Goal: Communication & Community: Answer question/provide support

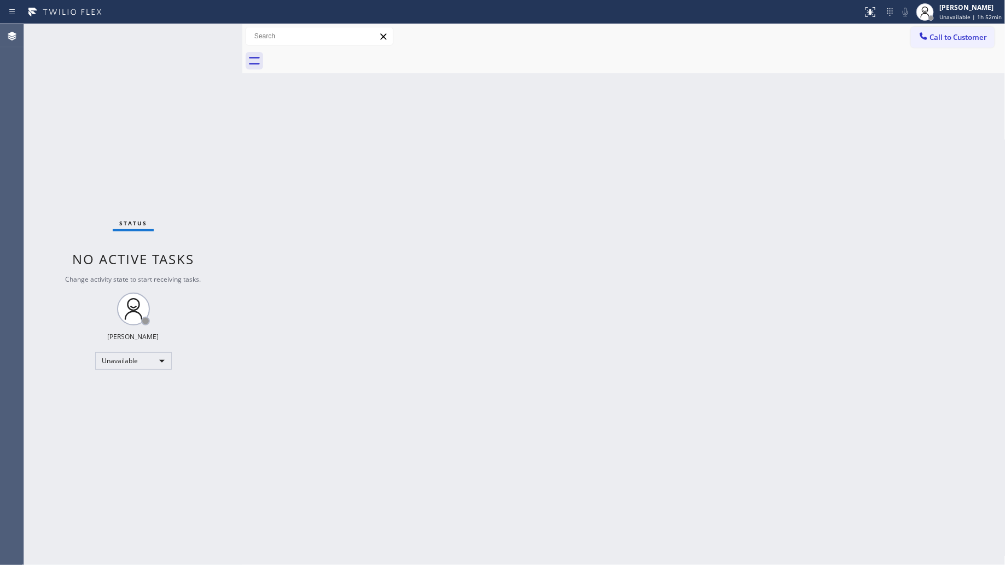
click at [718, 58] on div at bounding box center [635, 61] width 739 height 25
click at [958, 8] on div "[PERSON_NAME]" at bounding box center [970, 7] width 62 height 9
click at [826, 95] on div "Back to Dashboard Change Sender ID Customers Technicians Select a contact Outbo…" at bounding box center [623, 294] width 763 height 541
click at [975, 232] on div "Back to Dashboard Change Sender ID Customers Technicians Select a contact Outbo…" at bounding box center [623, 294] width 763 height 541
drag, startPoint x: 619, startPoint y: 104, endPoint x: 767, endPoint y: 40, distance: 161.7
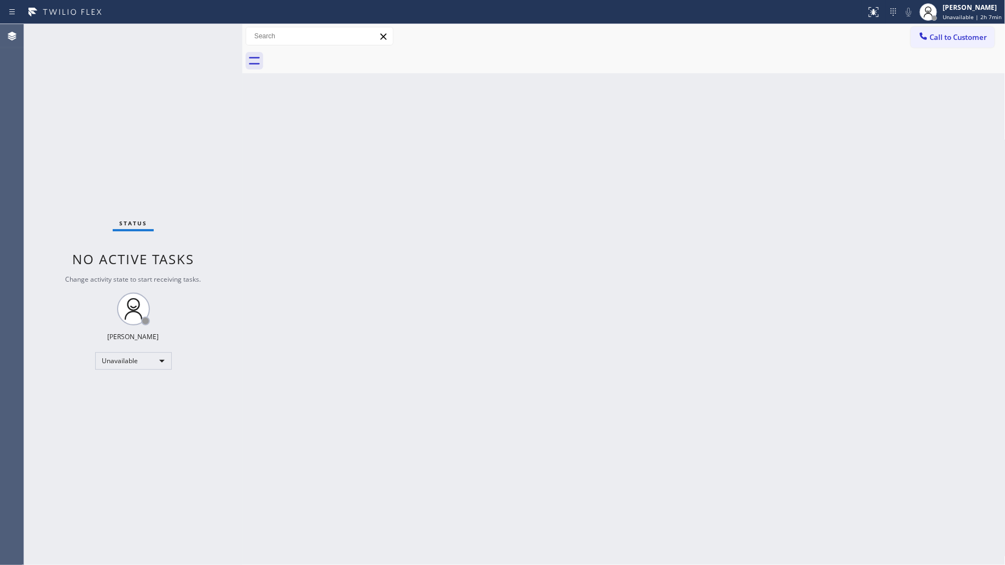
click at [646, 97] on div "Back to Dashboard Change Sender ID Customers Technicians Select a contact Outbo…" at bounding box center [623, 294] width 763 height 541
drag, startPoint x: 953, startPoint y: 40, endPoint x: 946, endPoint y: 40, distance: 7.1
click at [954, 40] on span "Call to Customer" at bounding box center [958, 37] width 57 height 10
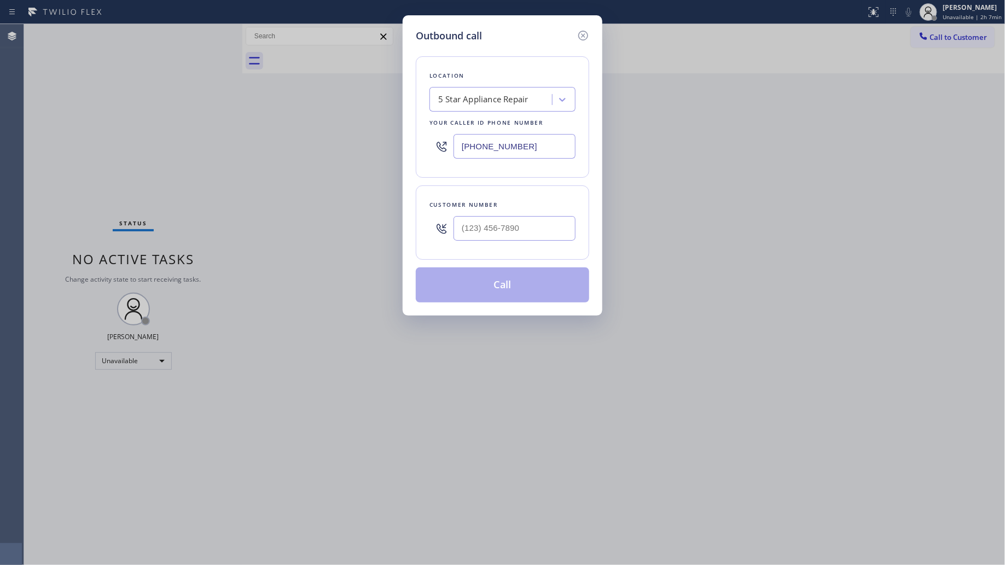
drag, startPoint x: 554, startPoint y: 142, endPoint x: 435, endPoint y: 146, distance: 119.3
click at [436, 147] on div "[PHONE_NUMBER]" at bounding box center [502, 147] width 146 height 36
paste input "415) 493-9568"
type input "[PHONE_NUMBER]"
click at [551, 224] on input "(___) ___-____" at bounding box center [514, 228] width 122 height 25
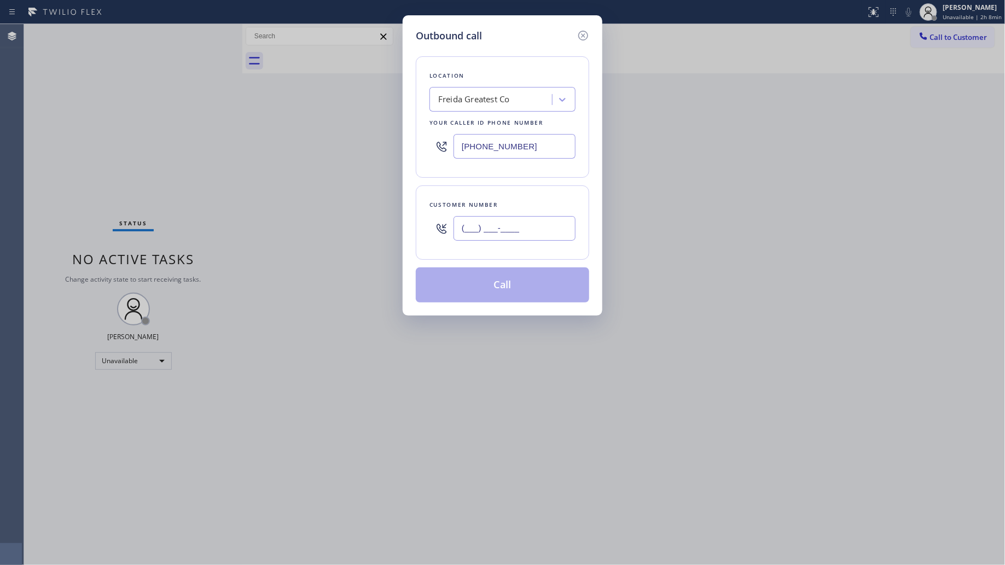
paste input "650) 456-8991"
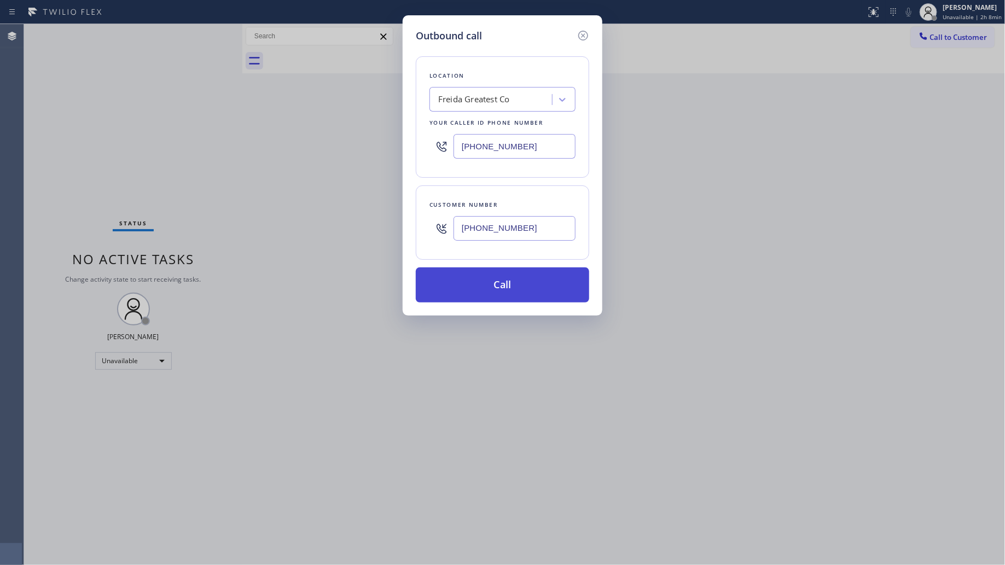
type input "[PHONE_NUMBER]"
drag, startPoint x: 503, startPoint y: 279, endPoint x: 758, endPoint y: 275, distance: 254.9
click at [505, 279] on button "Call" at bounding box center [502, 284] width 173 height 35
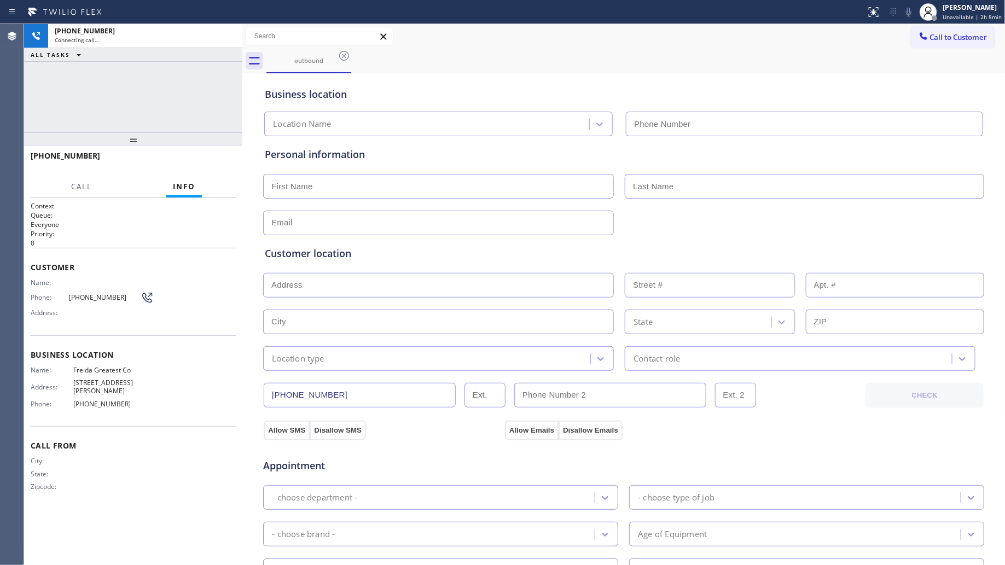
type input "[PHONE_NUMBER]"
click at [220, 160] on span "HANG UP" at bounding box center [210, 161] width 33 height 8
click at [222, 158] on span "HANG UP" at bounding box center [210, 161] width 33 height 8
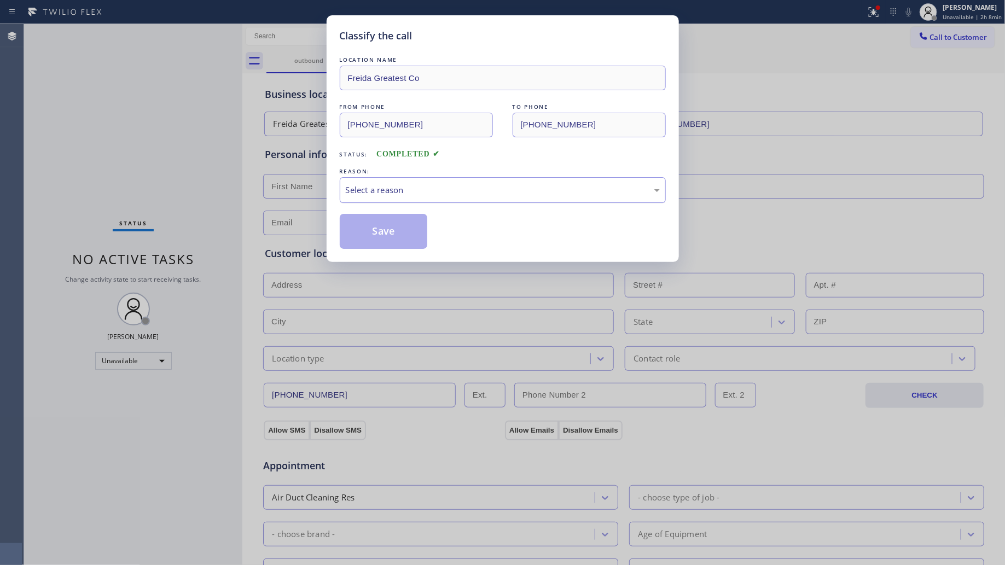
click at [400, 191] on div "Select a reason" at bounding box center [503, 190] width 314 height 13
click at [380, 234] on button "Save" at bounding box center [384, 231] width 88 height 35
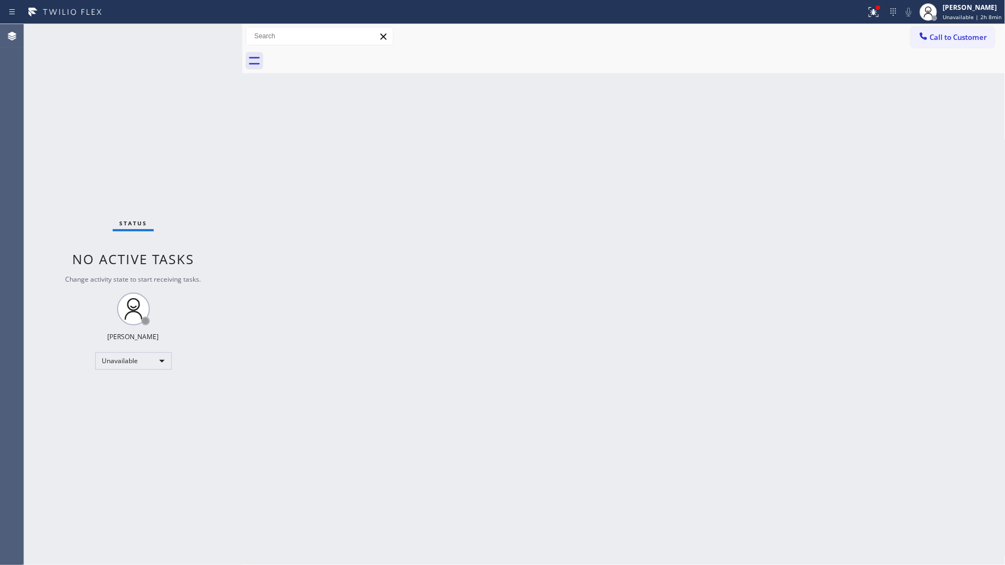
drag, startPoint x: 873, startPoint y: 14, endPoint x: 859, endPoint y: 80, distance: 67.7
click at [873, 15] on icon at bounding box center [873, 11] width 13 height 13
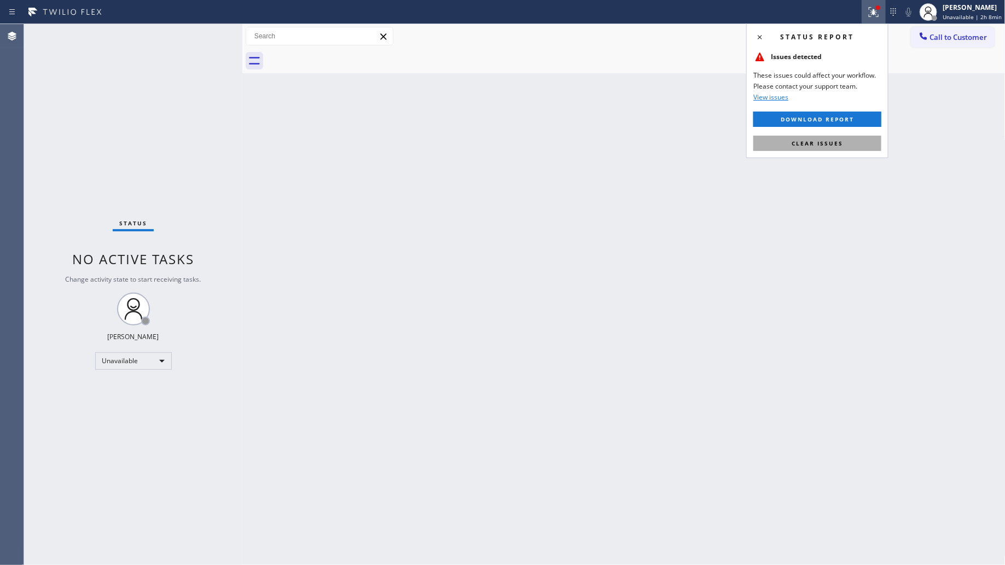
click at [815, 143] on span "Clear issues" at bounding box center [816, 143] width 51 height 8
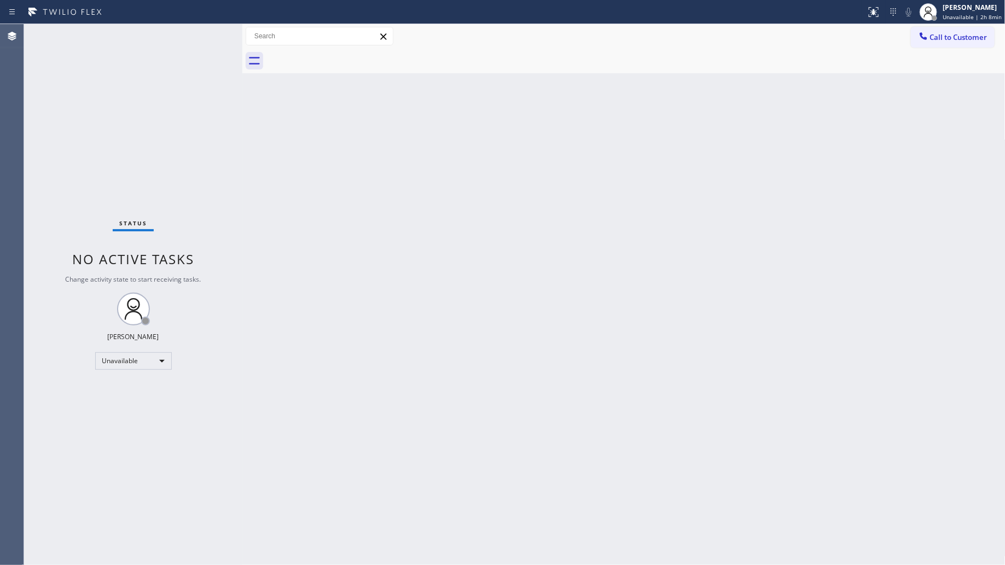
drag, startPoint x: 960, startPoint y: 38, endPoint x: 890, endPoint y: 69, distance: 76.9
click at [959, 38] on span "Call to Customer" at bounding box center [958, 37] width 57 height 10
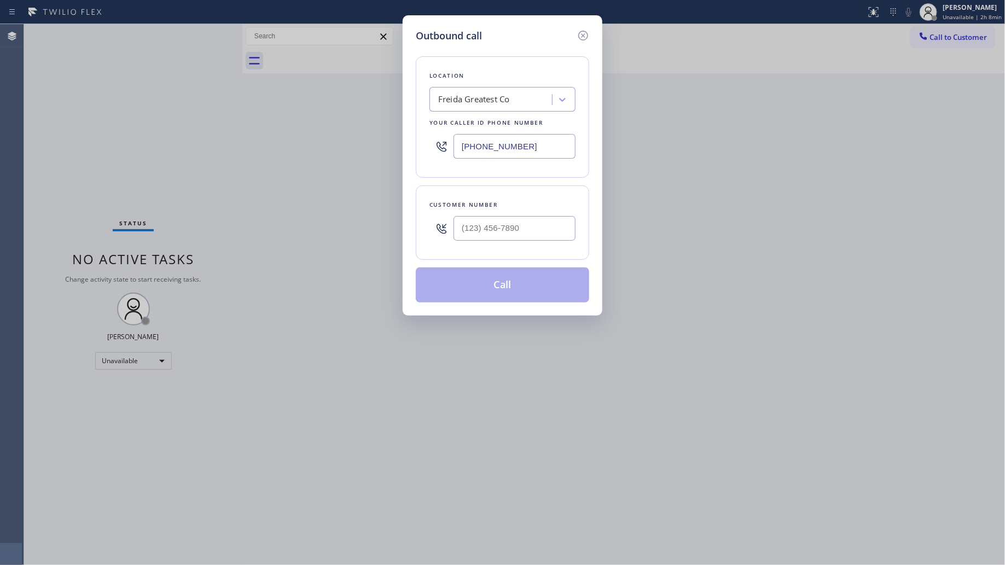
drag, startPoint x: 537, startPoint y: 152, endPoint x: 450, endPoint y: 138, distance: 87.5
click at [397, 138] on div "Outbound call Location Freida Greatest Co Your caller id phone number [PHONE_NU…" at bounding box center [502, 282] width 1005 height 565
paste input "805) 991-7606"
type input "[PHONE_NUMBER]"
click at [526, 228] on input "(___) ___-____" at bounding box center [514, 228] width 122 height 25
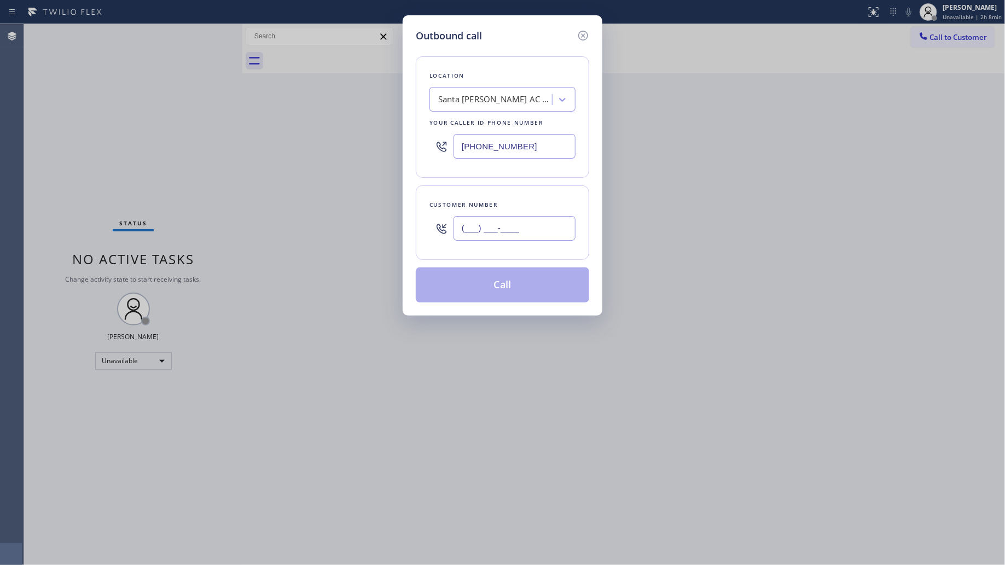
paste input "805) 309-7724"
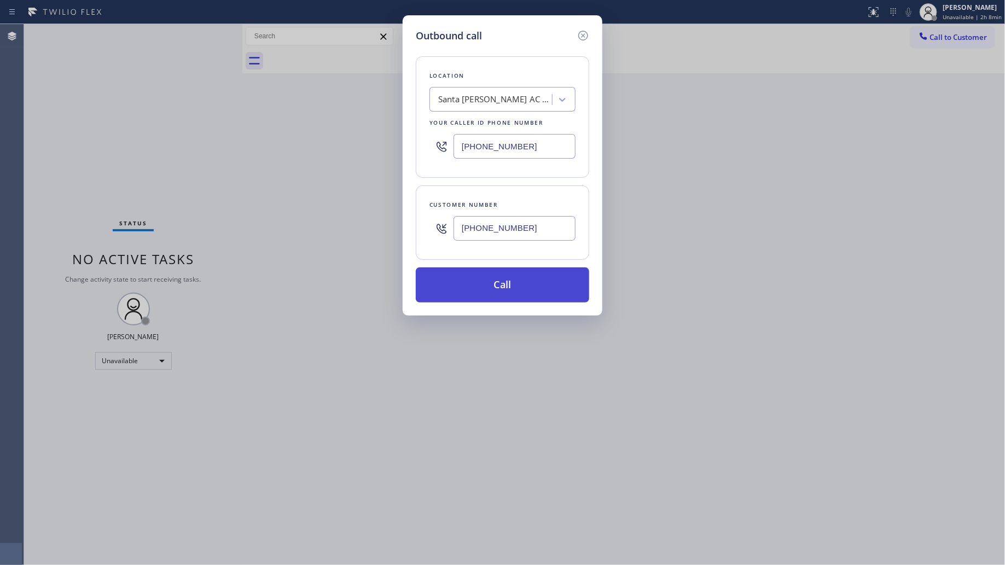
type input "[PHONE_NUMBER]"
click at [527, 271] on button "Call" at bounding box center [502, 284] width 173 height 35
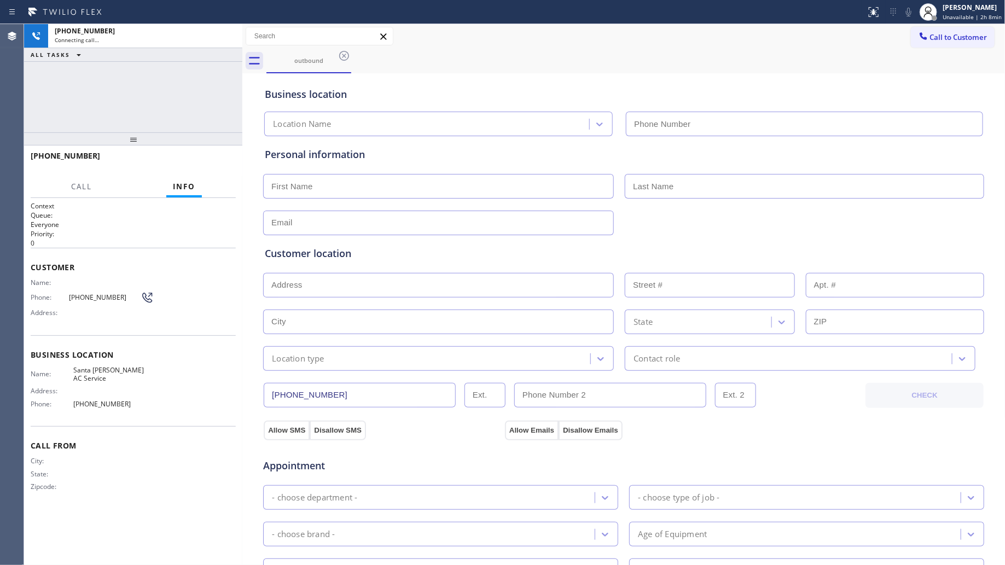
type input "[PHONE_NUMBER]"
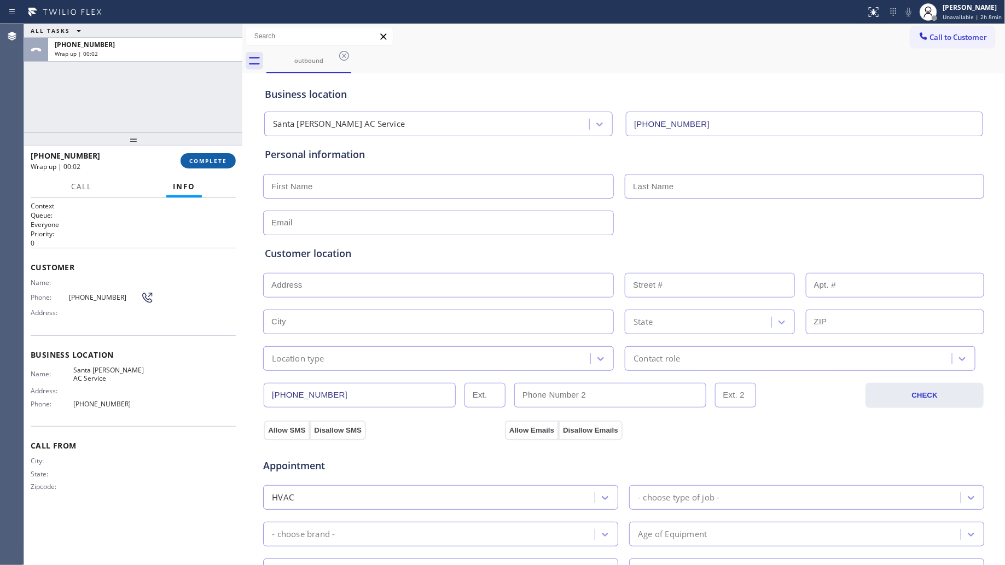
click at [217, 160] on span "COMPLETE" at bounding box center [208, 161] width 38 height 8
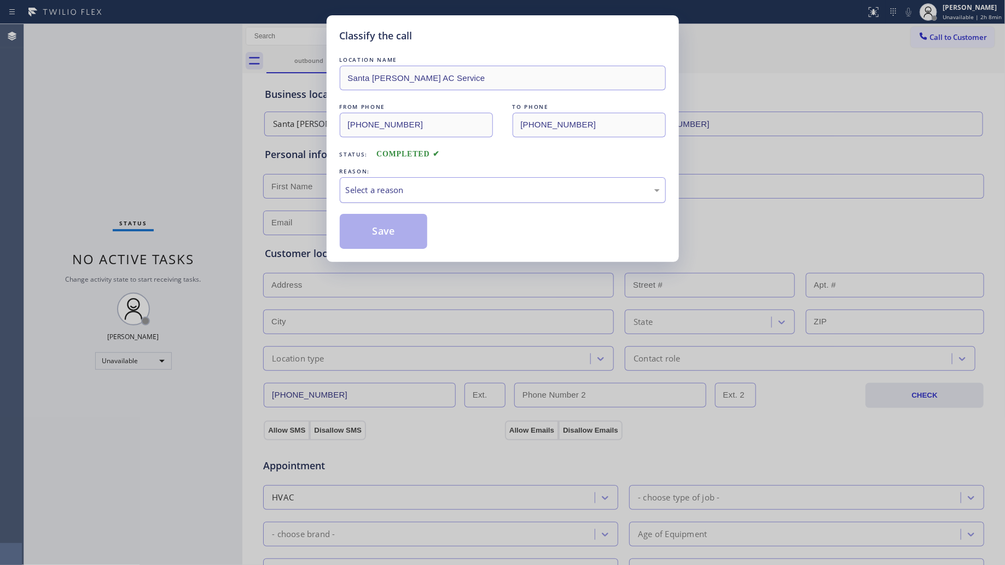
click at [372, 182] on div "Select a reason" at bounding box center [503, 190] width 326 height 26
click at [412, 238] on button "Save" at bounding box center [384, 231] width 88 height 35
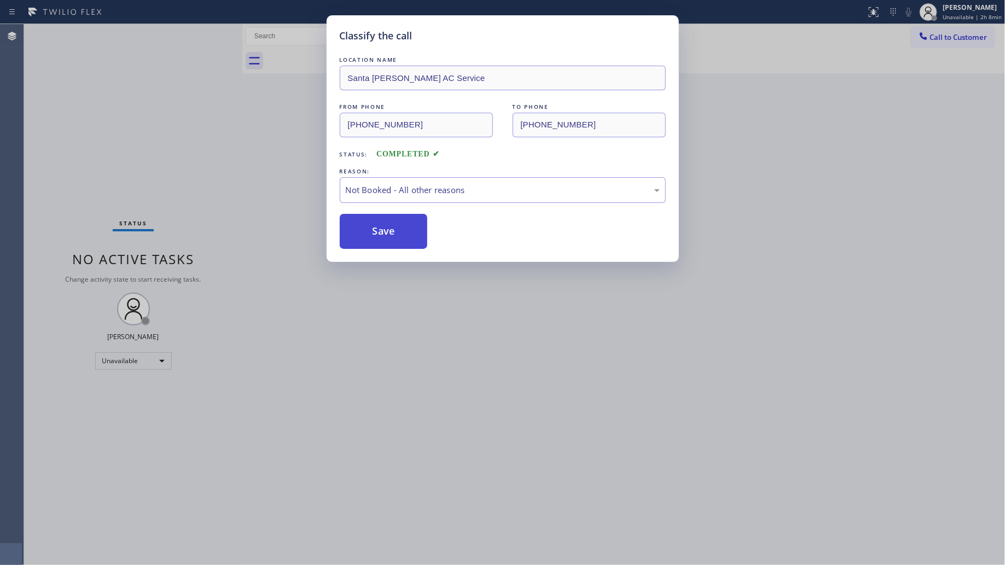
click at [413, 238] on button "Save" at bounding box center [384, 231] width 88 height 35
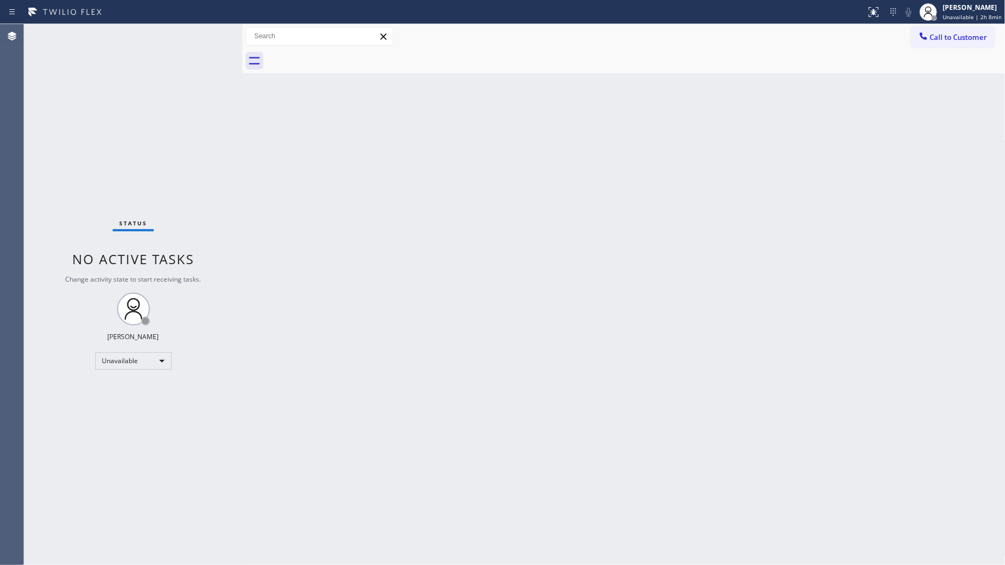
click at [739, 178] on div "Back to Dashboard Change Sender ID Customers Technicians Select a contact Outbo…" at bounding box center [623, 294] width 763 height 541
click at [925, 38] on icon at bounding box center [922, 35] width 7 height 7
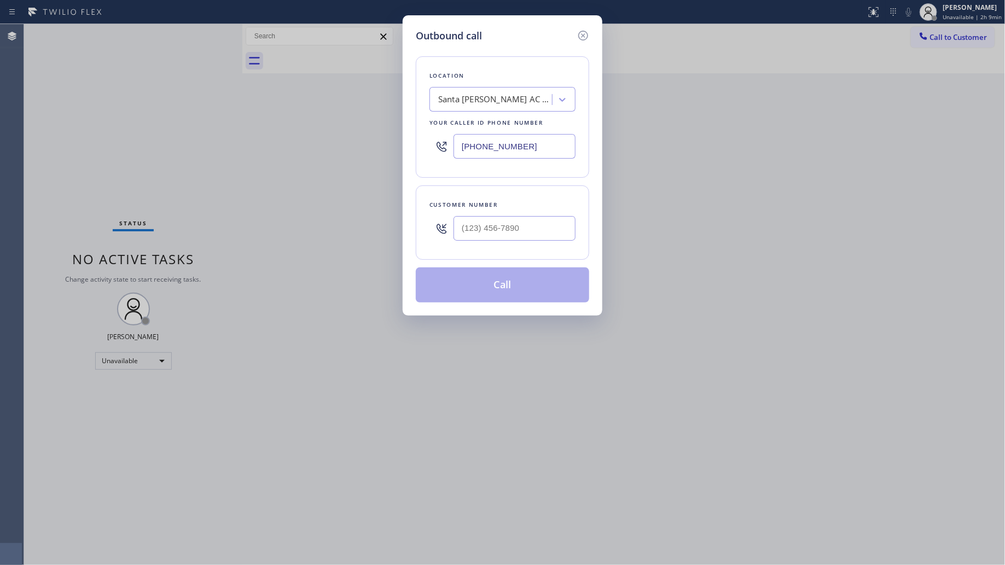
drag, startPoint x: 550, startPoint y: 148, endPoint x: 431, endPoint y: 141, distance: 118.9
click at [433, 143] on div "[PHONE_NUMBER]" at bounding box center [502, 147] width 146 height 36
paste input "323) 210-489"
type input "[PHONE_NUMBER]"
click at [504, 222] on input "(___) ___-____" at bounding box center [514, 228] width 122 height 25
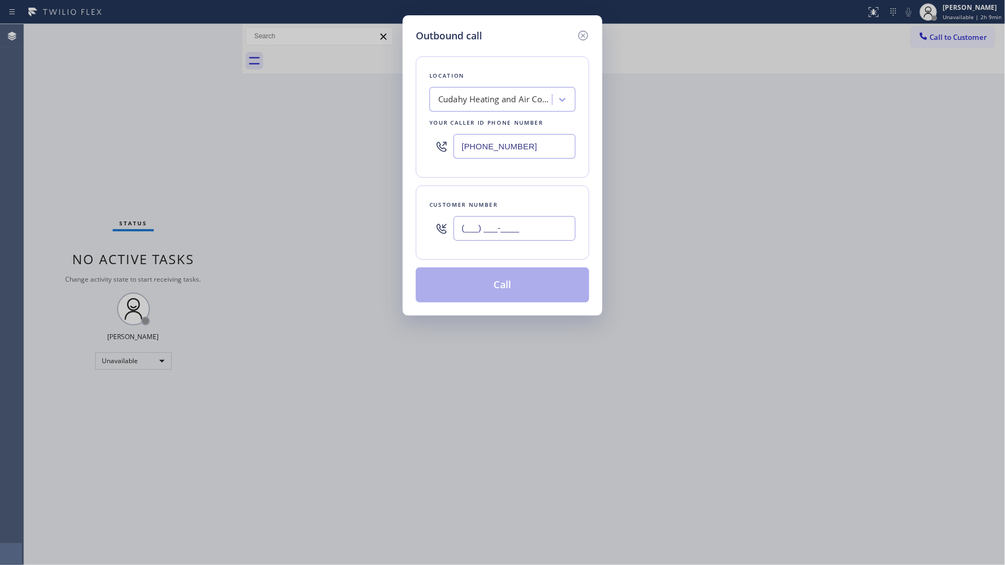
paste input "714) 628-9300"
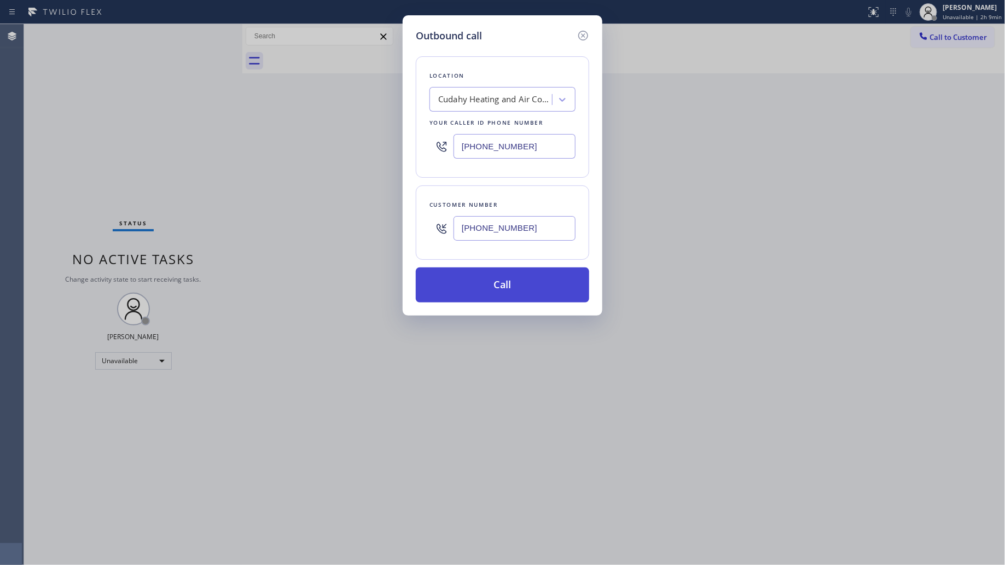
type input "[PHONE_NUMBER]"
click at [520, 275] on button "Call" at bounding box center [502, 284] width 173 height 35
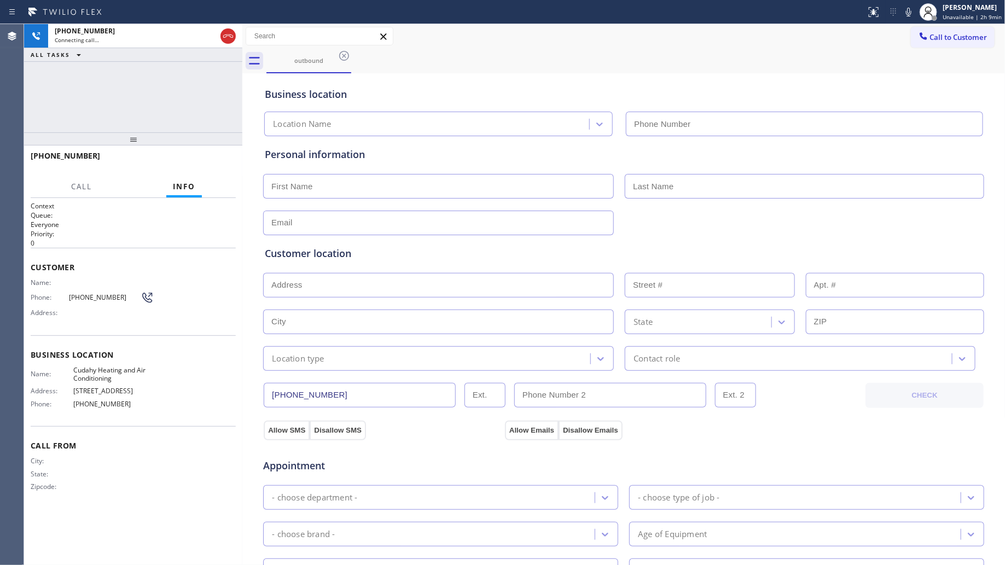
type input "[PHONE_NUMBER]"
click at [752, 56] on div "outbound" at bounding box center [635, 61] width 739 height 25
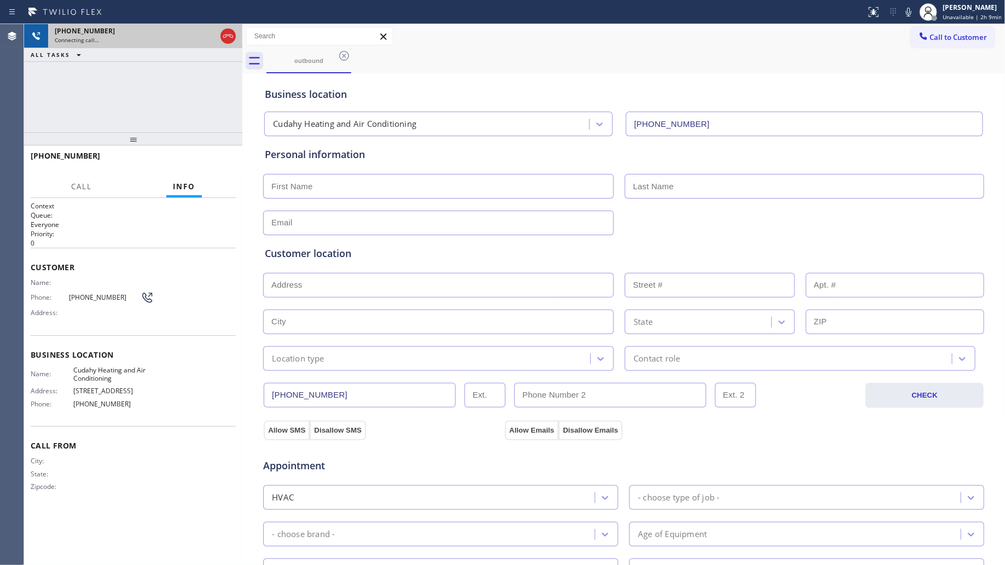
click at [218, 33] on div at bounding box center [228, 36] width 20 height 24
click at [222, 34] on div at bounding box center [227, 36] width 15 height 13
click at [216, 34] on div "[PHONE_NUMBER]" at bounding box center [135, 30] width 161 height 9
click at [222, 37] on div "Connecting call…" at bounding box center [145, 40] width 181 height 8
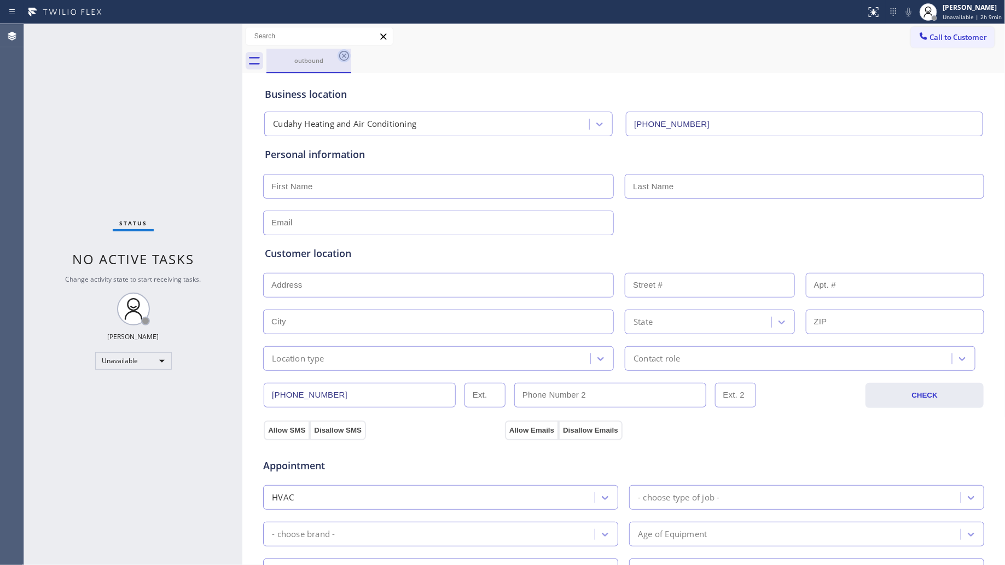
click at [345, 56] on icon at bounding box center [343, 55] width 13 height 13
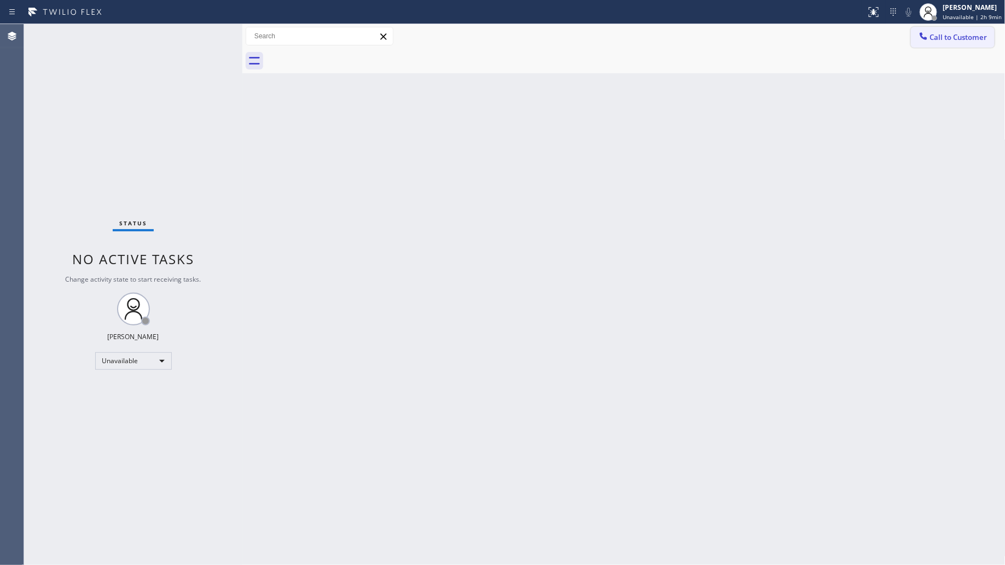
drag, startPoint x: 930, startPoint y: 37, endPoint x: 676, endPoint y: 119, distance: 266.7
click at [929, 37] on button "Call to Customer" at bounding box center [953, 37] width 84 height 21
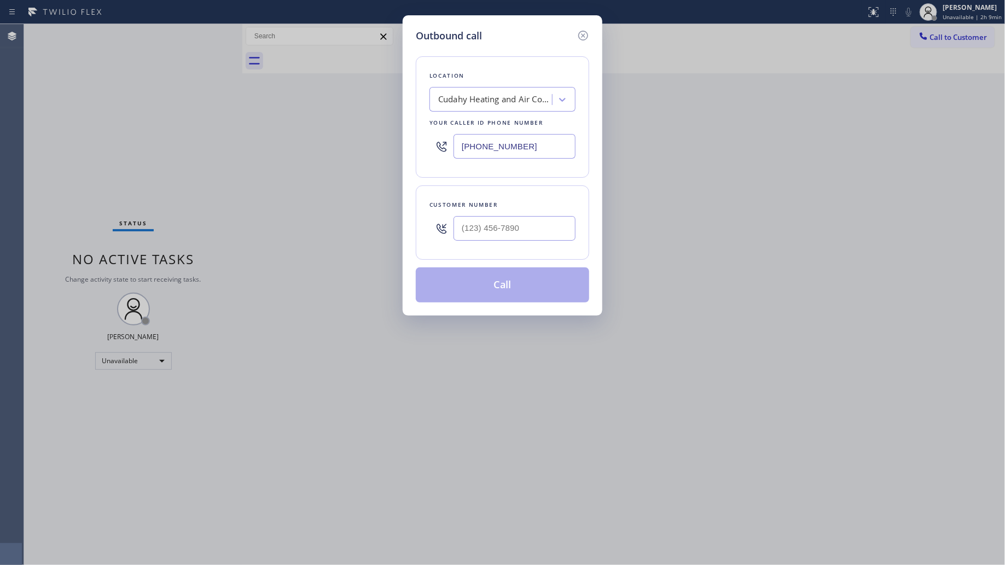
drag, startPoint x: 499, startPoint y: 151, endPoint x: 432, endPoint y: 152, distance: 66.7
click at [433, 152] on div "[PHONE_NUMBER]" at bounding box center [502, 147] width 146 height 36
paste input "760) 314-8909"
type input "[PHONE_NUMBER]"
drag, startPoint x: 548, startPoint y: 238, endPoint x: 555, endPoint y: 222, distance: 17.4
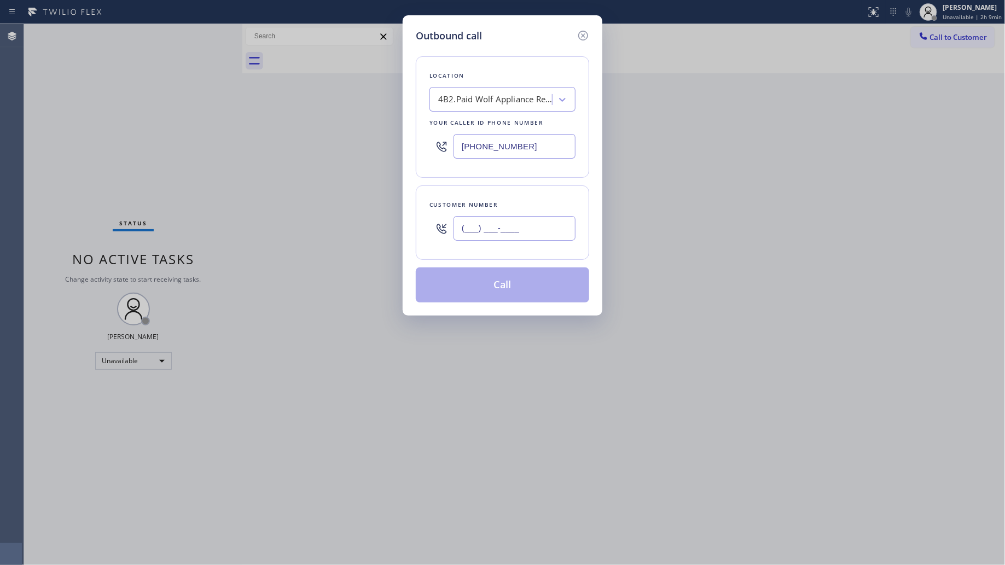
click at [547, 238] on input "(___) ___-____" at bounding box center [514, 228] width 122 height 25
paste input "858) 692-6176"
type input "[PHONE_NUMBER]"
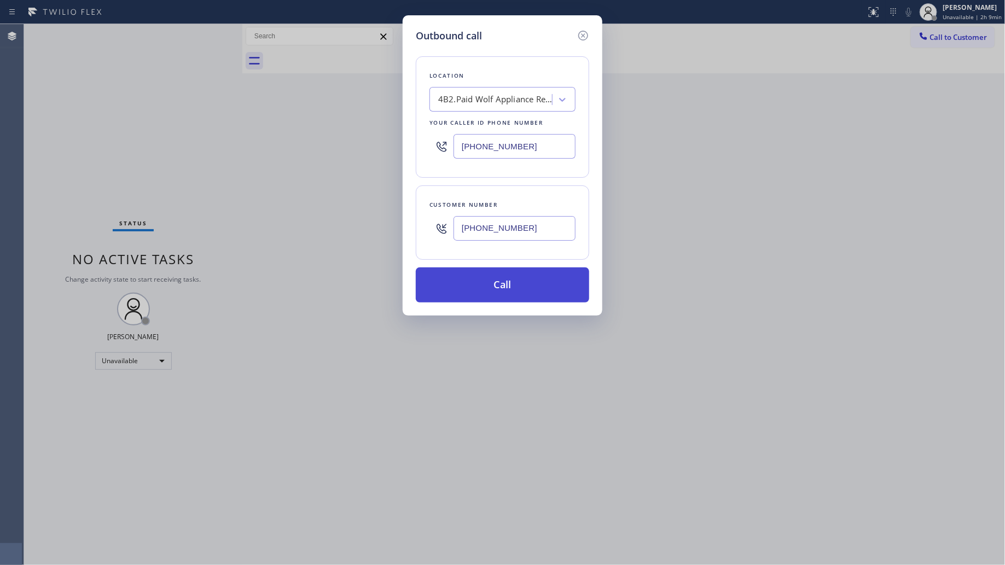
click at [495, 288] on button "Call" at bounding box center [502, 284] width 173 height 35
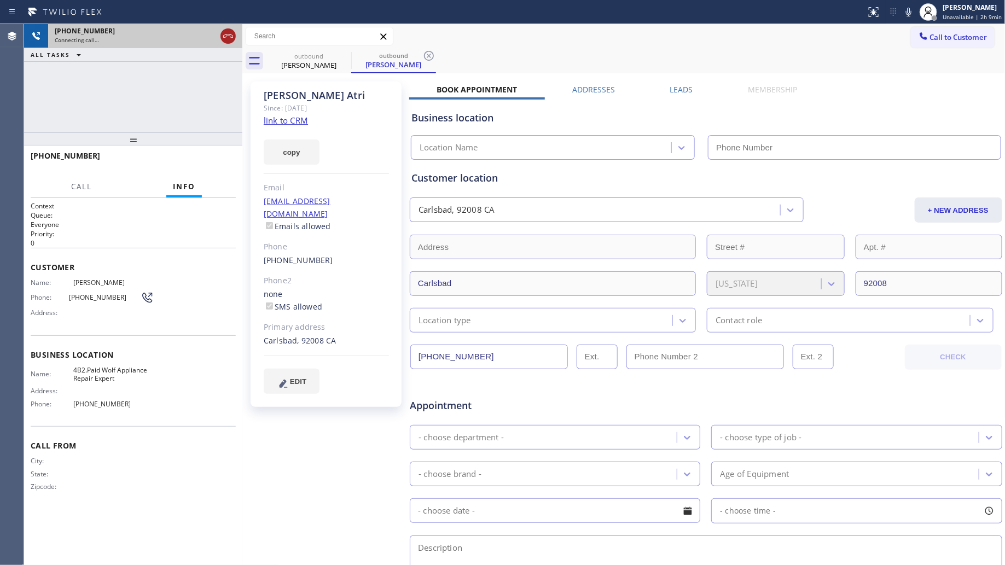
click at [230, 31] on icon at bounding box center [228, 36] width 13 height 13
type input "[PHONE_NUMBER]"
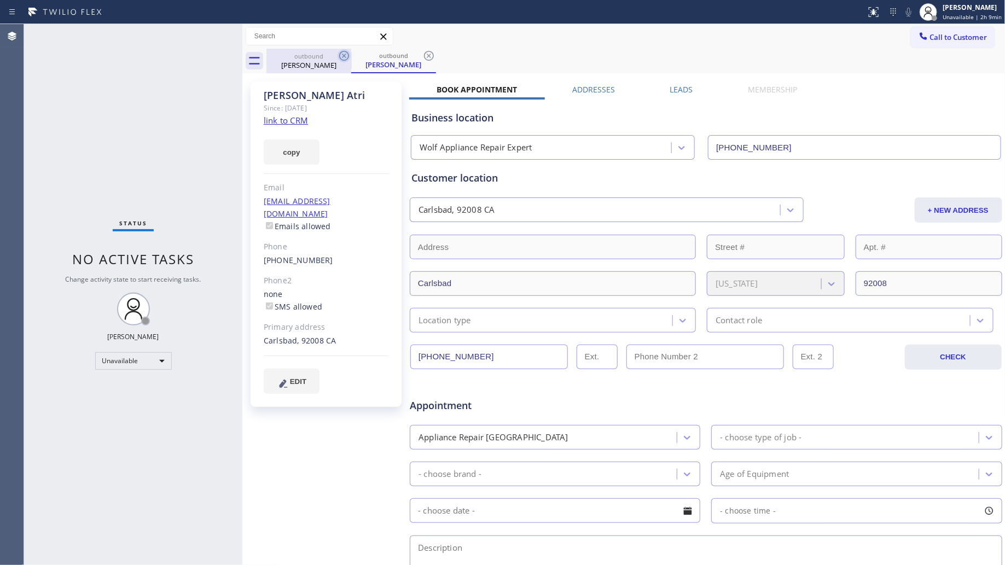
drag, startPoint x: 327, startPoint y: 55, endPoint x: 340, endPoint y: 54, distance: 12.6
click at [331, 55] on div "outbound" at bounding box center [308, 56] width 83 height 8
click at [343, 54] on icon at bounding box center [343, 55] width 13 height 13
click at [422, 54] on icon at bounding box center [428, 55] width 13 height 13
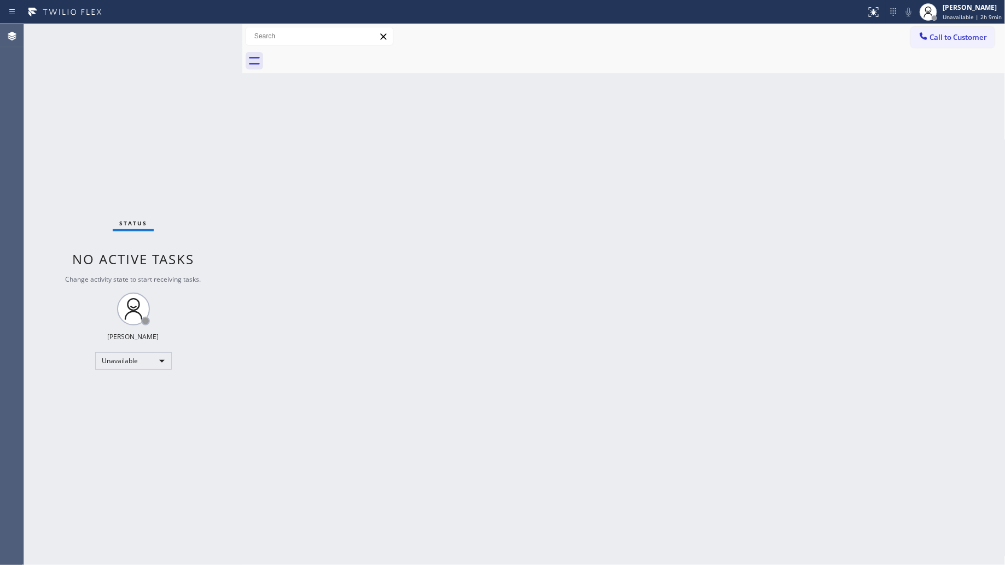
click at [345, 53] on div at bounding box center [635, 61] width 739 height 25
click at [950, 37] on span "Call to Customer" at bounding box center [958, 37] width 57 height 10
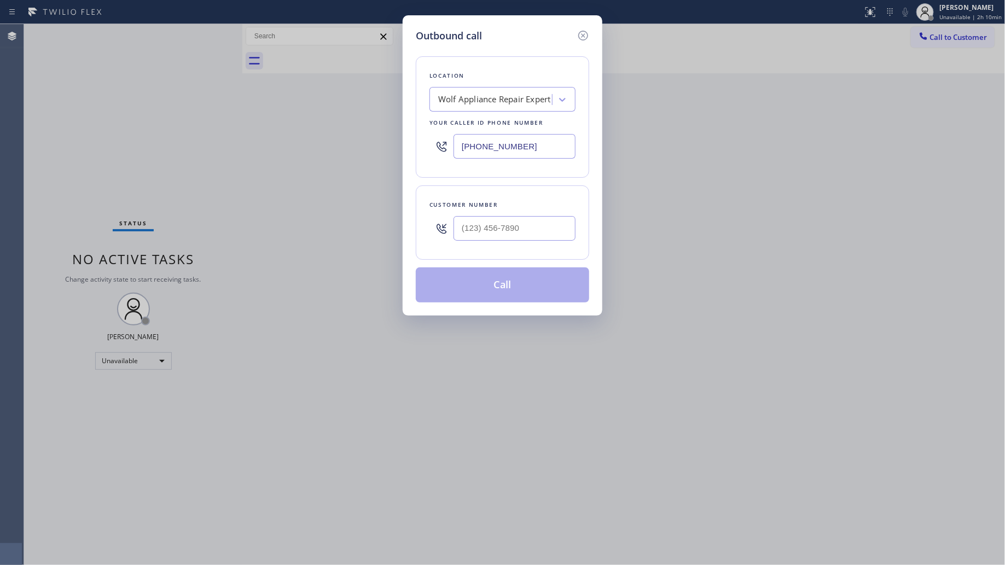
drag, startPoint x: 525, startPoint y: 142, endPoint x: 372, endPoint y: 142, distance: 152.6
click at [372, 142] on div "Outbound call Location Wolf Appliance Repair Expert Your caller id phone number…" at bounding box center [502, 282] width 1005 height 565
paste input "14) 583-696"
type input "[PHONE_NUMBER]"
paste input "714) 543-6743"
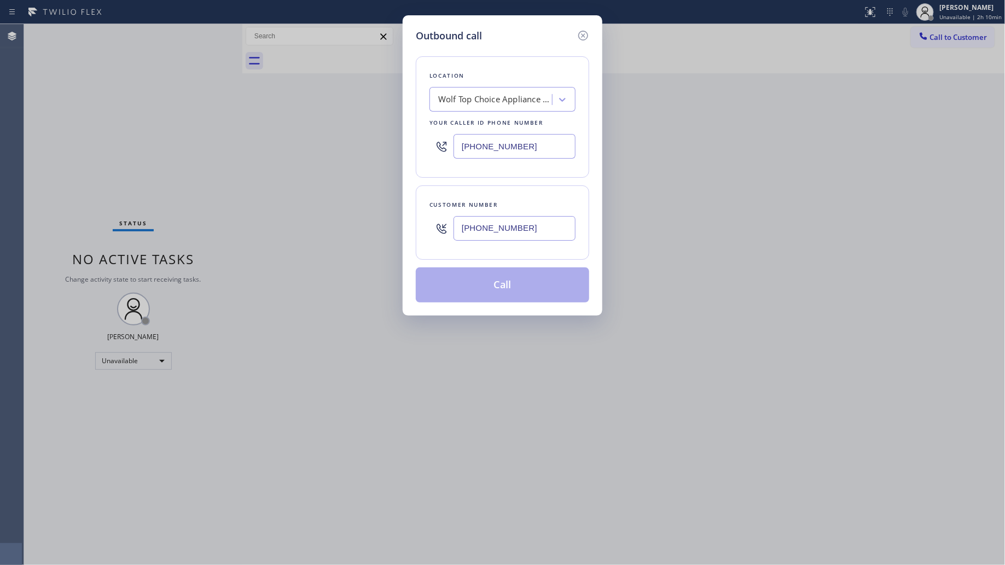
drag, startPoint x: 494, startPoint y: 232, endPoint x: 521, endPoint y: 238, distance: 27.9
click at [495, 232] on input "[PHONE_NUMBER]" at bounding box center [514, 228] width 122 height 25
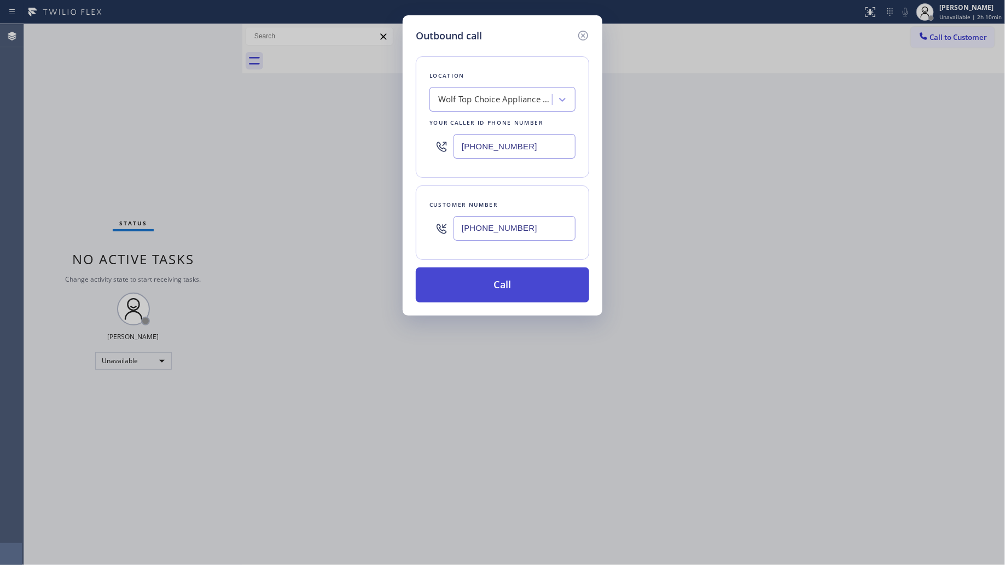
type input "[PHONE_NUMBER]"
click at [520, 293] on button "Call" at bounding box center [502, 284] width 173 height 35
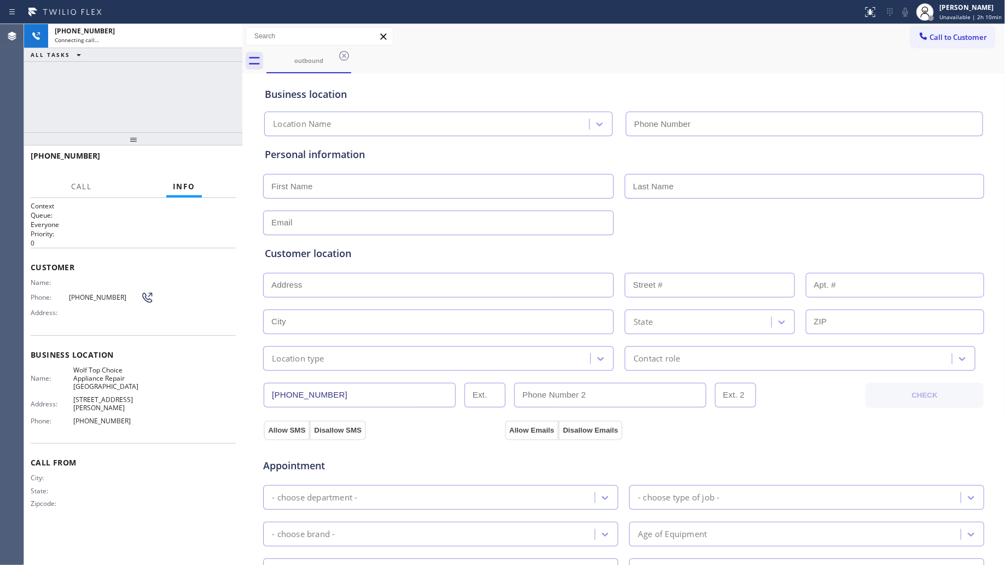
type input "[PHONE_NUMBER]"
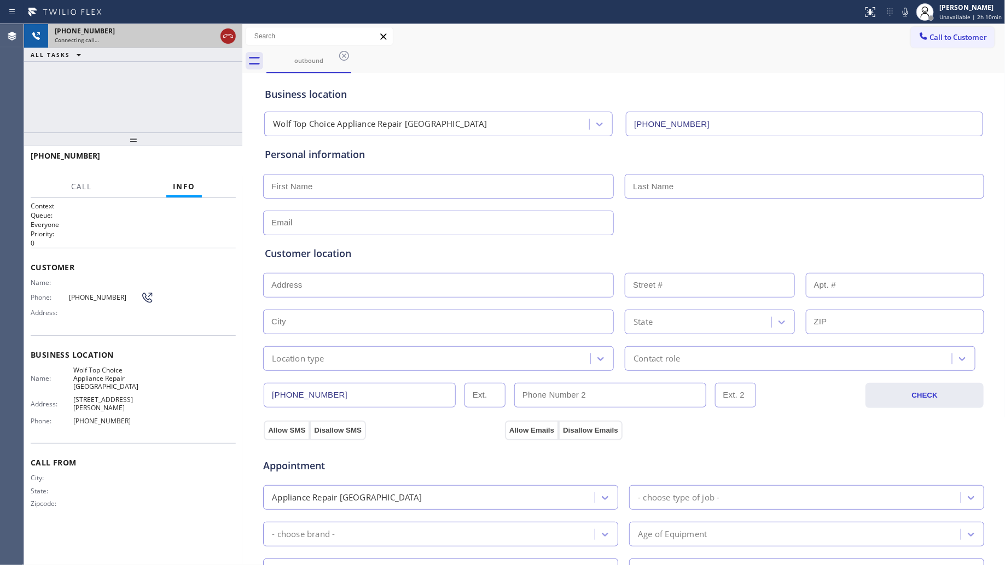
click at [231, 33] on icon at bounding box center [228, 36] width 13 height 13
click at [216, 33] on div "[PHONE_NUMBER]" at bounding box center [135, 30] width 161 height 9
click at [230, 33] on div "[PHONE_NUMBER]" at bounding box center [145, 30] width 181 height 9
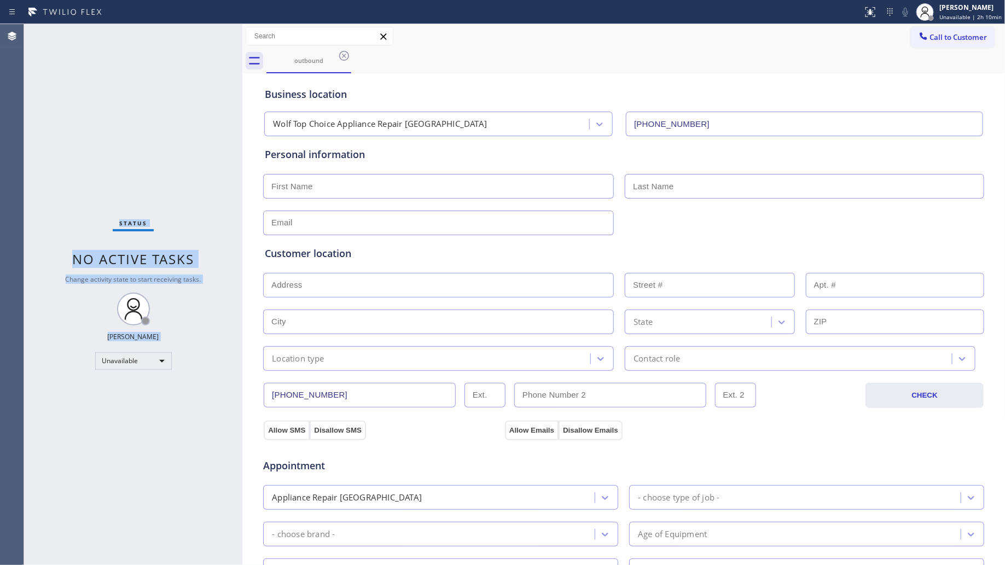
click at [230, 33] on div "Status No active tasks Change activity state to start receiving tasks. [PERSON_…" at bounding box center [133, 294] width 218 height 541
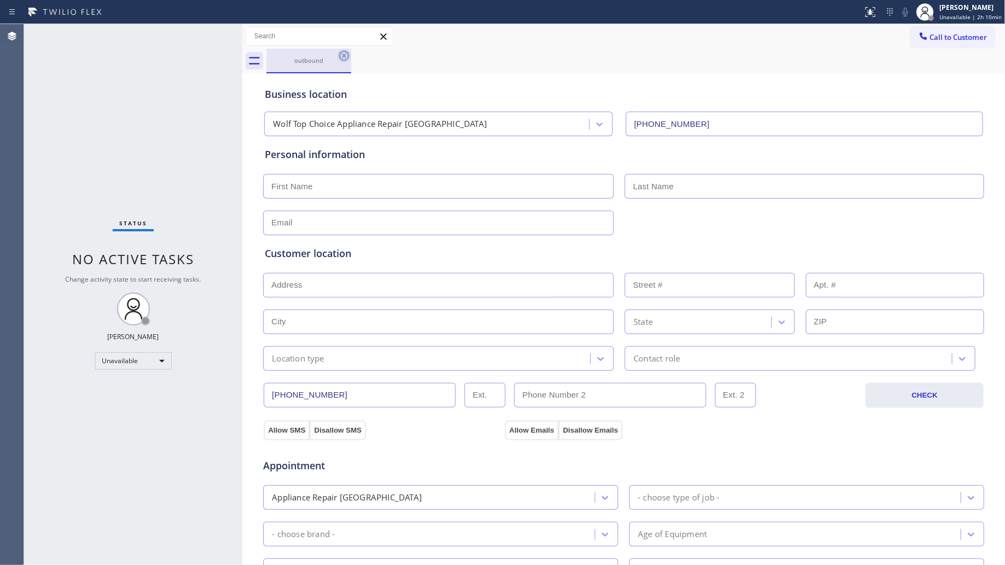
click at [345, 53] on icon at bounding box center [343, 55] width 13 height 13
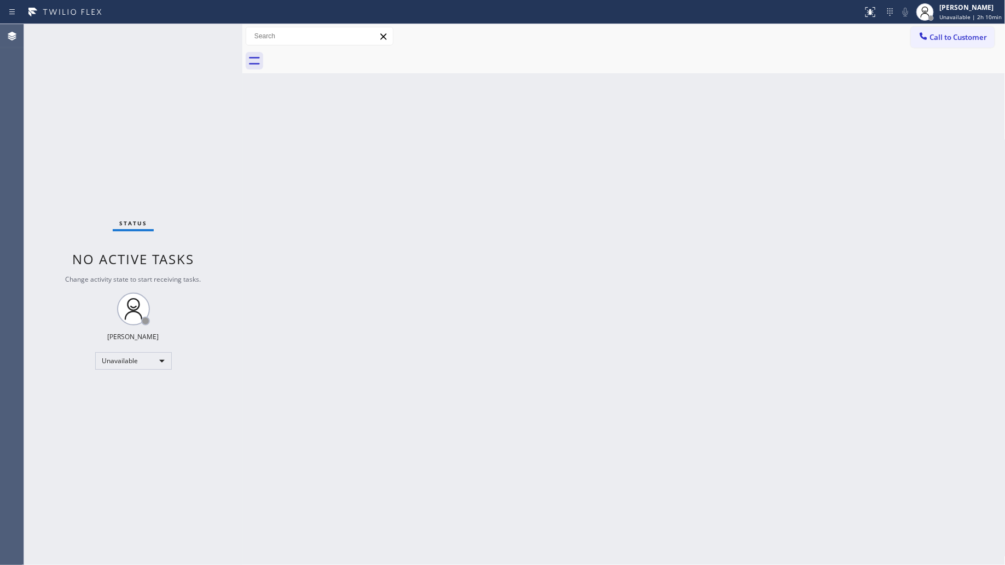
drag, startPoint x: 654, startPoint y: 116, endPoint x: 772, endPoint y: 70, distance: 127.5
click at [666, 113] on div "Back to Dashboard Change Sender ID Customers Technicians Select a contact Outbo…" at bounding box center [623, 294] width 763 height 541
drag, startPoint x: 936, startPoint y: 40, endPoint x: 866, endPoint y: 64, distance: 74.5
click at [936, 41] on span "Call to Customer" at bounding box center [958, 37] width 57 height 10
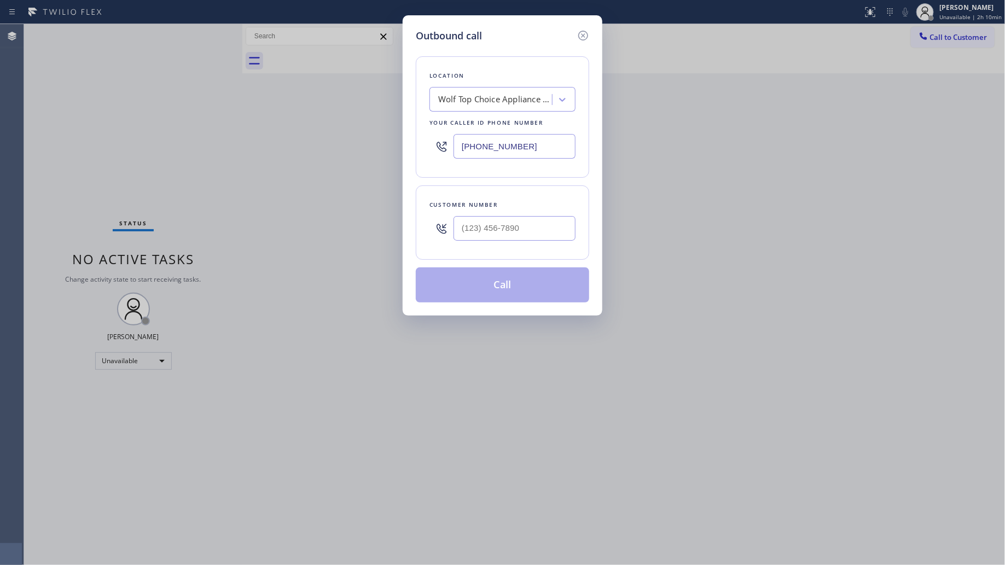
drag, startPoint x: 538, startPoint y: 141, endPoint x: 392, endPoint y: 137, distance: 145.6
click at [387, 141] on div "Outbound call Location Wolf Top Choice Appliance Repair [GEOGRAPHIC_DATA] Your …" at bounding box center [502, 282] width 1005 height 565
paste input "862) 292-4091"
type input "[PHONE_NUMBER]"
click at [559, 233] on input "(___) ___-____" at bounding box center [514, 228] width 122 height 25
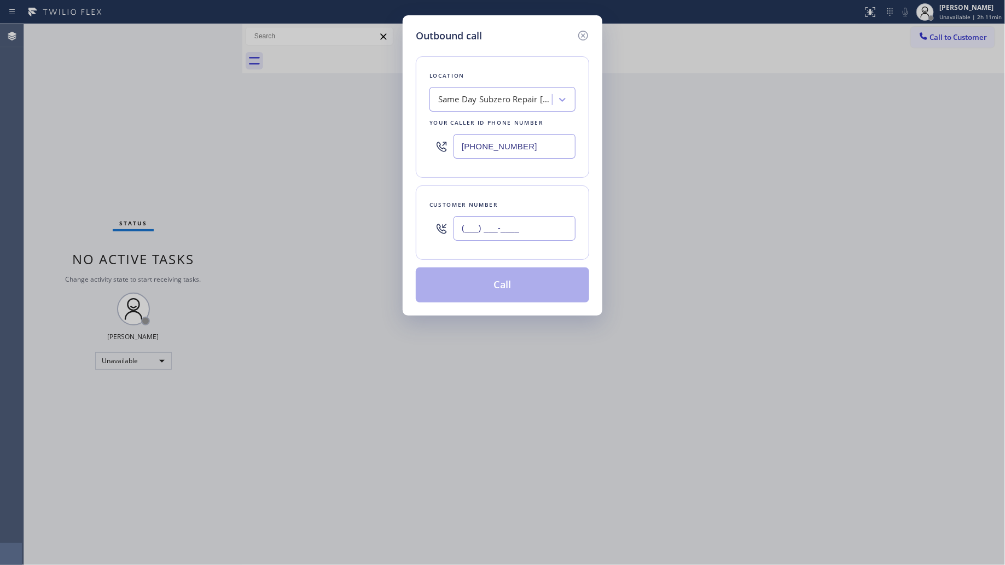
paste input "862) 428-5434"
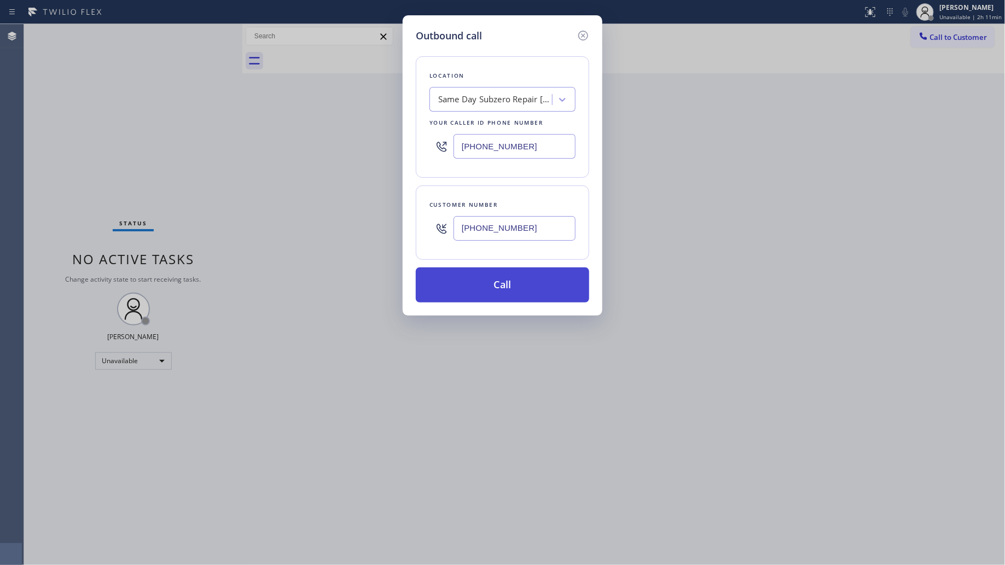
type input "[PHONE_NUMBER]"
click at [521, 285] on button "Call" at bounding box center [502, 284] width 173 height 35
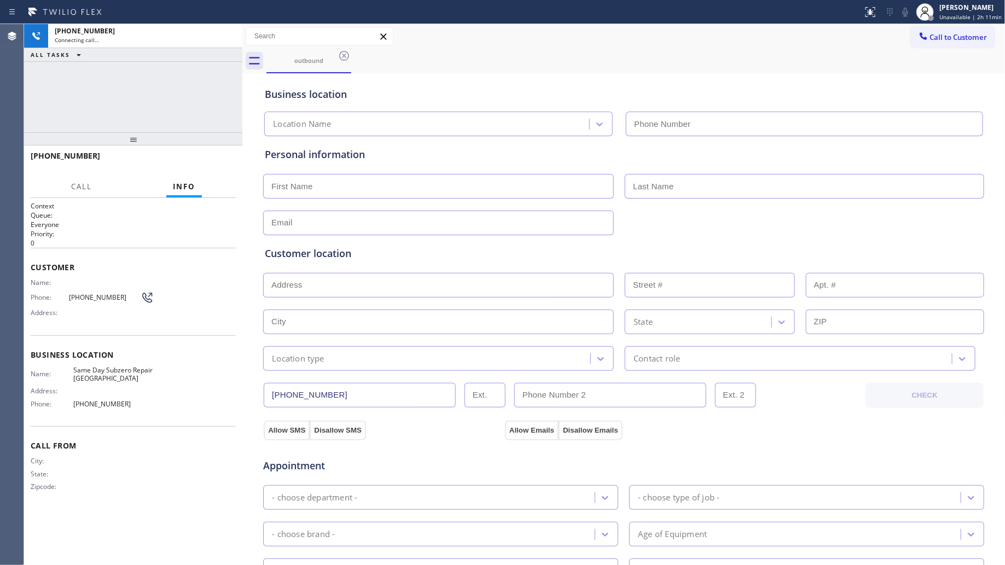
type input "[PHONE_NUMBER]"
click at [223, 18] on div at bounding box center [431, 12] width 854 height 18
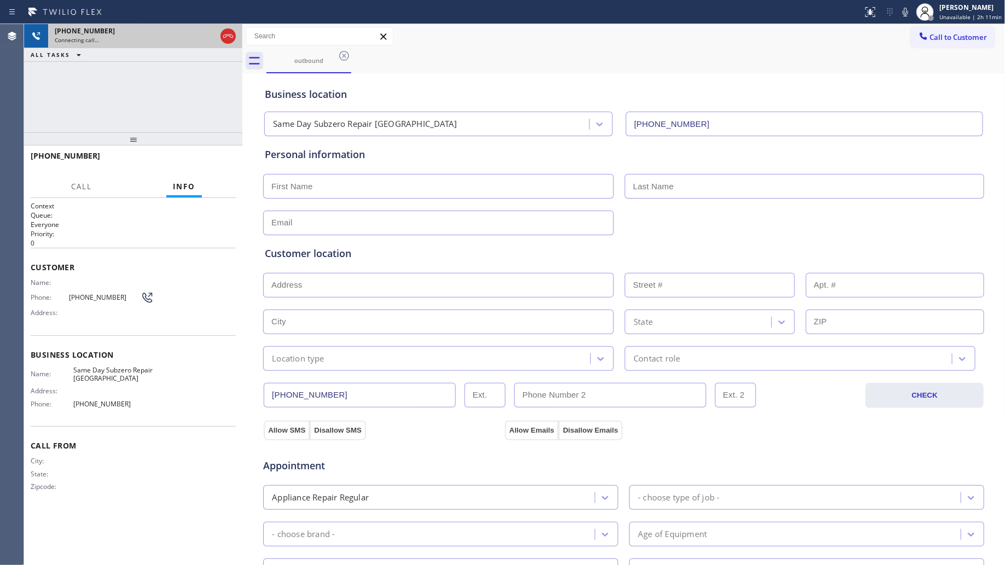
click at [222, 28] on div at bounding box center [228, 36] width 20 height 24
click at [222, 30] on icon at bounding box center [228, 36] width 13 height 13
click at [222, 30] on div "[PHONE_NUMBER]" at bounding box center [145, 30] width 181 height 9
click at [223, 31] on div "[PHONE_NUMBER]" at bounding box center [145, 30] width 181 height 9
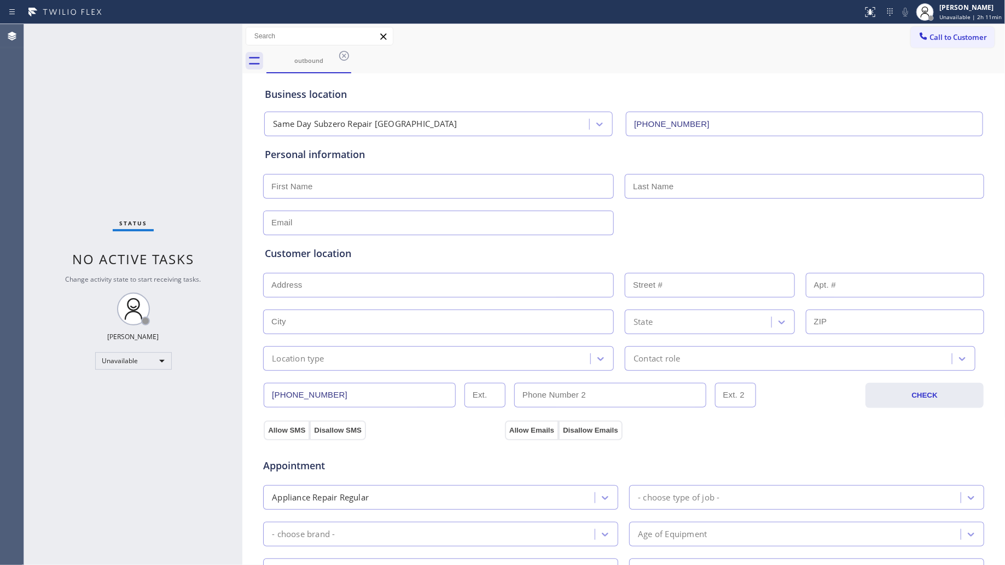
click at [346, 55] on icon at bounding box center [343, 55] width 13 height 13
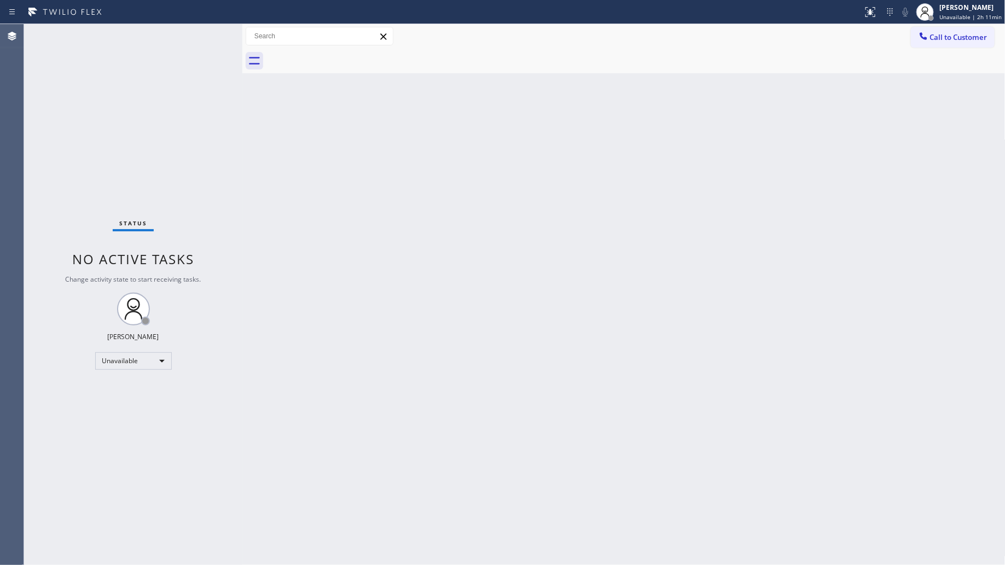
click at [961, 41] on span "Call to Customer" at bounding box center [958, 37] width 57 height 10
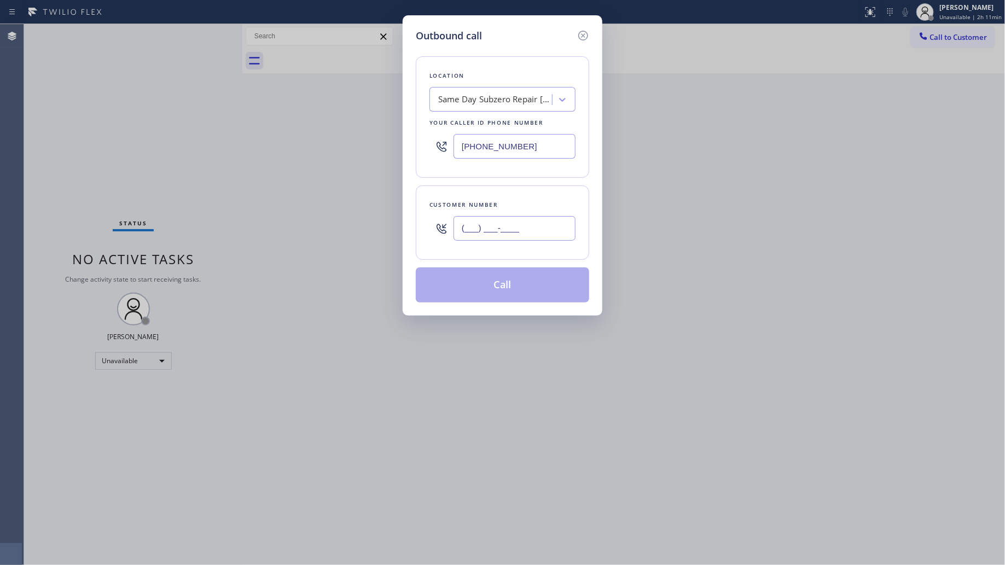
click at [545, 230] on input "(___) ___-____" at bounding box center [514, 228] width 122 height 25
paste input "305) 602-6118"
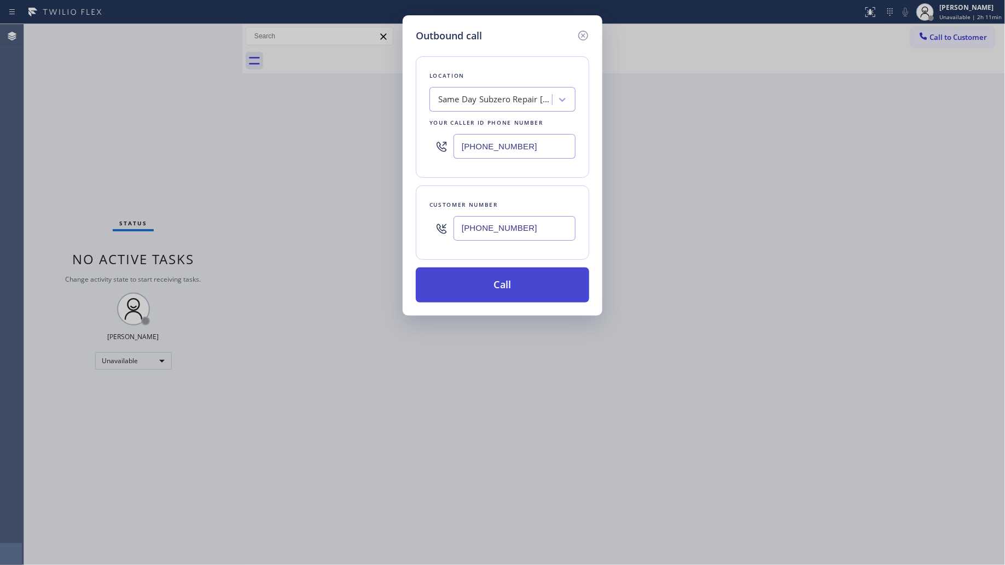
type input "[PHONE_NUMBER]"
click at [508, 282] on button "Call" at bounding box center [502, 284] width 173 height 35
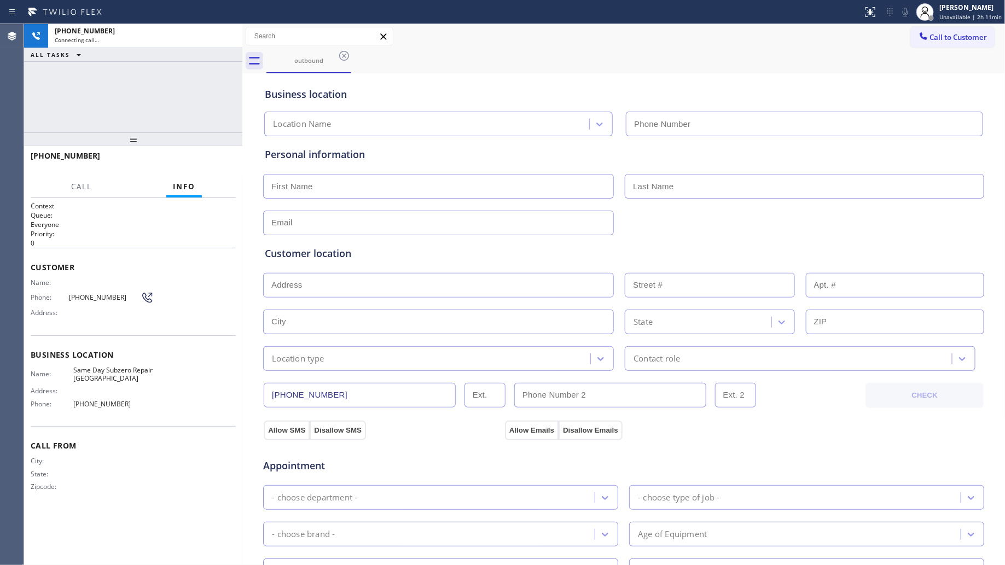
type input "[PHONE_NUMBER]"
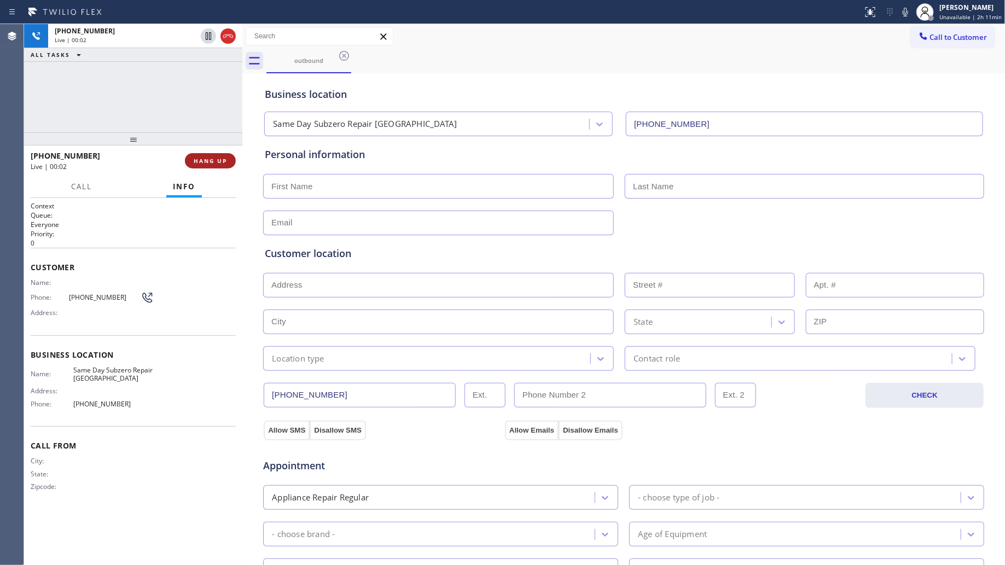
click at [225, 156] on button "HANG UP" at bounding box center [210, 160] width 51 height 15
click at [225, 159] on span "HANG UP" at bounding box center [210, 161] width 33 height 8
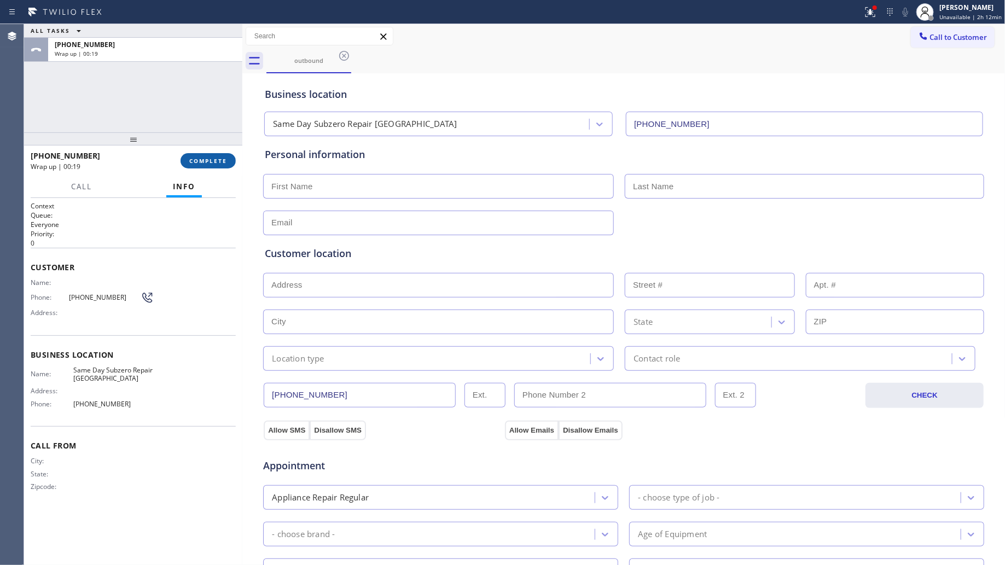
click at [204, 163] on span "COMPLETE" at bounding box center [208, 161] width 38 height 8
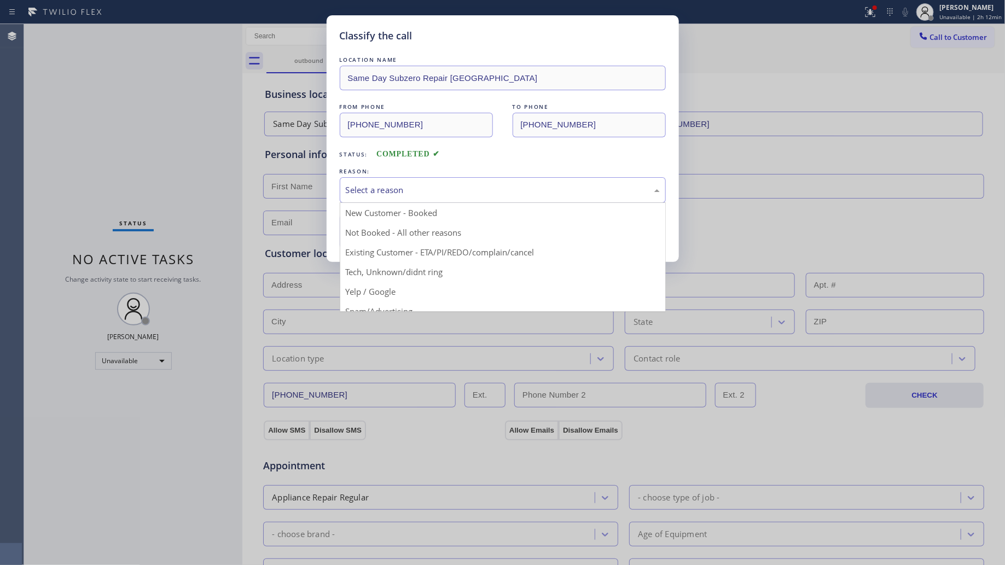
drag, startPoint x: 430, startPoint y: 184, endPoint x: 427, endPoint y: 190, distance: 6.4
click at [429, 187] on div "Select a reason" at bounding box center [503, 190] width 326 height 26
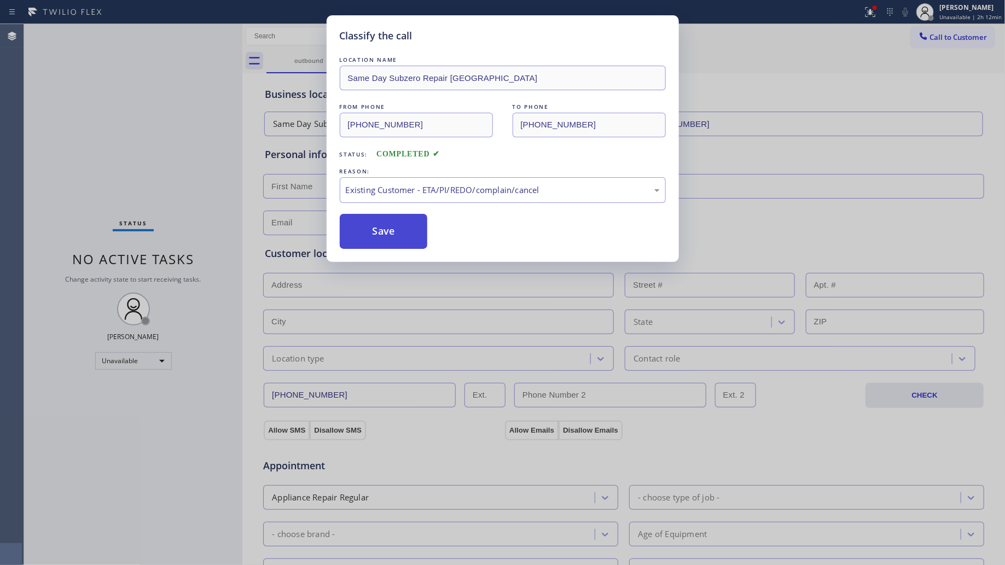
click at [386, 242] on button "Save" at bounding box center [384, 231] width 88 height 35
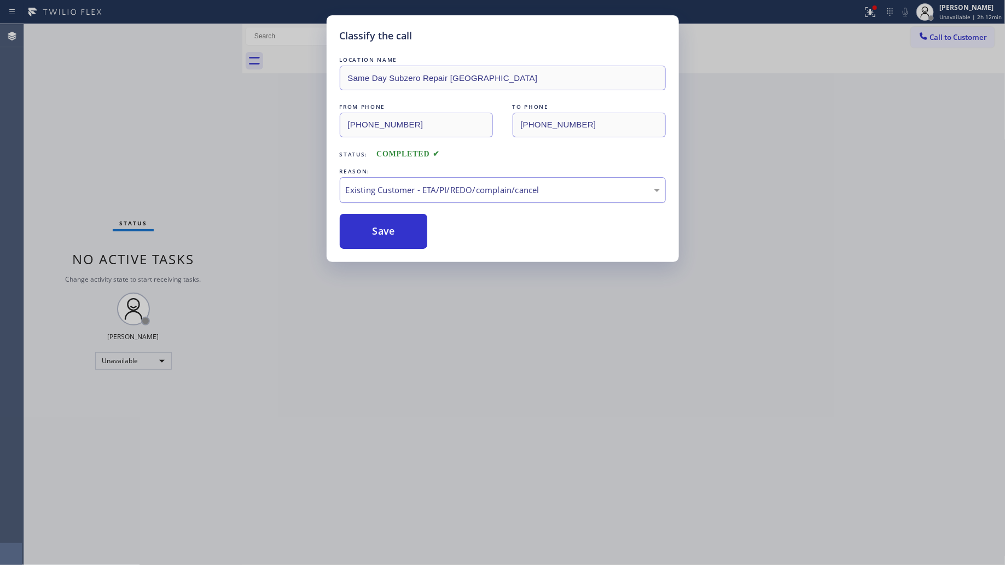
click at [383, 200] on div "Existing Customer - ETA/PI/REDO/complain/cancel" at bounding box center [503, 190] width 326 height 26
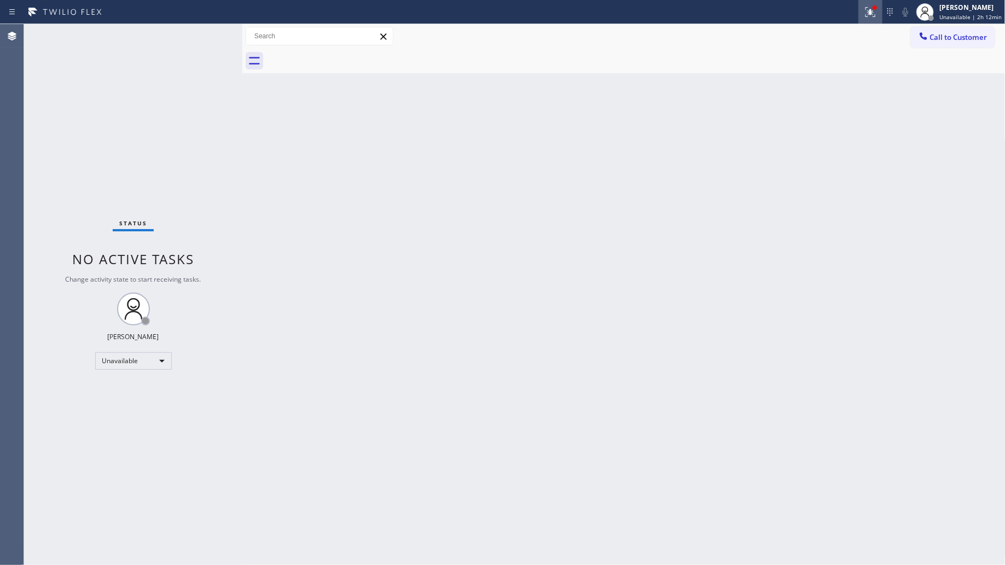
click at [867, 14] on icon at bounding box center [870, 11] width 13 height 13
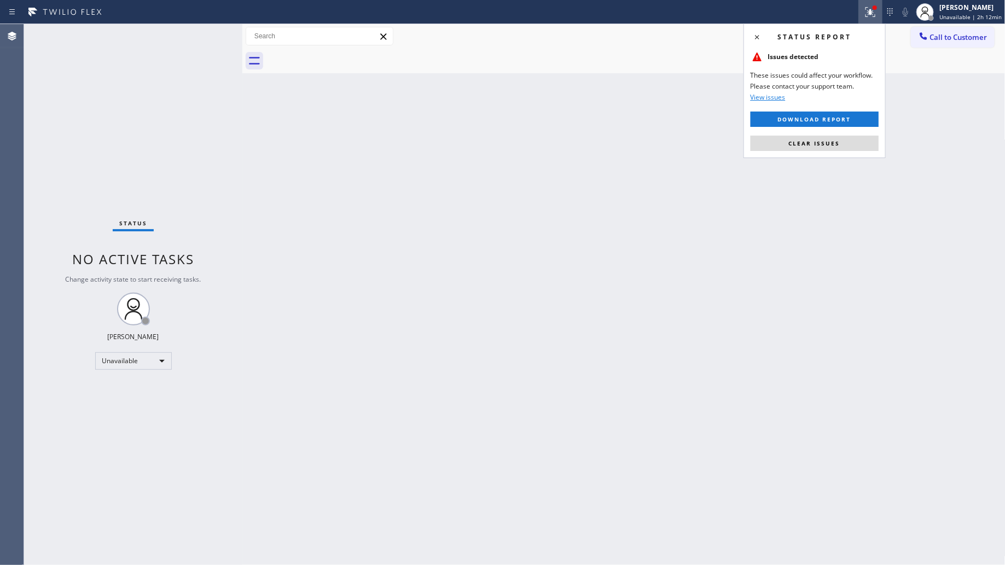
click at [863, 133] on div "Status report Issues detected These issues could affect your workflow. Please c…" at bounding box center [814, 91] width 142 height 135
click at [849, 138] on button "Clear issues" at bounding box center [814, 143] width 128 height 15
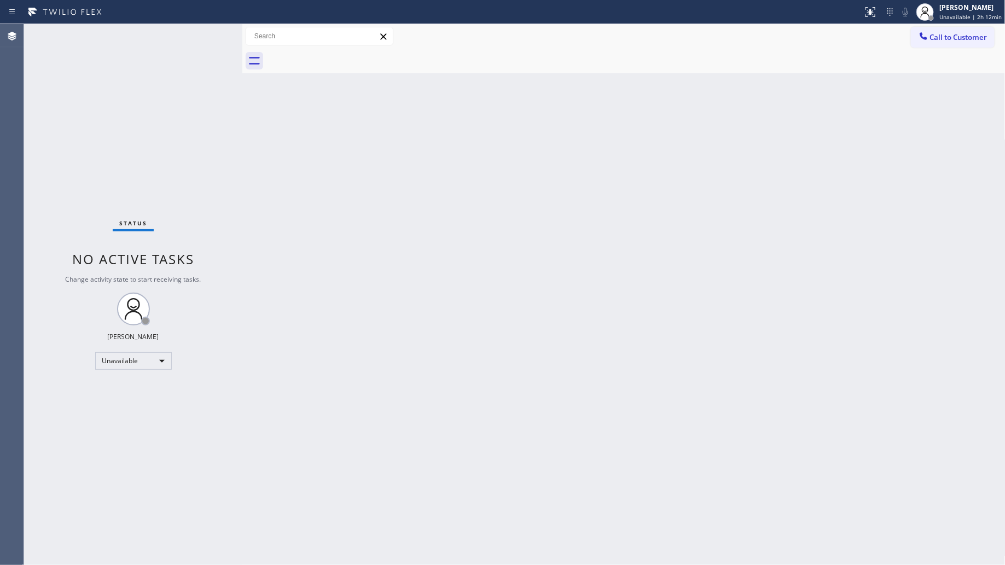
drag, startPoint x: 789, startPoint y: 183, endPoint x: 867, endPoint y: 103, distance: 112.2
click at [793, 179] on div "Back to Dashboard Change Sender ID Customers Technicians Select a contact Outbo…" at bounding box center [623, 294] width 763 height 541
click at [935, 23] on div at bounding box center [925, 12] width 24 height 24
drag, startPoint x: 794, startPoint y: 62, endPoint x: 908, endPoint y: 50, distance: 114.9
click at [802, 61] on div at bounding box center [635, 61] width 739 height 25
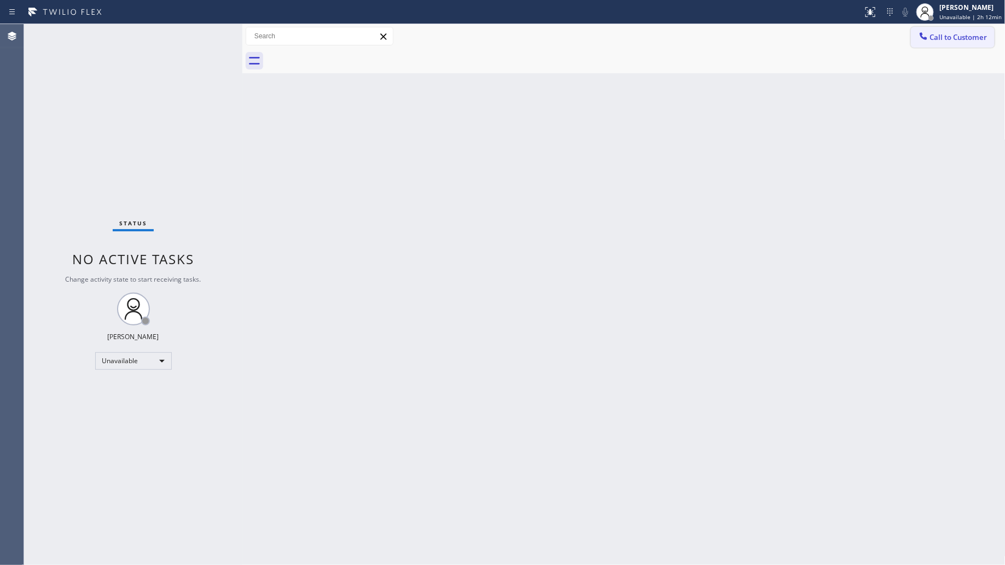
click at [960, 37] on span "Call to Customer" at bounding box center [958, 37] width 57 height 10
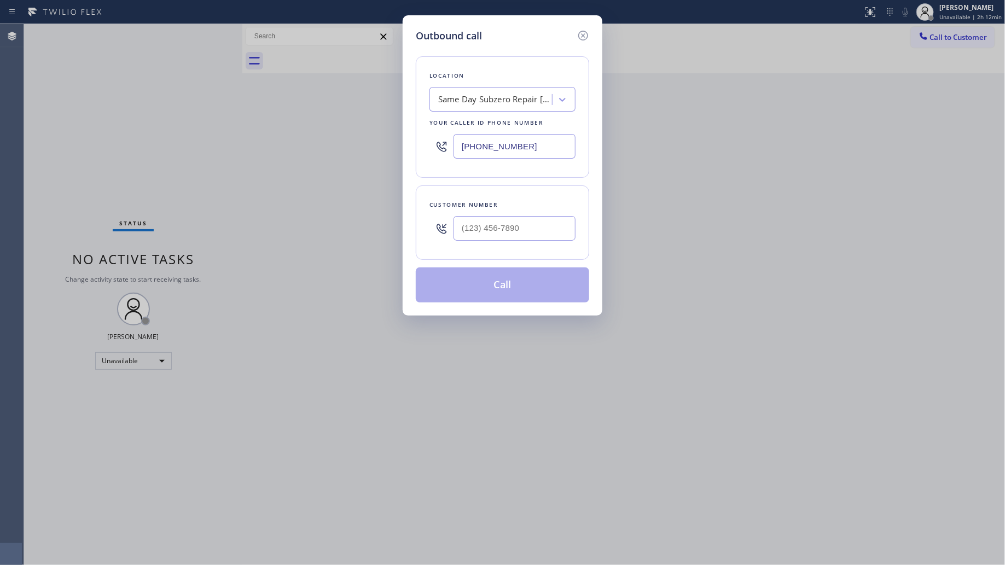
drag, startPoint x: 522, startPoint y: 154, endPoint x: 359, endPoint y: 147, distance: 163.7
click at [359, 148] on div "Outbound call Location Same Day Subzero Repair [GEOGRAPHIC_DATA] Your caller id…" at bounding box center [502, 282] width 1005 height 565
paste input "551) 553-5669"
type input "[PHONE_NUMBER]"
click at [561, 226] on input "(___) ___-____" at bounding box center [514, 228] width 122 height 25
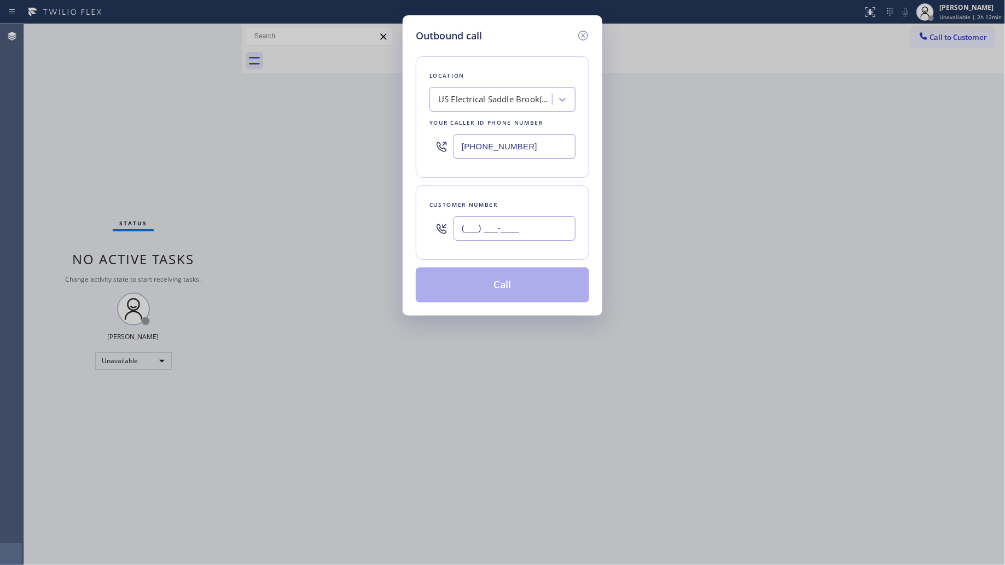
paste input "640) 200-6553"
type input "[PHONE_NUMBER]"
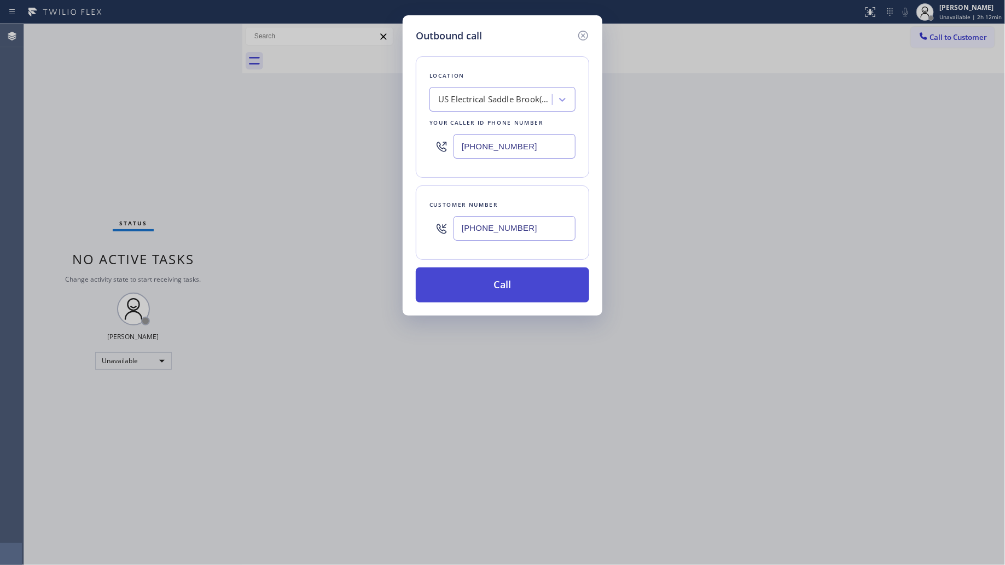
click at [512, 288] on button "Call" at bounding box center [502, 284] width 173 height 35
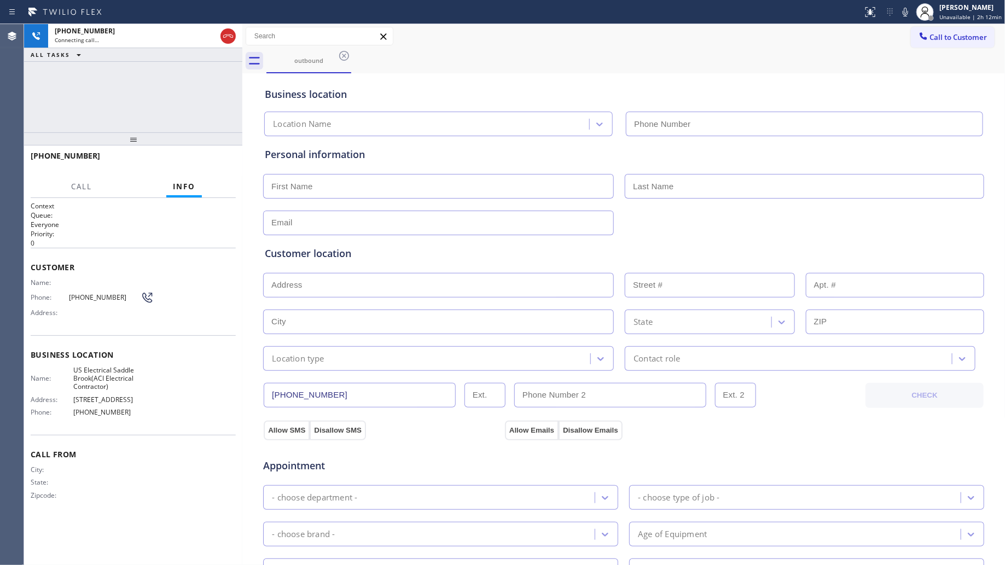
type input "[PHONE_NUMBER]"
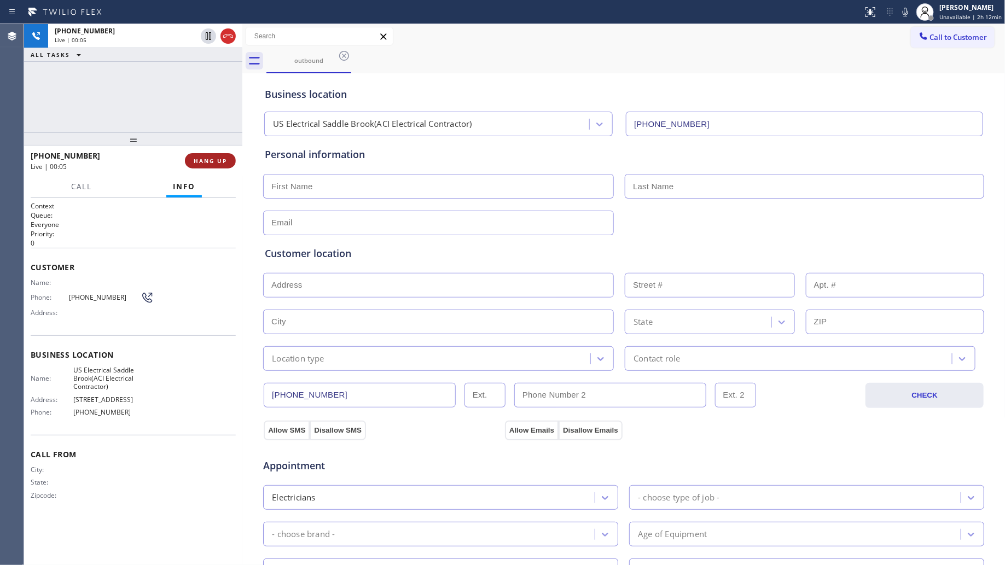
click at [209, 158] on span "HANG UP" at bounding box center [210, 161] width 33 height 8
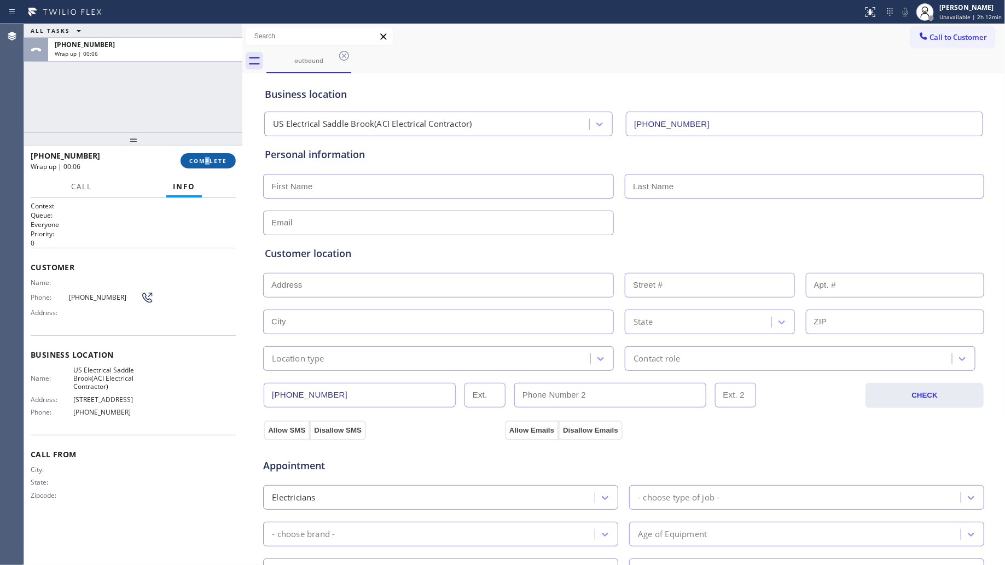
click at [209, 153] on div "[PHONE_NUMBER] Wrap up | 00:06 COMPLETE" at bounding box center [133, 161] width 205 height 28
click at [208, 159] on span "COMPLETE" at bounding box center [208, 161] width 38 height 8
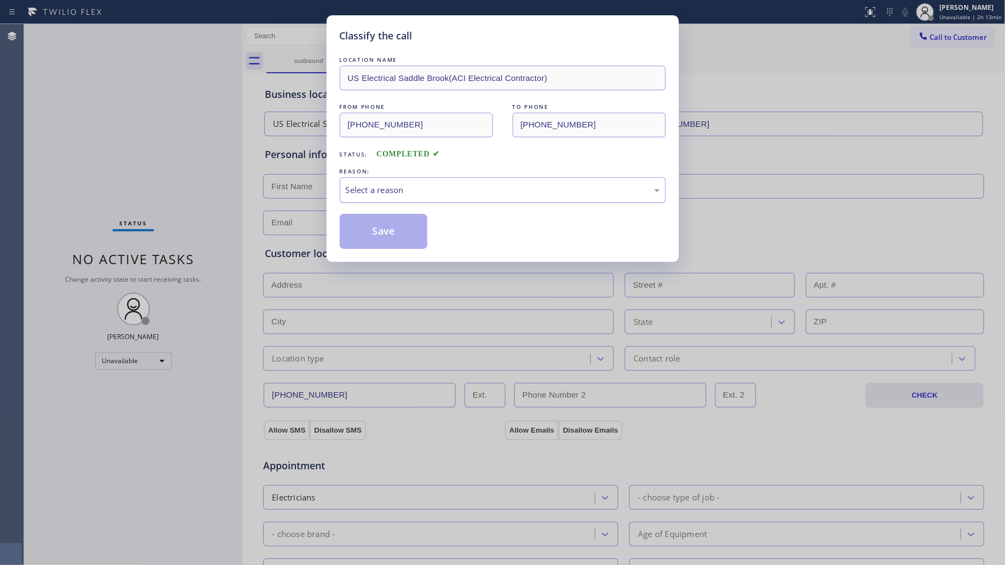
click at [370, 178] on div "Select a reason" at bounding box center [503, 190] width 326 height 26
click at [397, 239] on button "Save" at bounding box center [384, 231] width 88 height 35
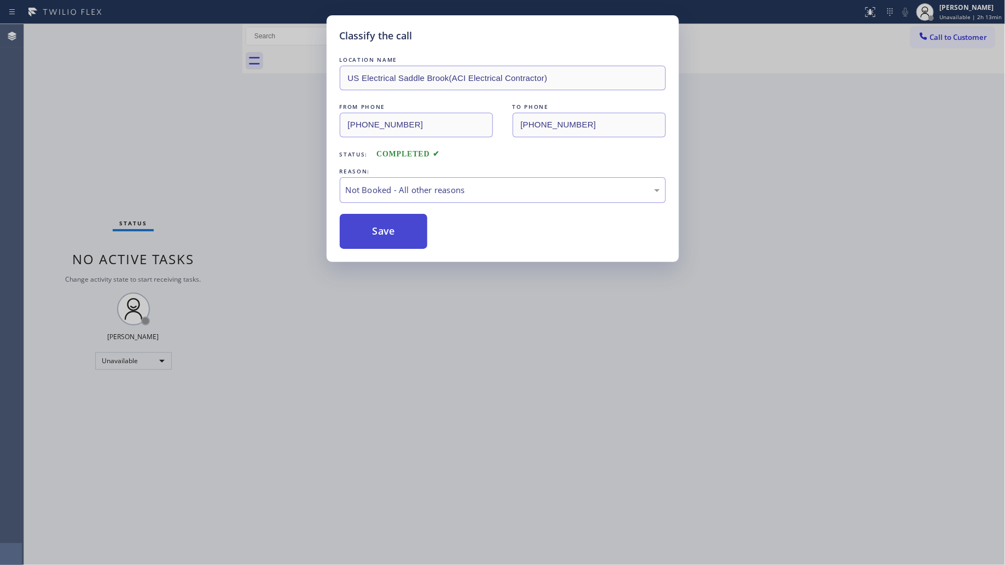
click at [397, 239] on button "Save" at bounding box center [384, 231] width 88 height 35
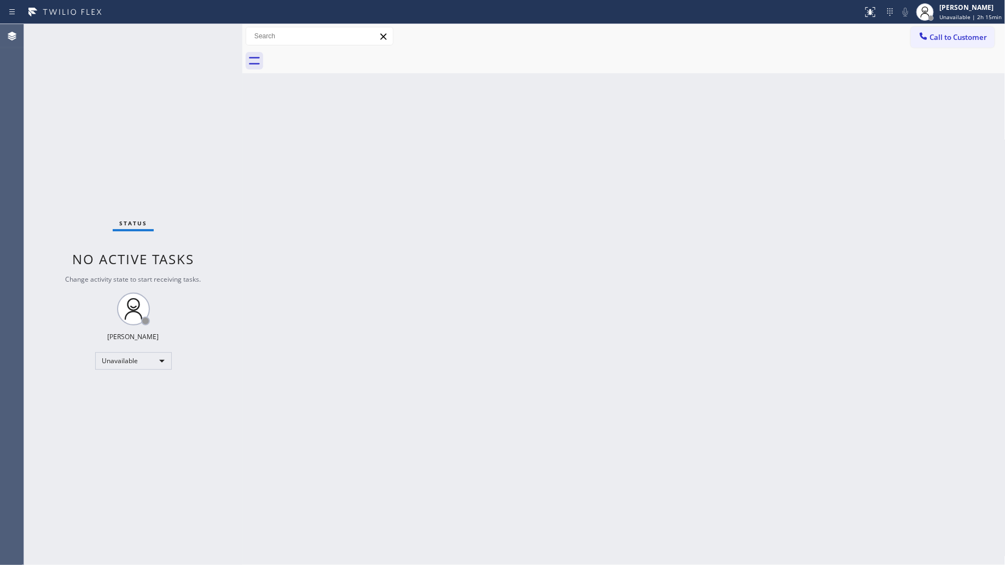
click at [701, 159] on div "Back to Dashboard Change Sender ID Customers Technicians Select a contact Outbo…" at bounding box center [623, 294] width 763 height 541
click at [938, 37] on span "Call to Customer" at bounding box center [958, 37] width 57 height 10
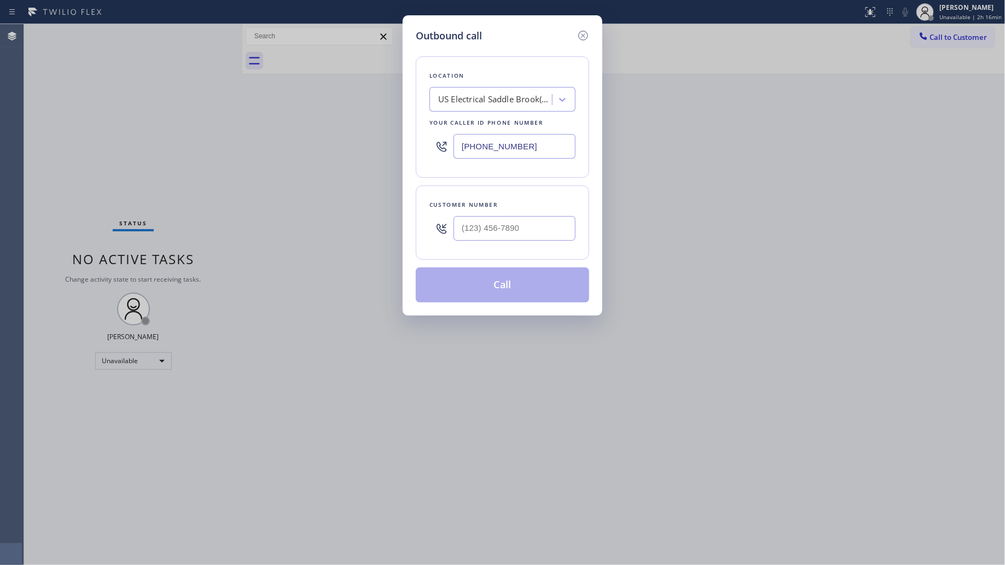
drag, startPoint x: 525, startPoint y: 150, endPoint x: 323, endPoint y: 137, distance: 202.8
click at [319, 145] on div "Outbound call Location [GEOGRAPHIC_DATA] Electrical [GEOGRAPHIC_DATA](ACI Elect…" at bounding box center [502, 282] width 1005 height 565
paste input "650) 581-9168"
type input "[PHONE_NUMBER]"
click at [556, 236] on input "(___) ___-____" at bounding box center [514, 228] width 122 height 25
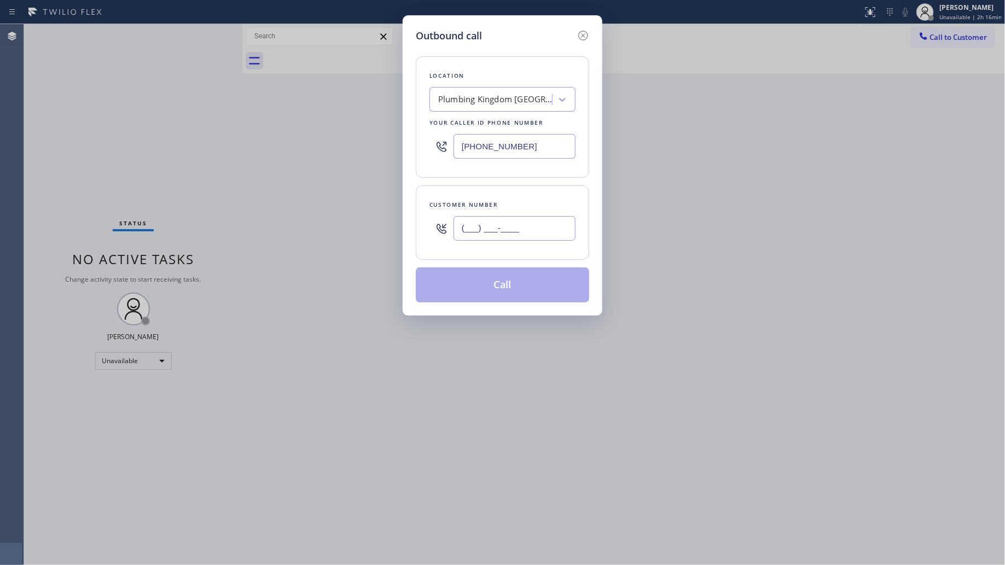
paste input "650) 863-5858"
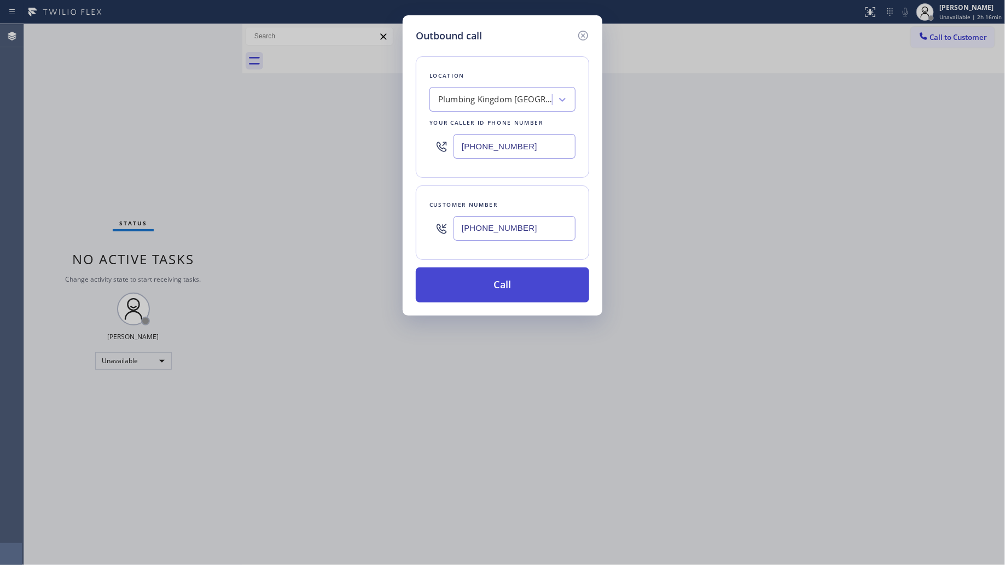
type input "[PHONE_NUMBER]"
click at [514, 277] on button "Call" at bounding box center [502, 284] width 173 height 35
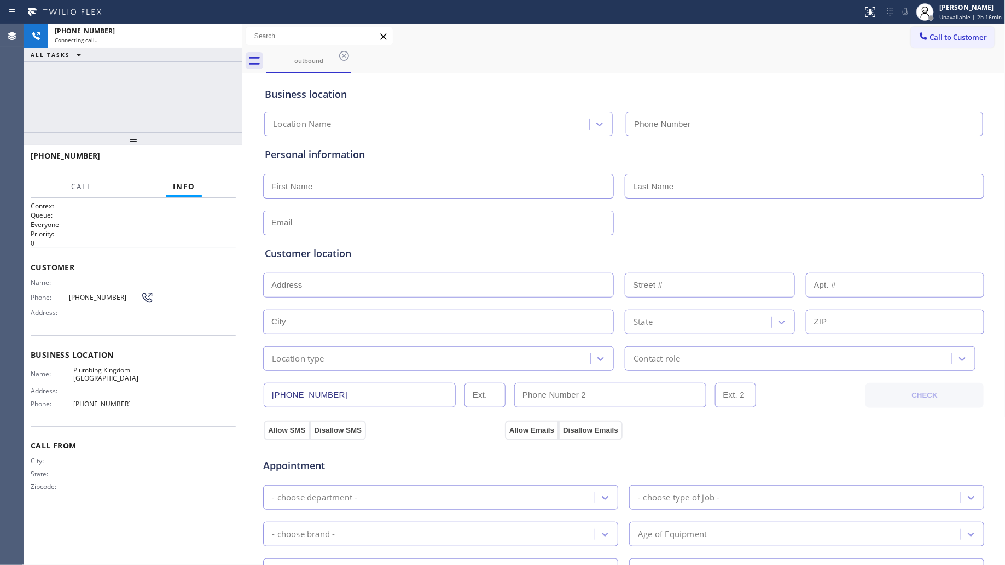
type input "[PHONE_NUMBER]"
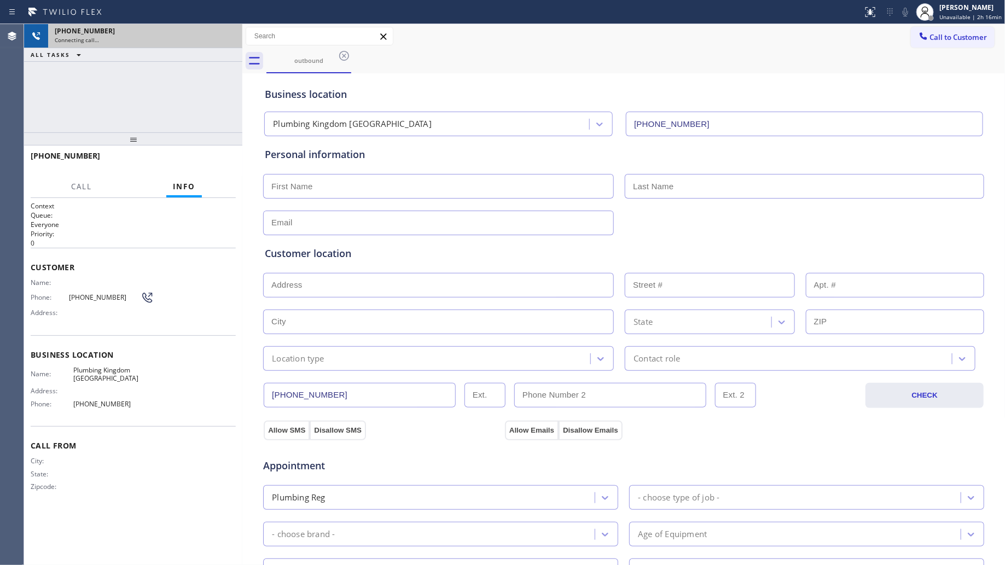
click at [226, 29] on div "[PHONE_NUMBER]" at bounding box center [145, 30] width 181 height 9
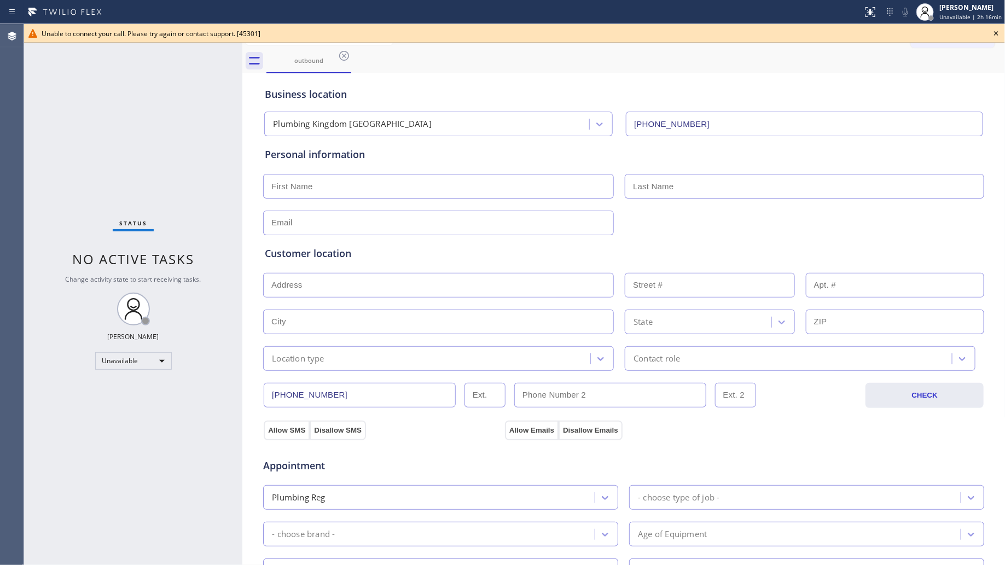
click at [996, 34] on icon at bounding box center [995, 33] width 13 height 13
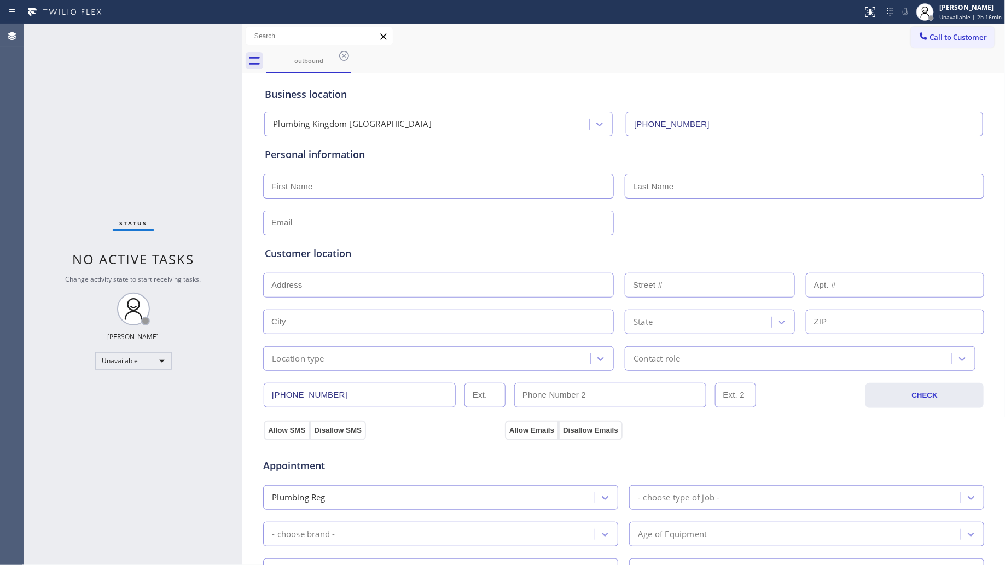
drag, startPoint x: 971, startPoint y: 36, endPoint x: 954, endPoint y: 38, distance: 17.1
click at [971, 36] on span "Call to Customer" at bounding box center [958, 37] width 57 height 10
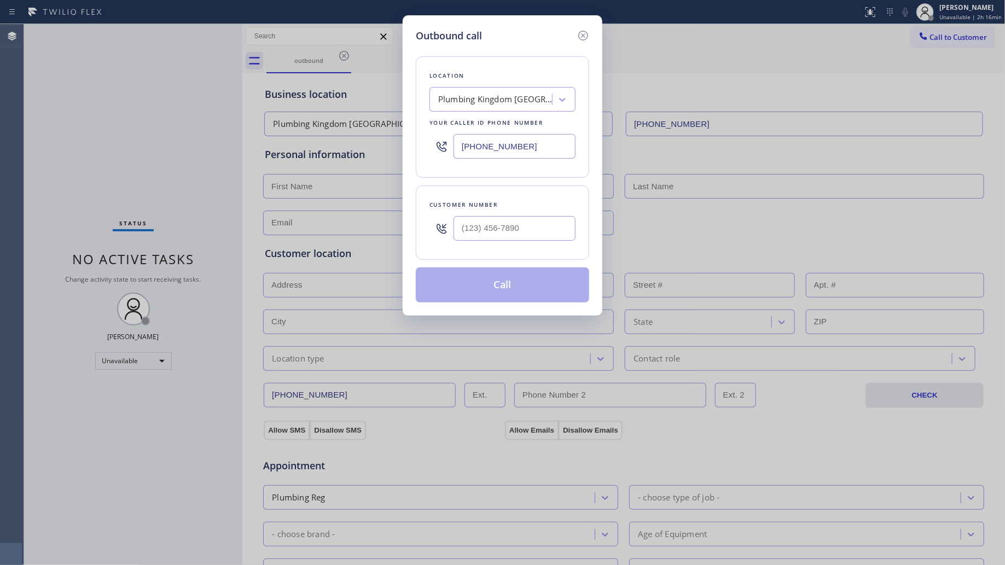
drag, startPoint x: 543, startPoint y: 156, endPoint x: 427, endPoint y: 159, distance: 116.5
click at [403, 149] on div "Outbound call Location [GEOGRAPHIC_DATA] [GEOGRAPHIC_DATA] Your caller id phone…" at bounding box center [503, 165] width 200 height 300
paste input "310) 740-9737"
type input "[PHONE_NUMBER]"
drag, startPoint x: 519, startPoint y: 223, endPoint x: 558, endPoint y: 213, distance: 40.5
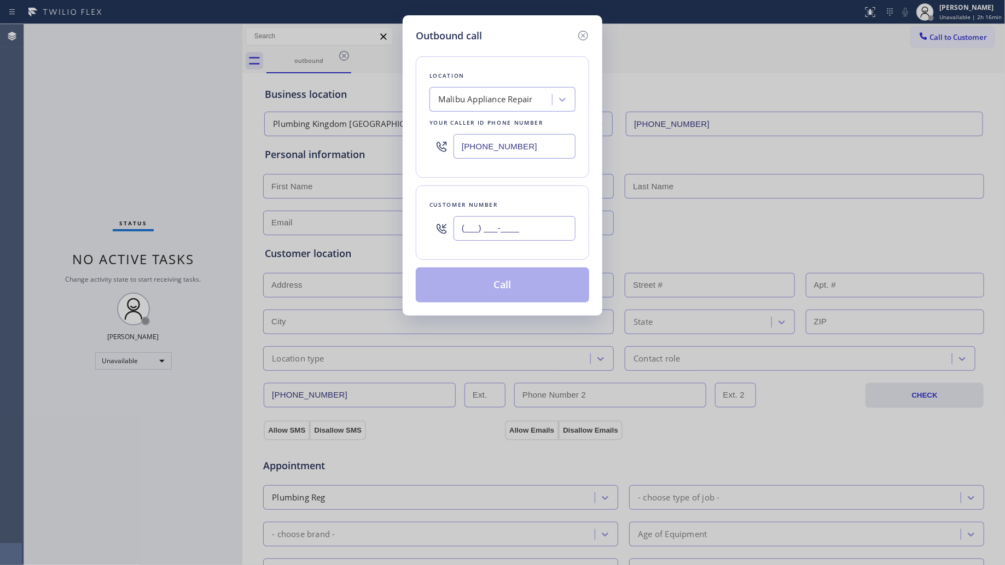
click at [520, 223] on input "(___) ___-____" at bounding box center [514, 228] width 122 height 25
paste input "310) 625-8768"
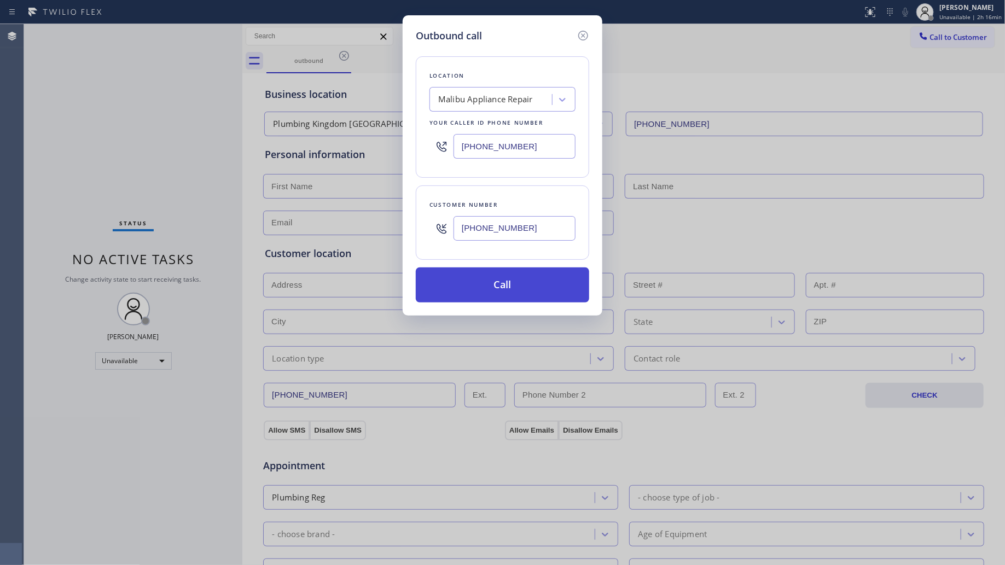
type input "[PHONE_NUMBER]"
click at [506, 286] on button "Call" at bounding box center [502, 284] width 173 height 35
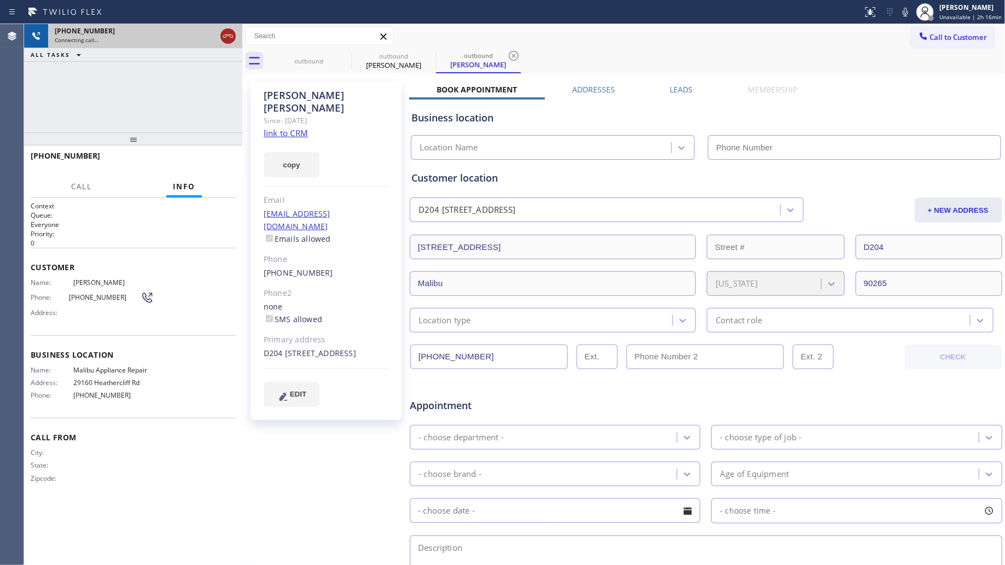
click at [231, 40] on icon at bounding box center [228, 36] width 13 height 13
click at [231, 40] on div "Connecting call…" at bounding box center [145, 40] width 181 height 8
click at [231, 39] on div "Connecting call…" at bounding box center [145, 40] width 181 height 8
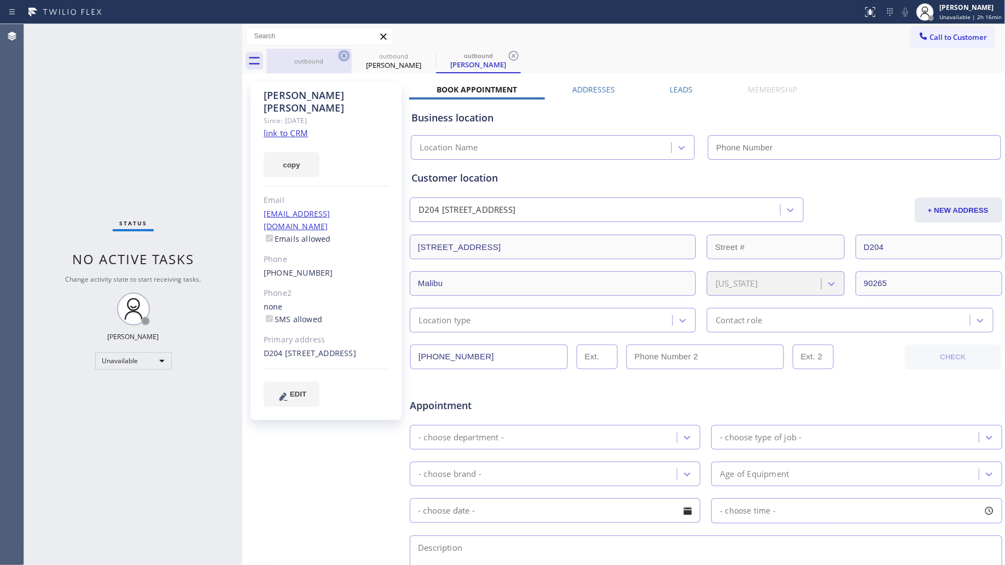
drag, startPoint x: 314, startPoint y: 55, endPoint x: 340, endPoint y: 57, distance: 25.8
click at [315, 56] on div "outbound" at bounding box center [308, 61] width 83 height 25
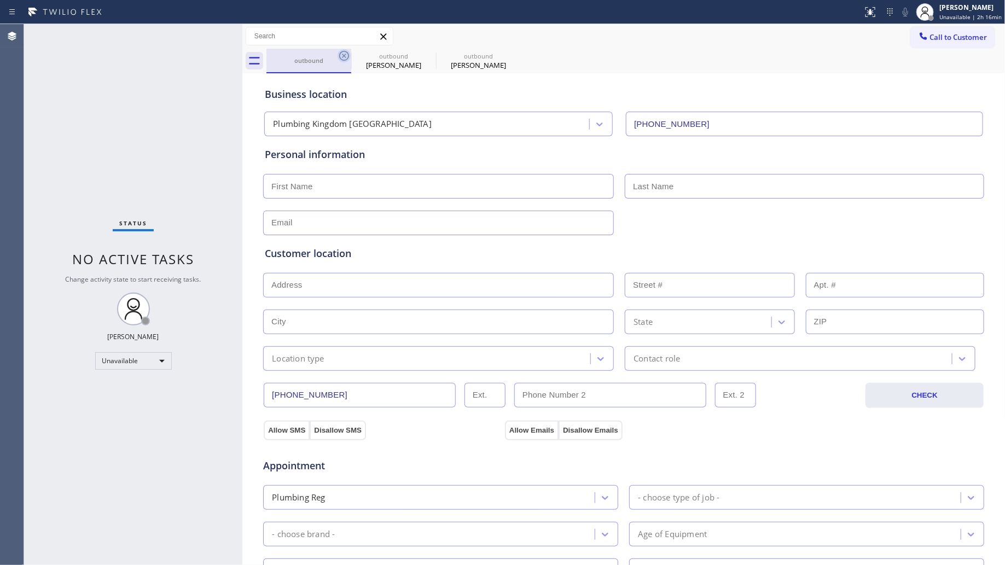
click at [347, 57] on icon at bounding box center [343, 55] width 13 height 13
type input "[PHONE_NUMBER]"
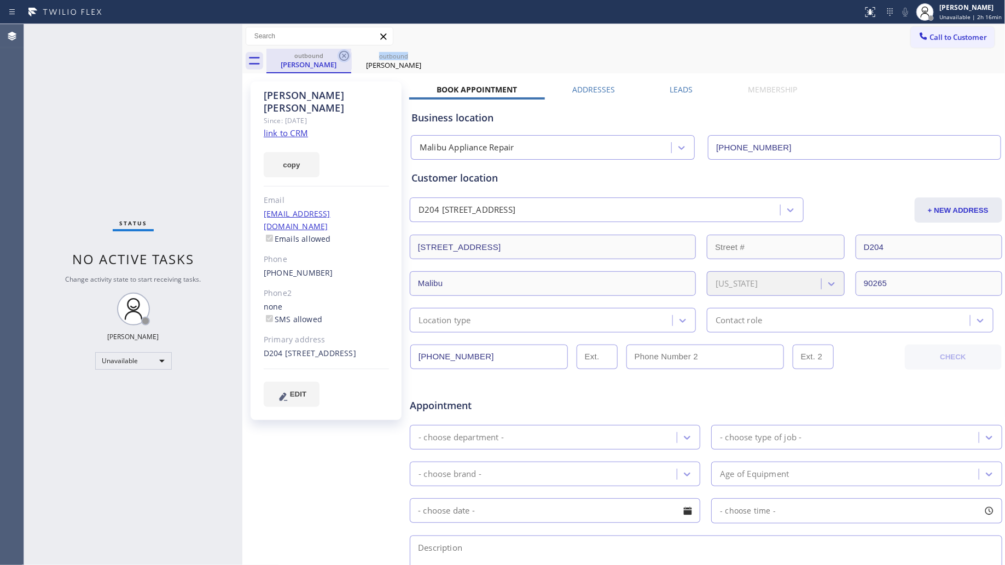
click at [348, 57] on icon at bounding box center [344, 56] width 10 height 10
click at [348, 57] on icon at bounding box center [343, 55] width 13 height 13
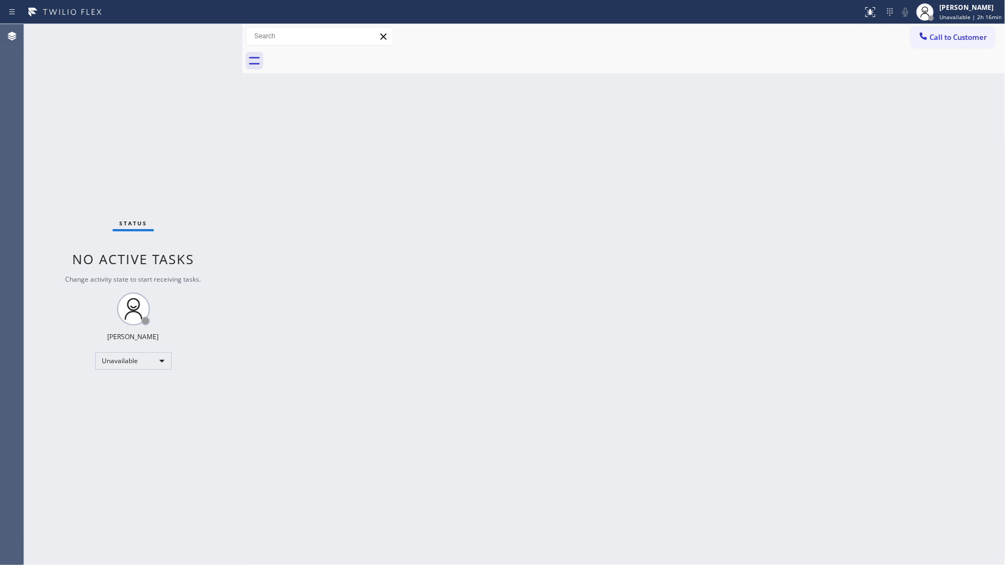
click at [349, 57] on div at bounding box center [635, 61] width 739 height 25
click at [922, 40] on icon at bounding box center [923, 36] width 11 height 11
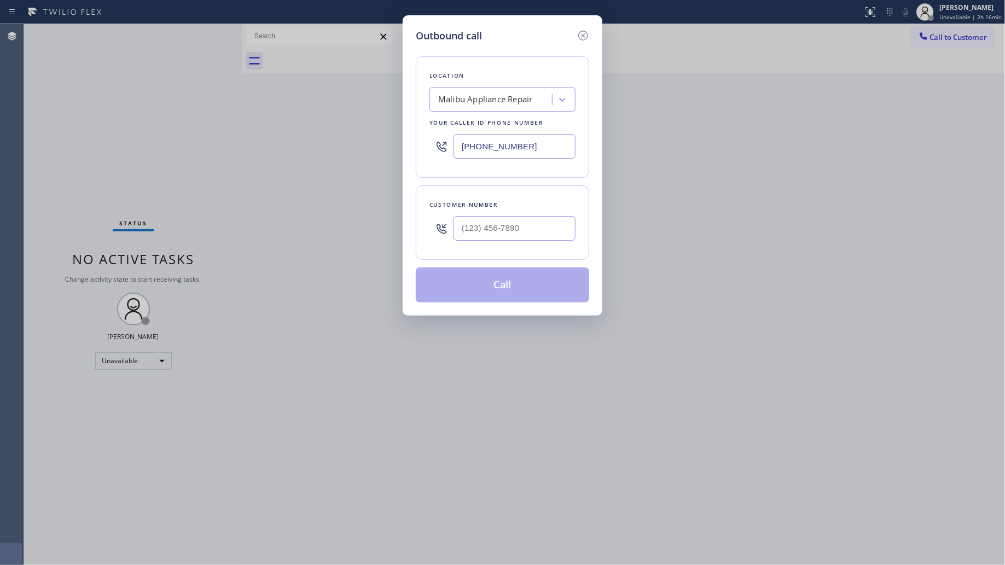
drag, startPoint x: 559, startPoint y: 149, endPoint x: 415, endPoint y: 149, distance: 144.4
click at [415, 149] on div "Outbound call Location [GEOGRAPHIC_DATA] Appliance Repair Your caller id phone …" at bounding box center [503, 165] width 200 height 300
paste input "213) 566-1222"
type input "[PHONE_NUMBER]"
click at [563, 226] on input "(___) ___-____" at bounding box center [514, 228] width 122 height 25
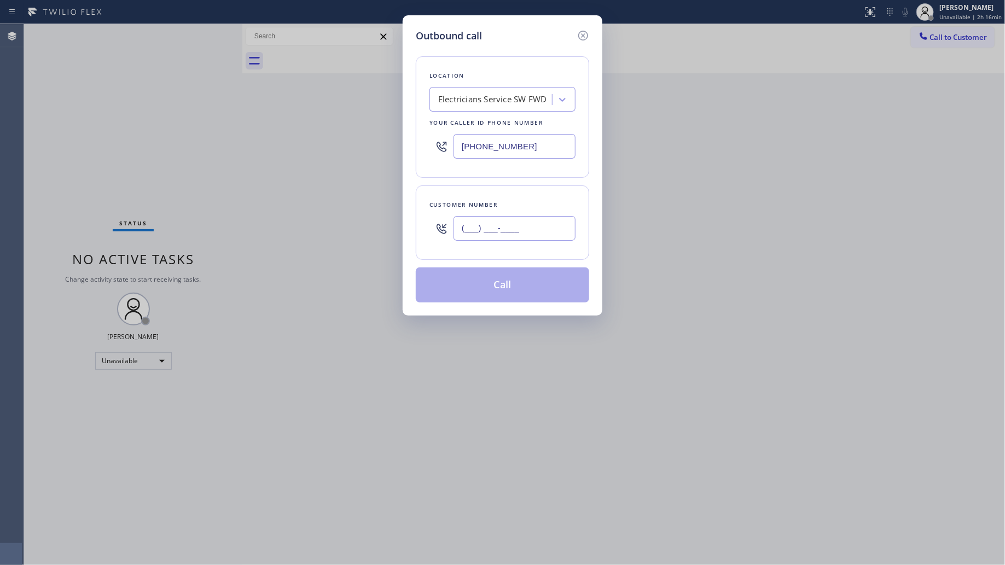
paste input "551) 209-1241"
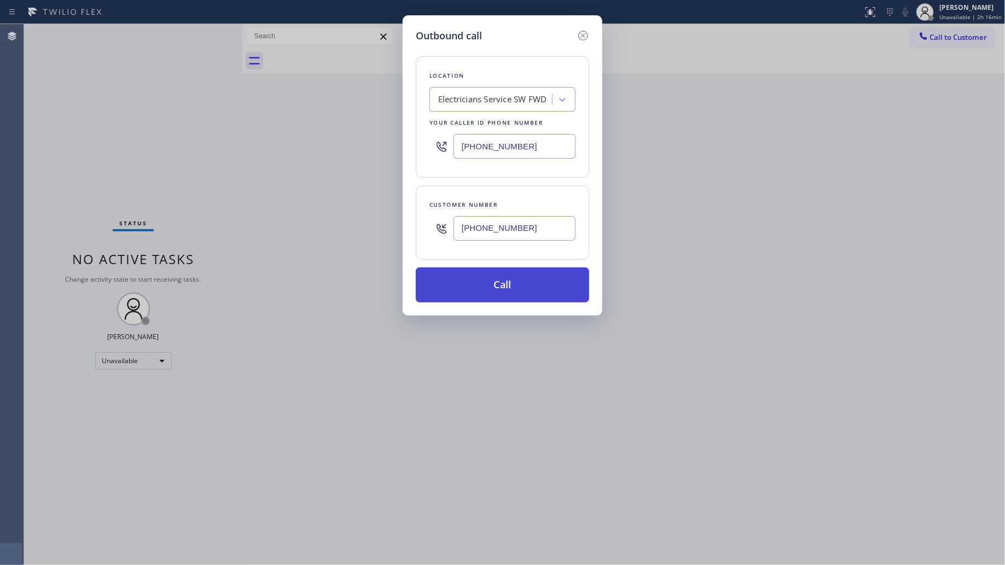
type input "[PHONE_NUMBER]"
click at [517, 294] on button "Call" at bounding box center [502, 284] width 173 height 35
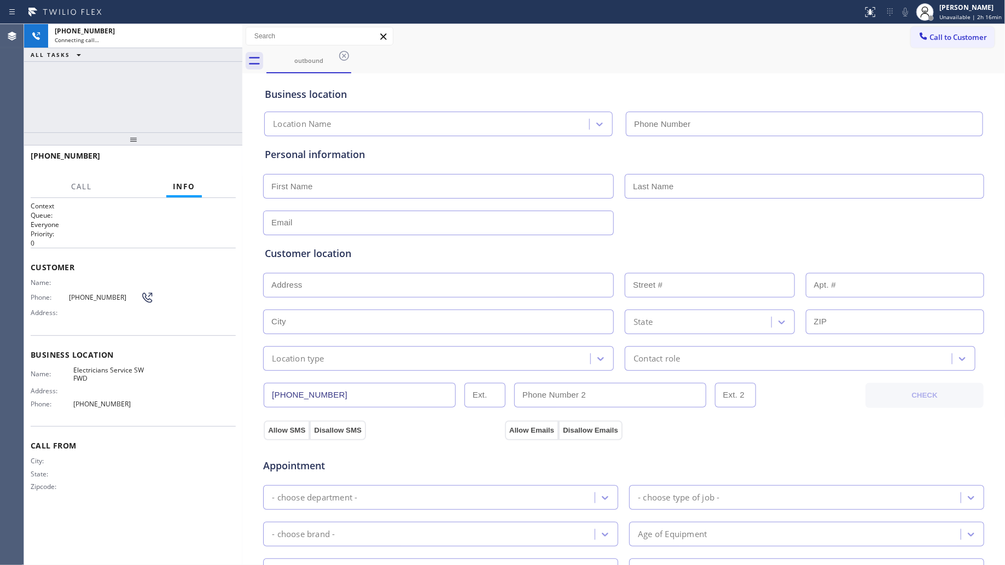
type input "[PHONE_NUMBER]"
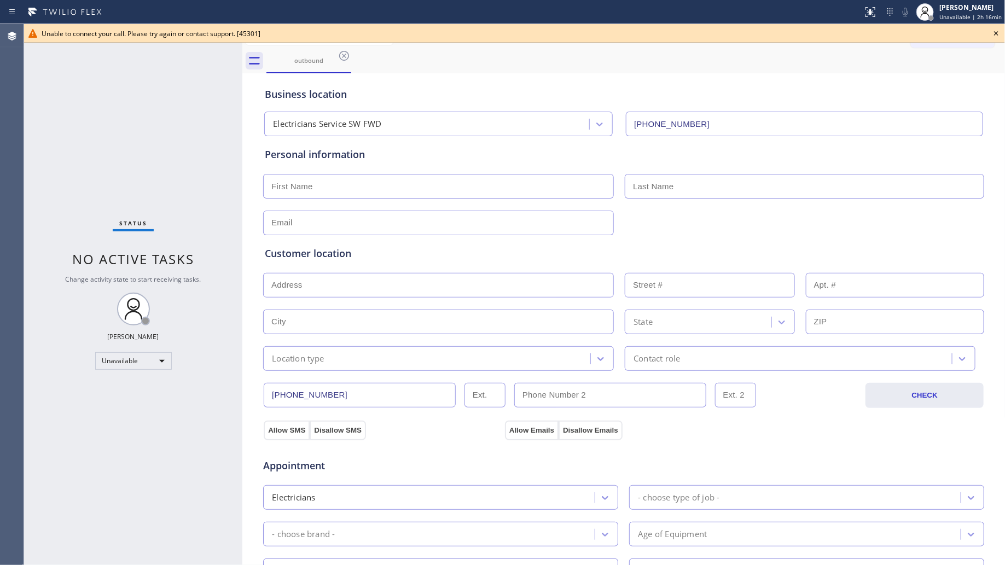
click at [347, 53] on icon at bounding box center [343, 55] width 13 height 13
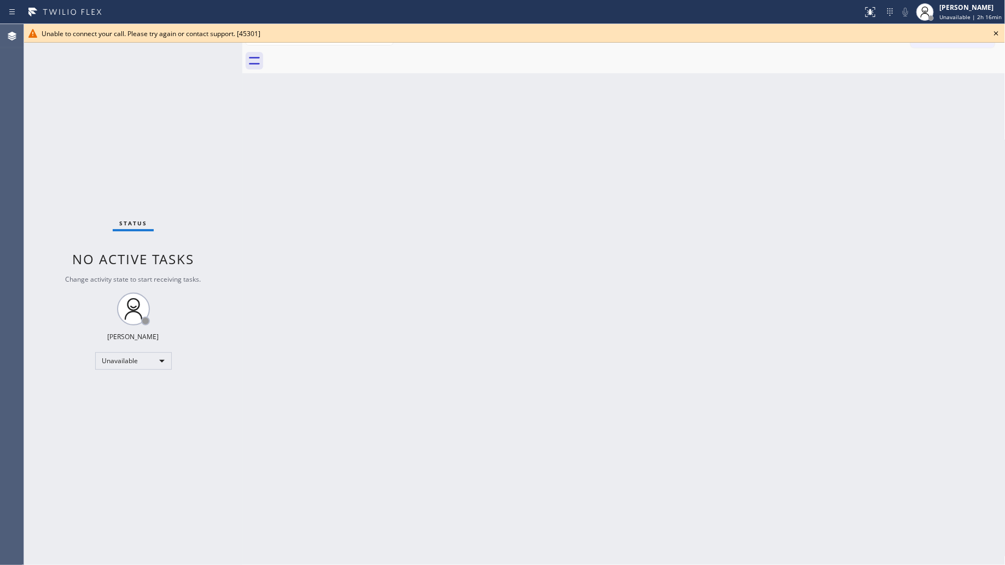
drag, startPoint x: 502, startPoint y: 45, endPoint x: 516, endPoint y: 46, distance: 14.3
click at [505, 45] on div "Call to Customer Outbound call Location Electricians Service SW FWD Your caller…" at bounding box center [623, 36] width 763 height 19
click at [999, 37] on icon at bounding box center [995, 33] width 13 height 13
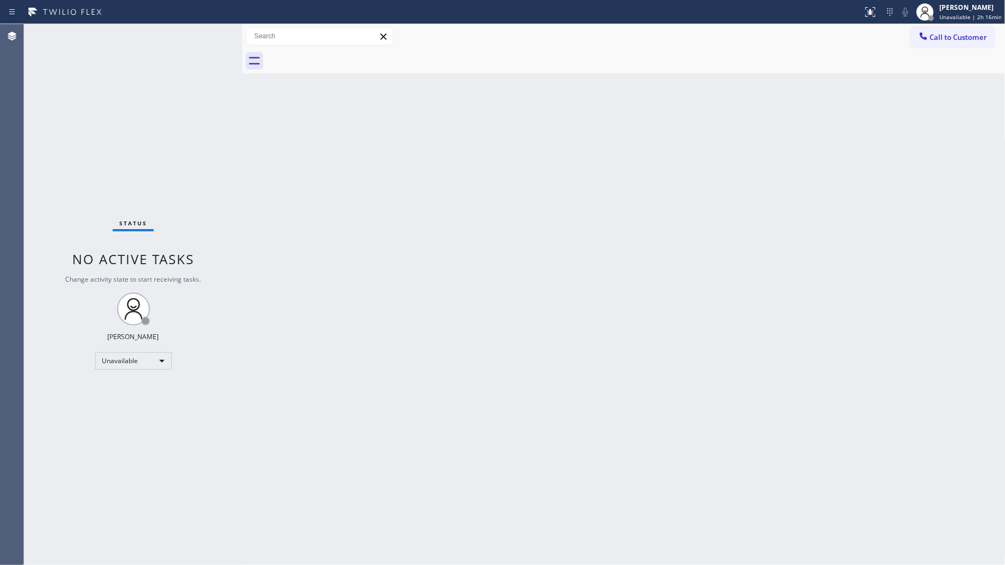
drag, startPoint x: 960, startPoint y: 37, endPoint x: 874, endPoint y: 74, distance: 93.9
click at [958, 37] on span "Call to Customer" at bounding box center [958, 37] width 57 height 10
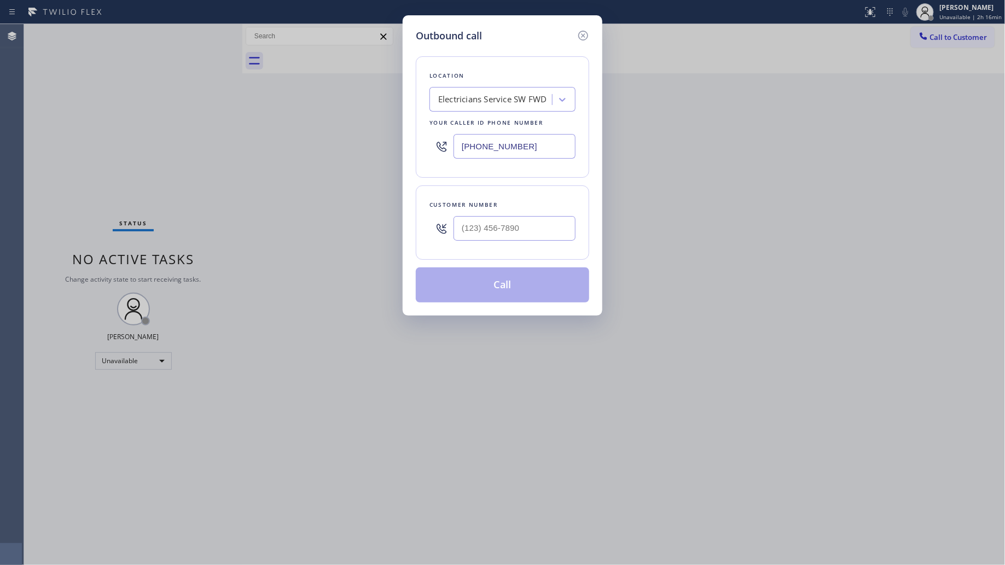
drag, startPoint x: 520, startPoint y: 144, endPoint x: 458, endPoint y: 156, distance: 63.1
click at [458, 156] on input "[PHONE_NUMBER]" at bounding box center [514, 146] width 122 height 25
paste input "949) 537-2093"
type input "[PHONE_NUMBER]"
click at [567, 226] on input "(___) ___-____" at bounding box center [514, 228] width 122 height 25
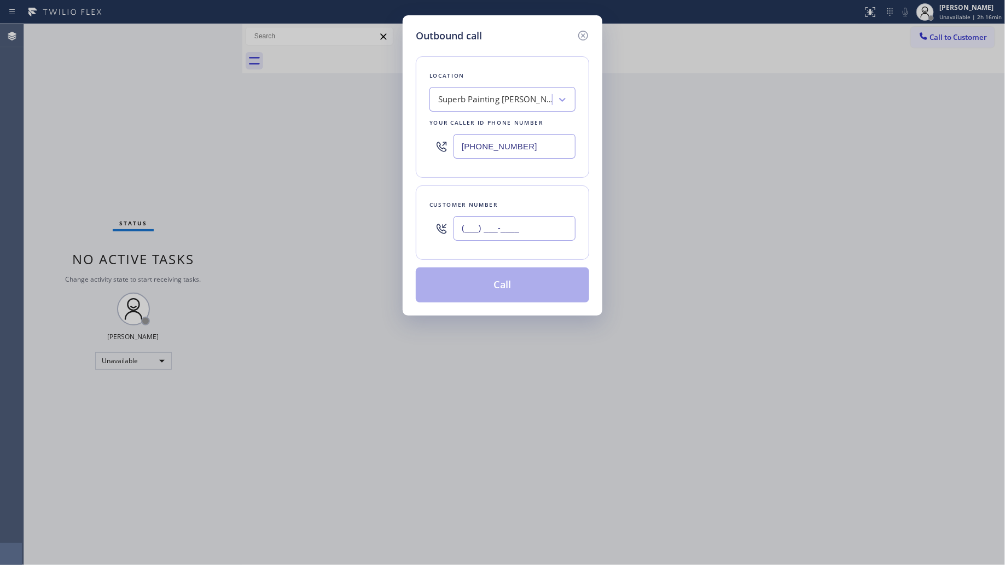
paste input "text"
click at [458, 224] on input "(___) ___-____" at bounding box center [514, 228] width 122 height 25
paste input "909) 261-3150"
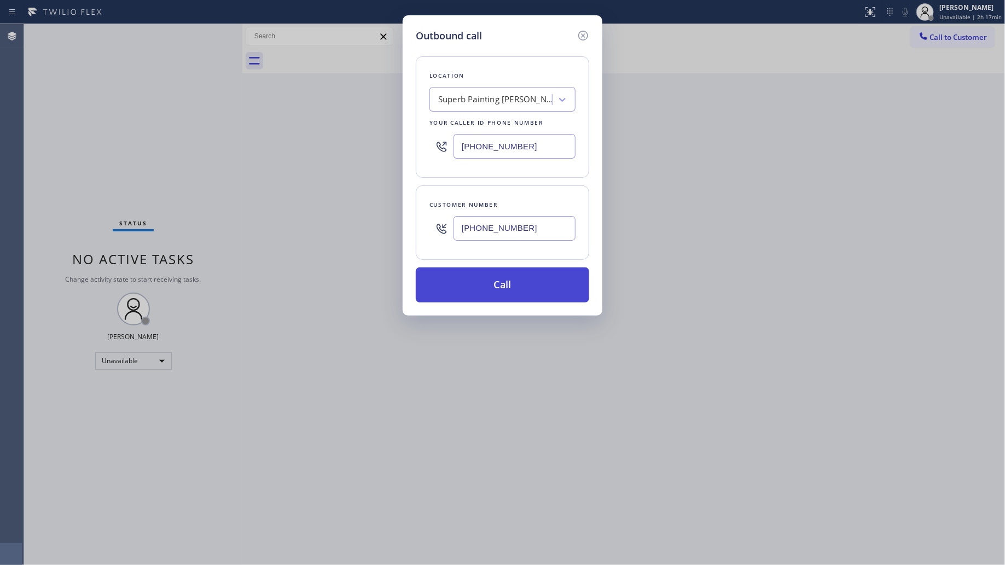
type input "[PHONE_NUMBER]"
click at [499, 285] on button "Call" at bounding box center [502, 284] width 173 height 35
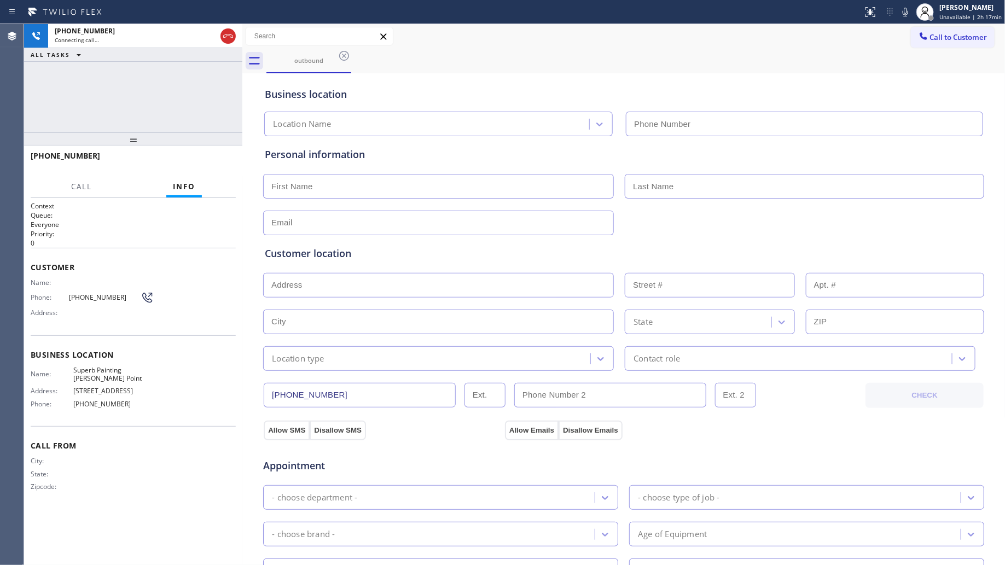
type input "[PHONE_NUMBER]"
click at [215, 59] on div "ALL TASKS ALL TASKS ACTIVE TASKS TASKS IN WRAP UP" at bounding box center [133, 55] width 218 height 14
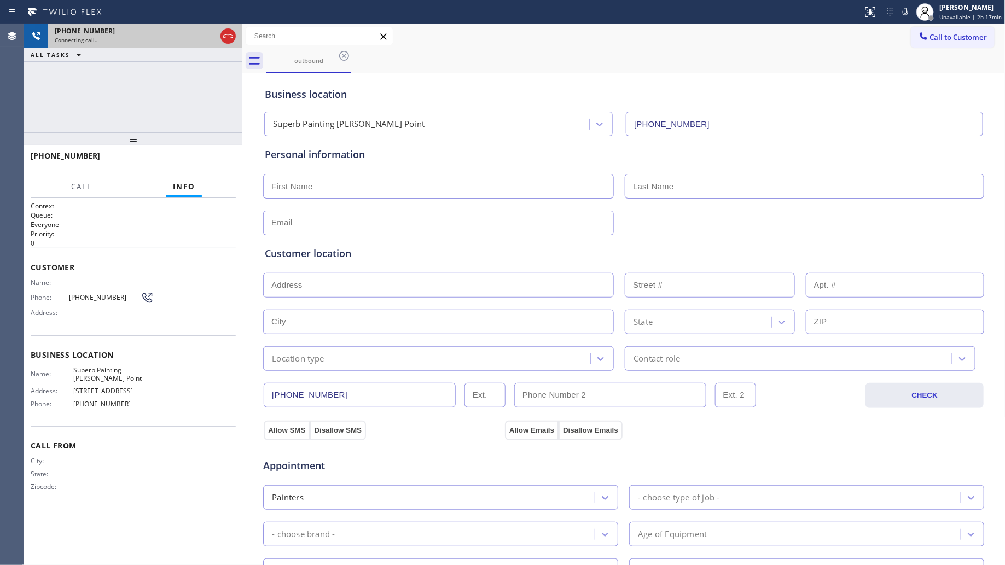
click at [228, 39] on icon at bounding box center [228, 36] width 13 height 13
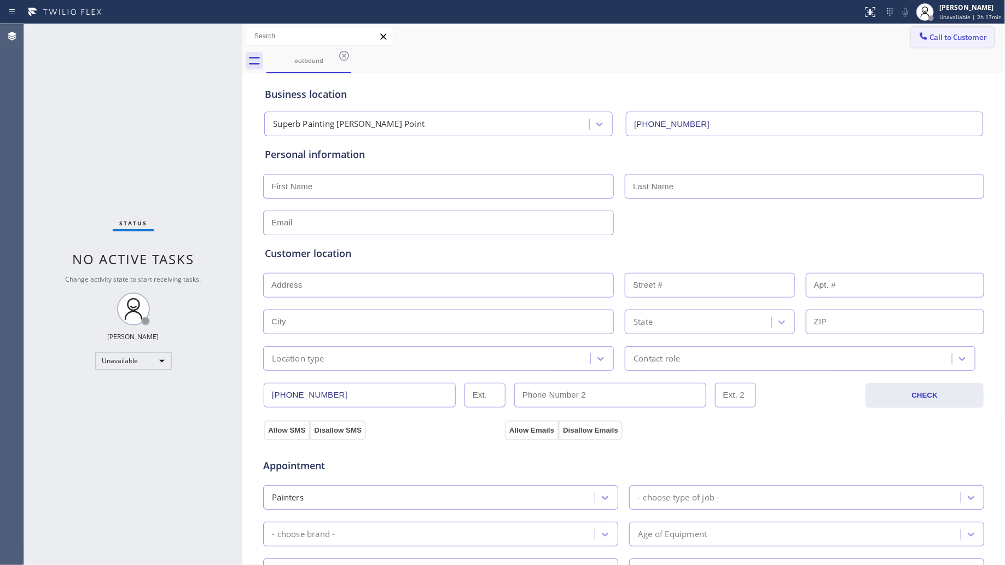
click at [930, 39] on span "Call to Customer" at bounding box center [958, 37] width 57 height 10
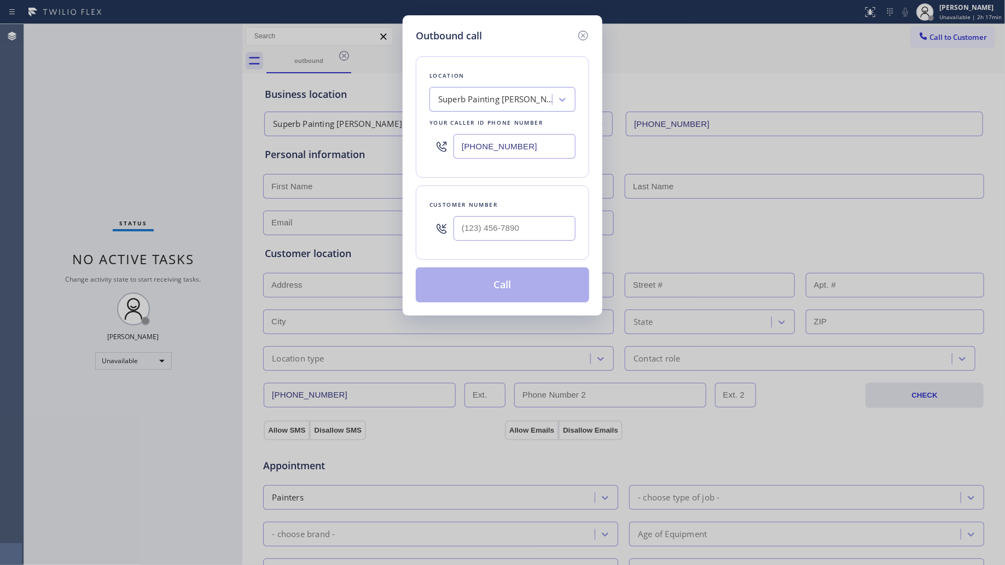
click at [535, 147] on input "[PHONE_NUMBER]" at bounding box center [514, 146] width 122 height 25
drag, startPoint x: 536, startPoint y: 145, endPoint x: 420, endPoint y: 138, distance: 116.2
click at [431, 144] on div "[PHONE_NUMBER]" at bounding box center [502, 147] width 146 height 36
paste input "817) 482-5346"
type input "[PHONE_NUMBER]"
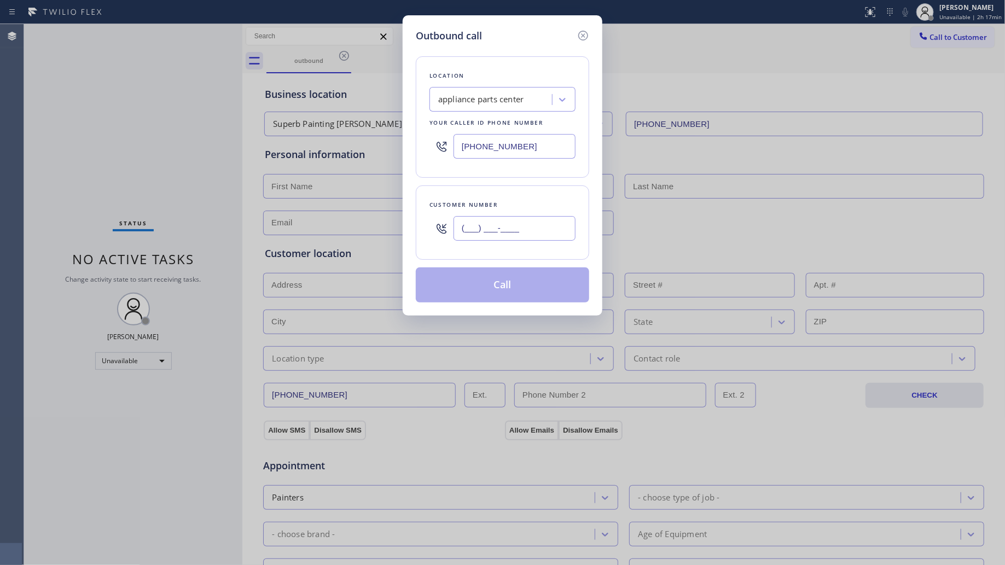
click at [532, 234] on input "(___) ___-____" at bounding box center [514, 228] width 122 height 25
paste input "270) 300-5311"
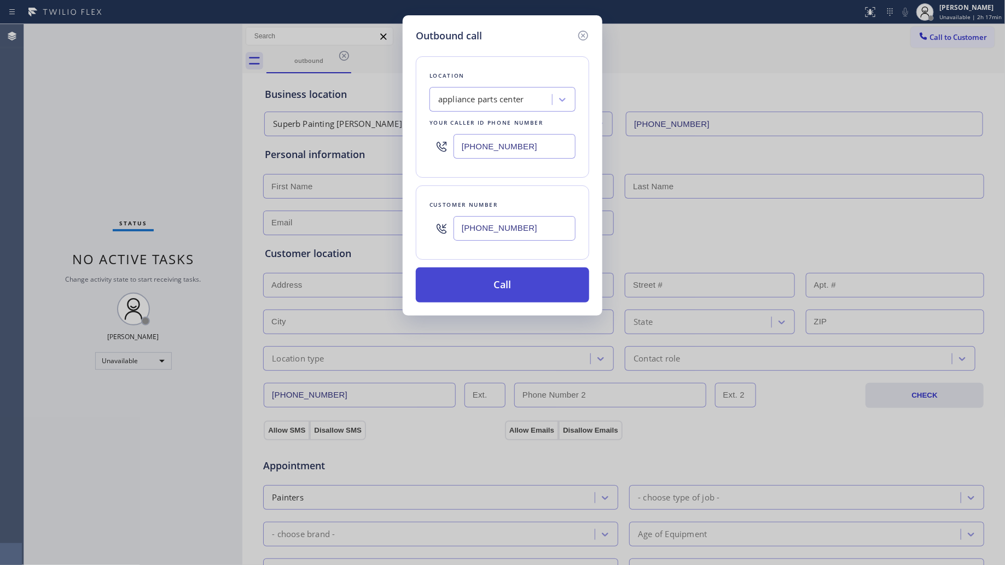
type input "[PHONE_NUMBER]"
click at [518, 286] on button "Call" at bounding box center [502, 284] width 173 height 35
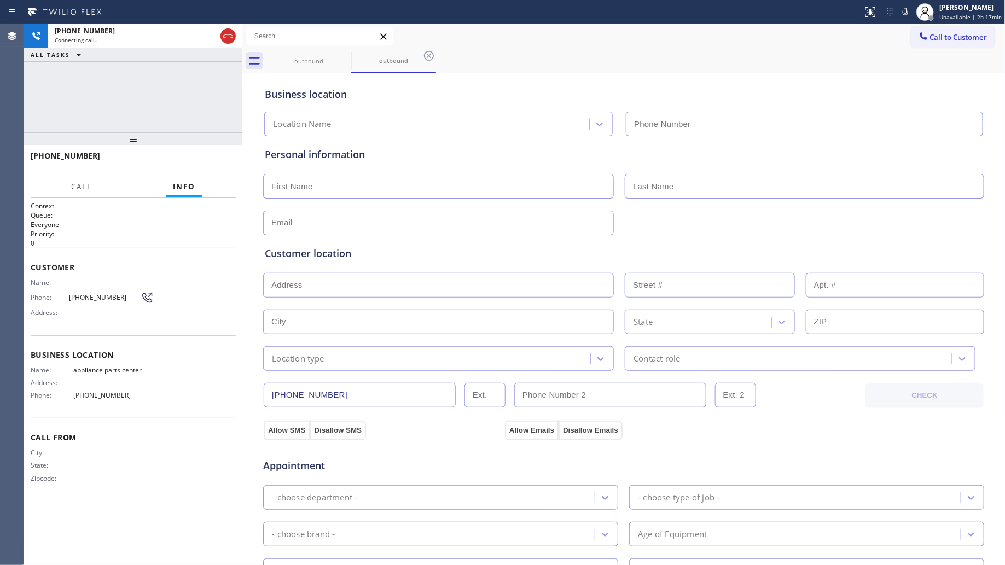
type input "[PHONE_NUMBER]"
click at [218, 166] on button "HANG UP" at bounding box center [210, 160] width 51 height 15
click at [217, 165] on button "HANG UP" at bounding box center [210, 160] width 51 height 15
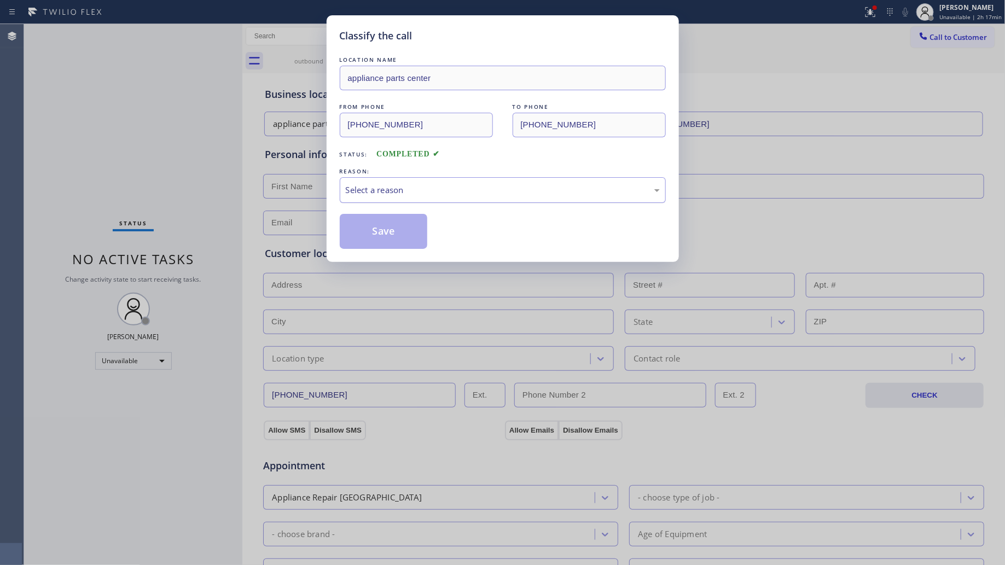
click at [445, 190] on div "Select a reason" at bounding box center [503, 190] width 314 height 13
click at [390, 227] on button "Save" at bounding box center [384, 231] width 88 height 35
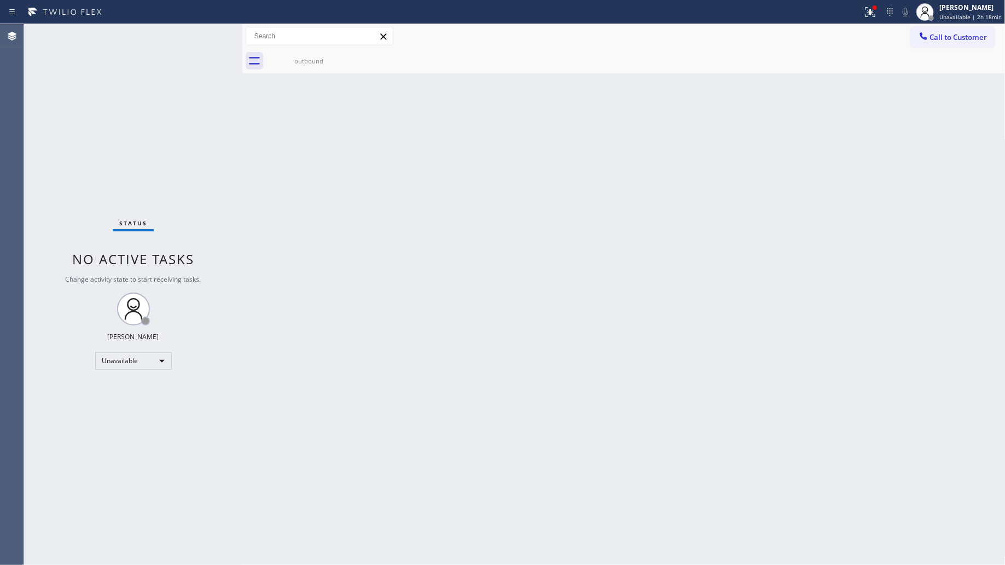
click at [868, 220] on div "Back to Dashboard Change Sender ID Customers Technicians Select a contact Outbo…" at bounding box center [623, 294] width 763 height 541
drag, startPoint x: 949, startPoint y: 53, endPoint x: 917, endPoint y: 85, distance: 45.6
click at [949, 53] on div "outbound" at bounding box center [635, 61] width 739 height 25
drag, startPoint x: 938, startPoint y: 48, endPoint x: 944, endPoint y: 53, distance: 7.4
click at [938, 48] on div "Call to Customer Outbound call Location appliance parts center Your caller id p…" at bounding box center [623, 48] width 763 height 49
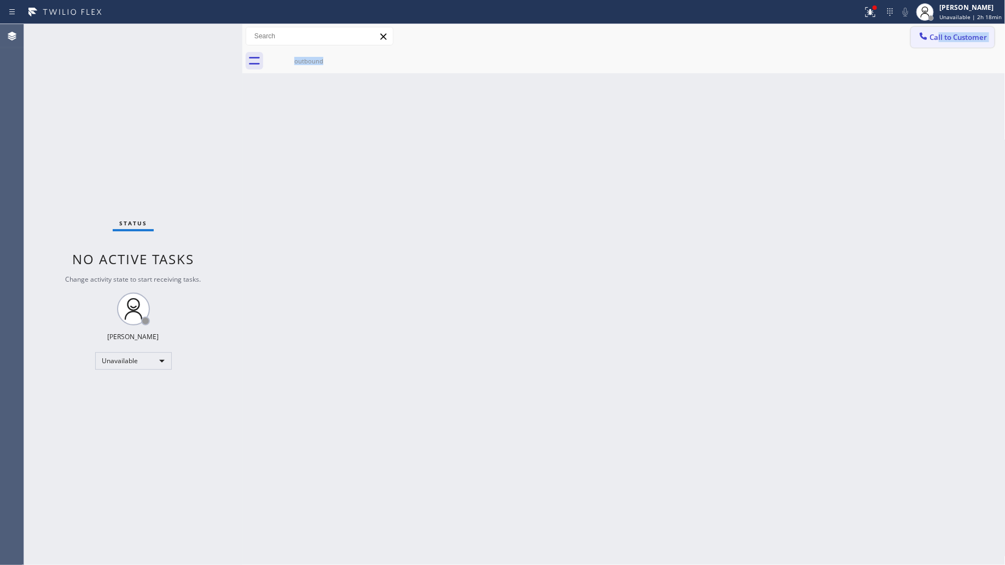
click at [991, 37] on button "Call to Customer" at bounding box center [953, 37] width 84 height 21
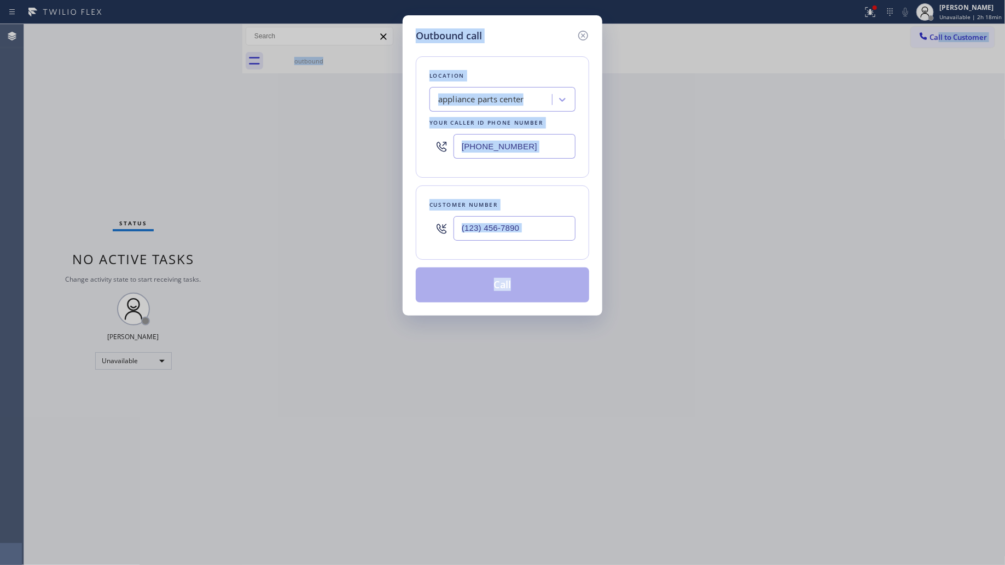
click at [892, 73] on div "Outbound call Location appliance parts center Your caller id phone number [PHON…" at bounding box center [502, 282] width 1005 height 565
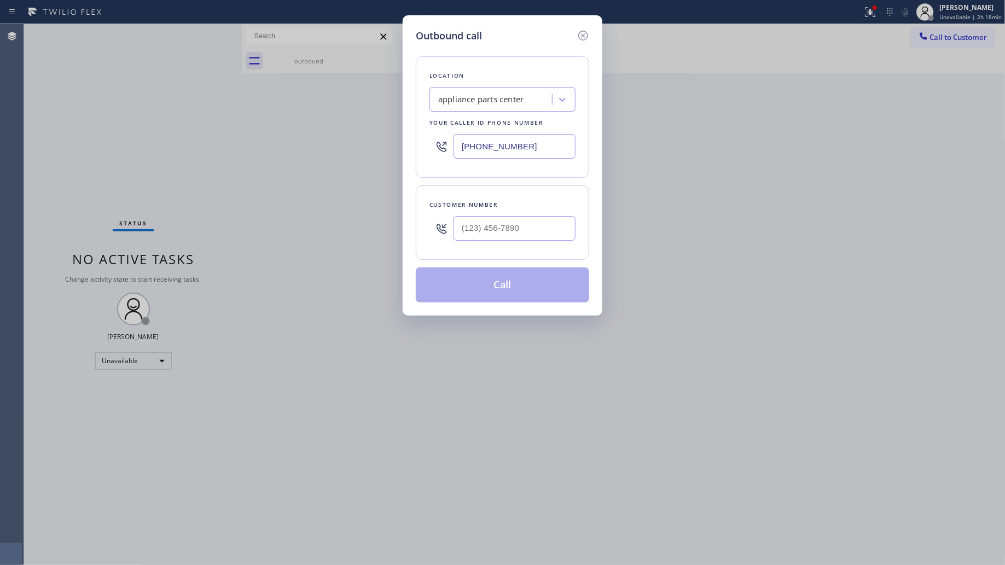
drag, startPoint x: 543, startPoint y: 146, endPoint x: 412, endPoint y: 156, distance: 131.1
click at [411, 156] on div "Outbound call Location appliance parts center Your caller id phone number [PHON…" at bounding box center [503, 165] width 200 height 300
paste input "66) 878-8591"
type input "[PHONE_NUMBER]"
click at [470, 237] on input "(___) ___-____" at bounding box center [514, 228] width 122 height 25
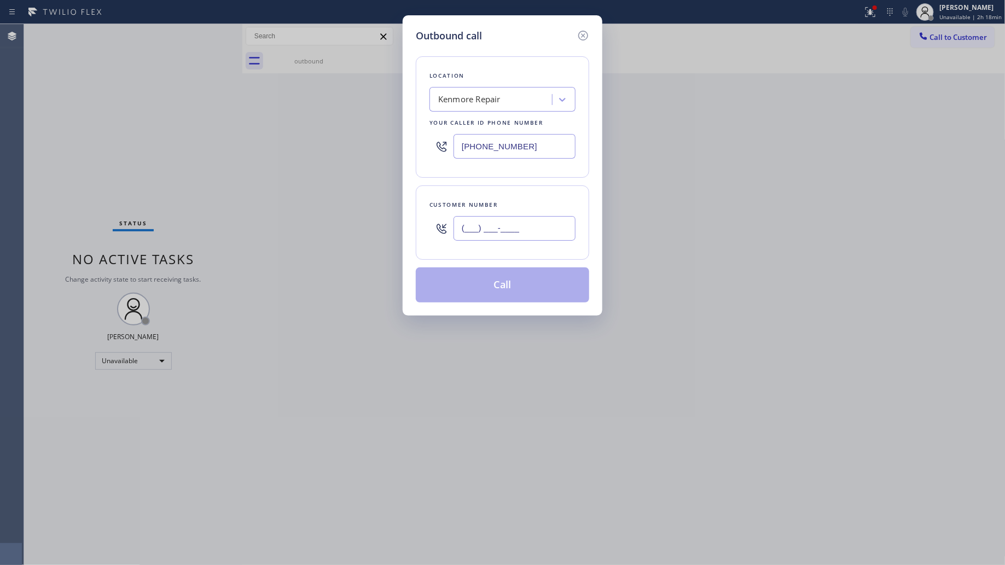
paste input "970) 398-0511"
type input "[PHONE_NUMBER]"
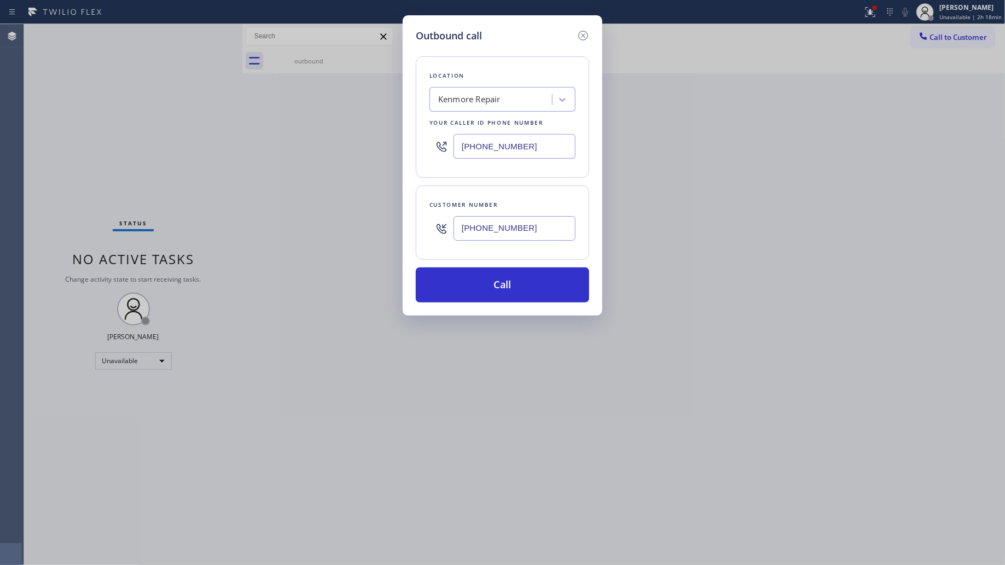
click at [512, 310] on div "Outbound call Location [GEOGRAPHIC_DATA] Repair Your caller id phone number [PH…" at bounding box center [503, 165] width 200 height 300
click at [499, 293] on button "Call" at bounding box center [502, 284] width 173 height 35
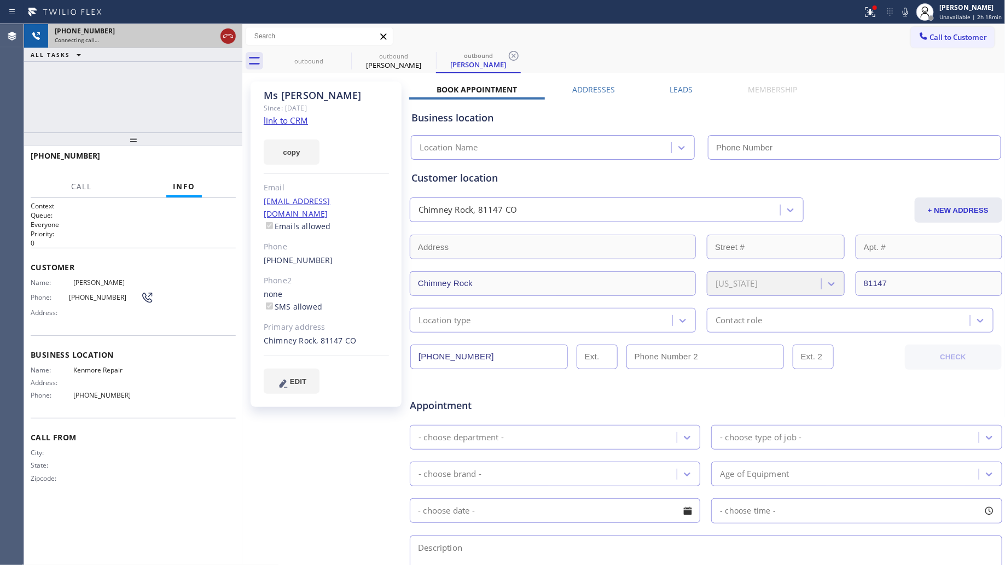
click at [230, 42] on icon at bounding box center [228, 36] width 13 height 13
click at [216, 42] on div "Connecting call…" at bounding box center [135, 40] width 161 height 8
click at [230, 42] on div "Connecting call…" at bounding box center [145, 40] width 181 height 8
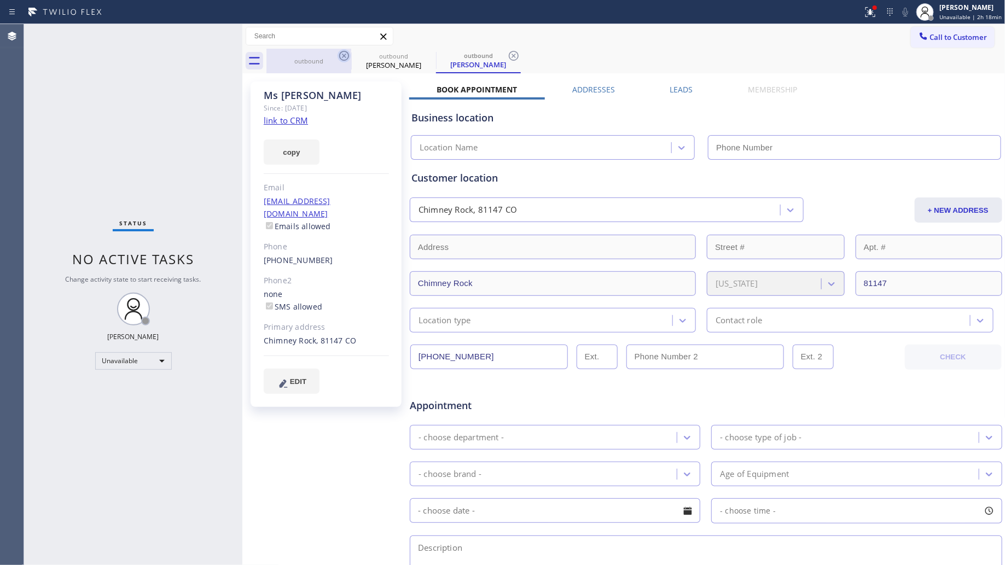
drag, startPoint x: 333, startPoint y: 65, endPoint x: 343, endPoint y: 55, distance: 13.9
click at [334, 63] on div "outbound" at bounding box center [308, 61] width 83 height 8
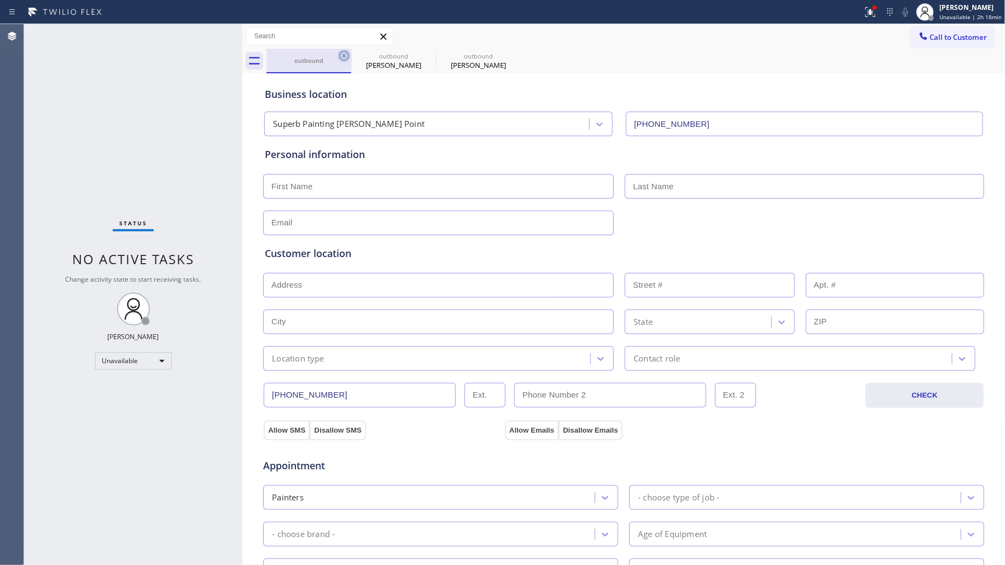
click at [345, 54] on icon at bounding box center [343, 55] width 13 height 13
type input "[PHONE_NUMBER]"
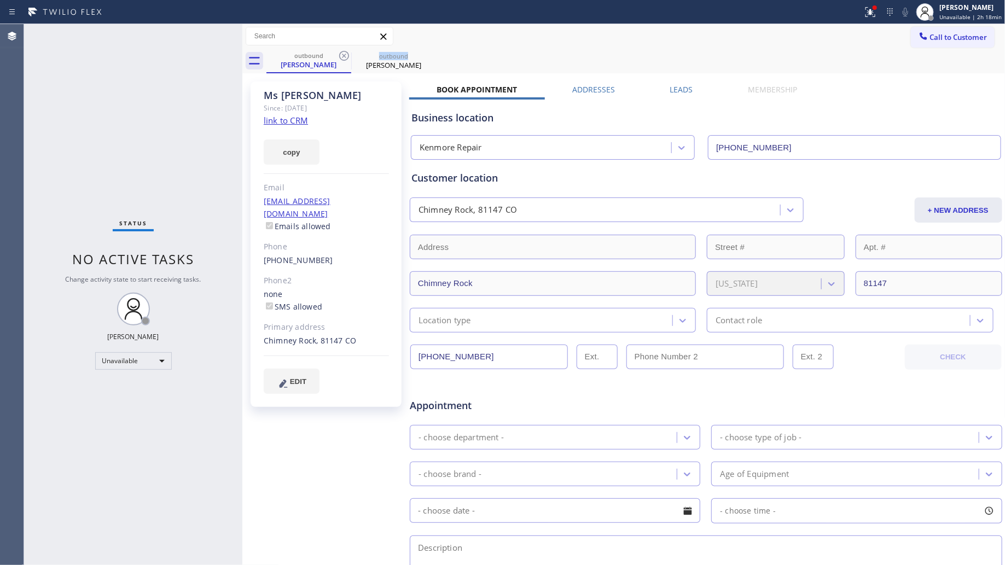
click at [345, 54] on icon at bounding box center [343, 55] width 13 height 13
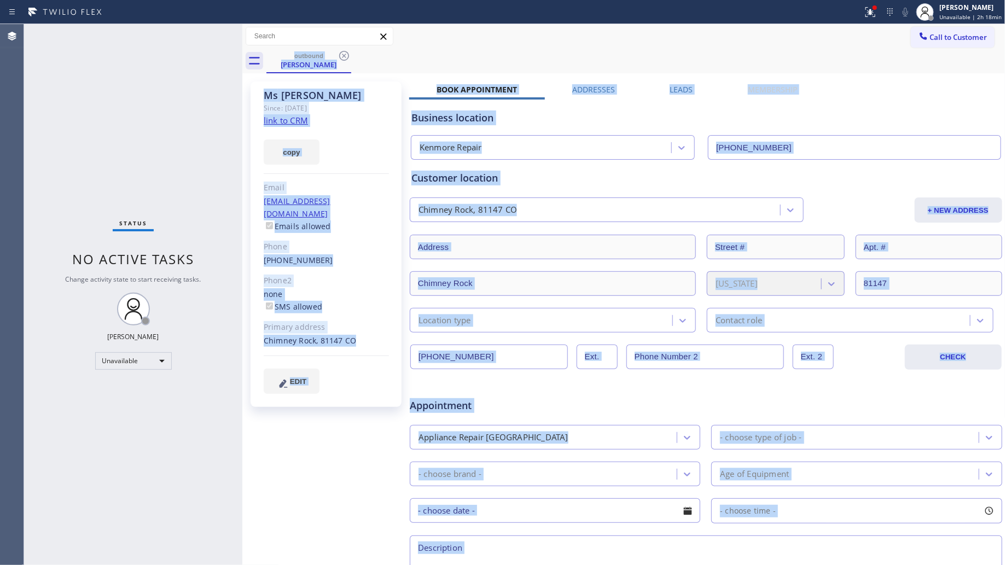
click at [345, 54] on div "outbound [PERSON_NAME]" at bounding box center [635, 61] width 739 height 25
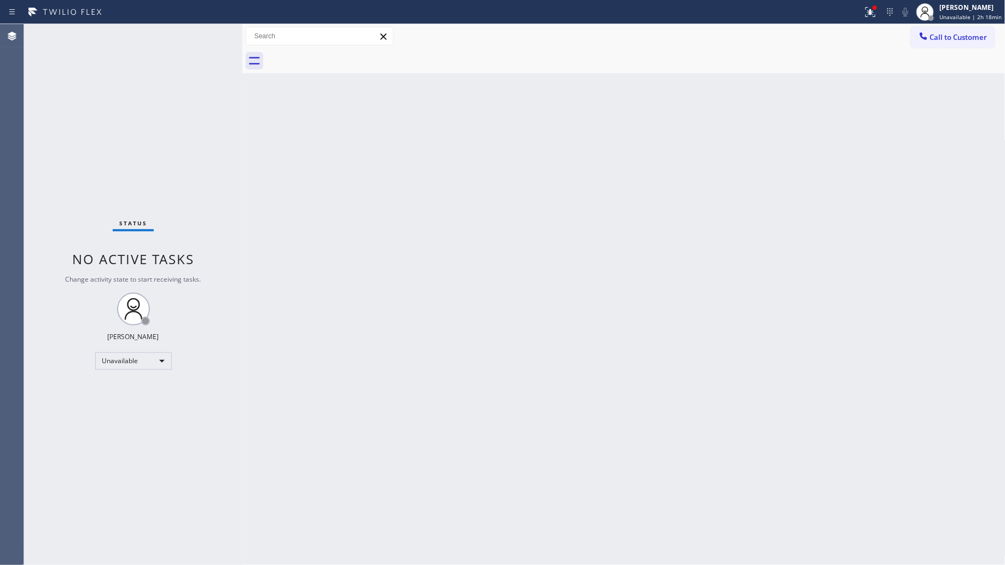
click at [345, 54] on div at bounding box center [635, 61] width 739 height 25
drag, startPoint x: 950, startPoint y: 37, endPoint x: 878, endPoint y: 88, distance: 88.0
click at [949, 38] on span "Call to Customer" at bounding box center [958, 37] width 57 height 10
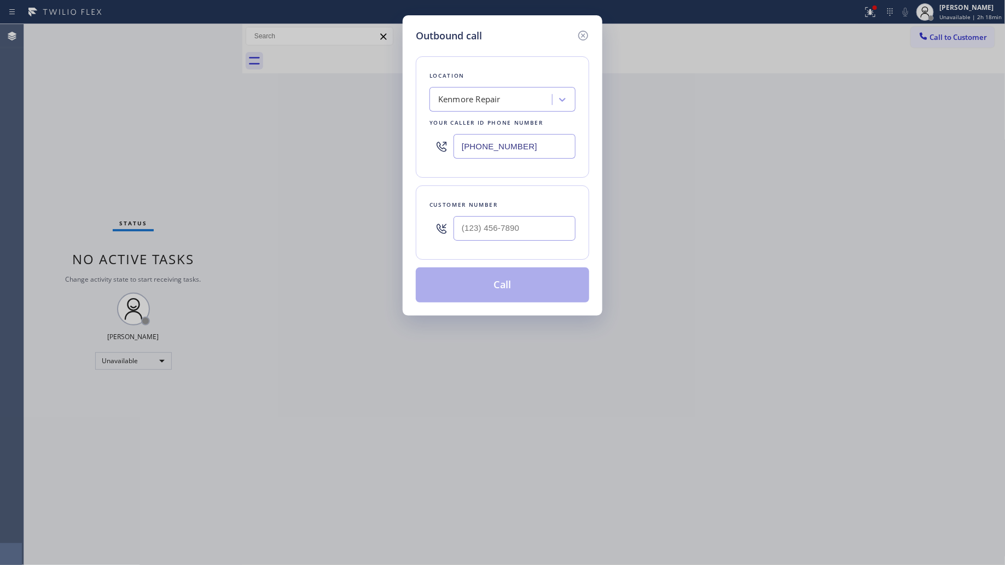
drag, startPoint x: 554, startPoint y: 146, endPoint x: 424, endPoint y: 149, distance: 129.1
click at [424, 149] on div "Location [GEOGRAPHIC_DATA] Repair Your caller id phone number [PHONE_NUMBER]" at bounding box center [502, 116] width 173 height 121
paste input "773) 825-3070"
type input "[PHONE_NUMBER]"
click at [551, 233] on input "(___) ___-____" at bounding box center [514, 228] width 122 height 25
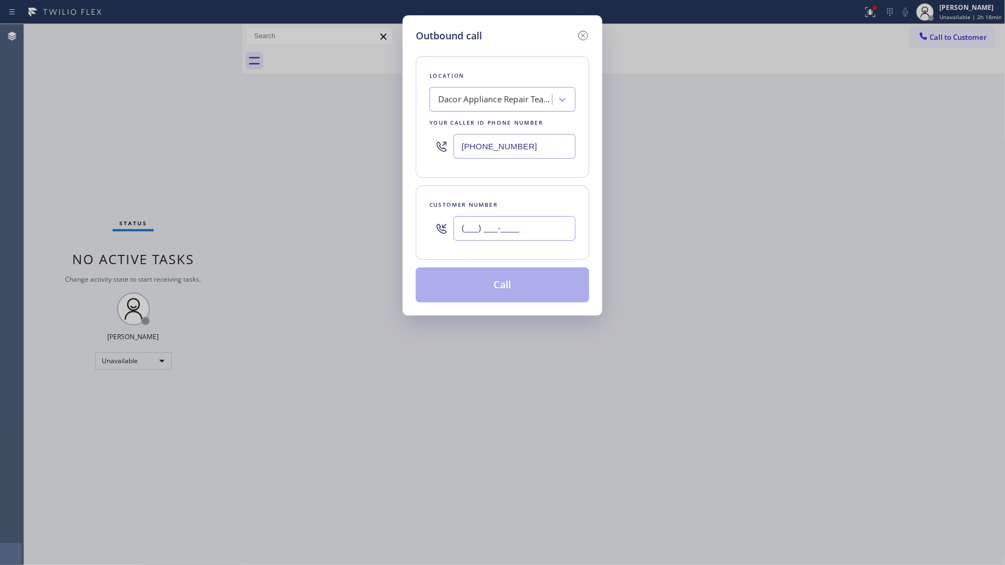
paste input "312) 860-9500"
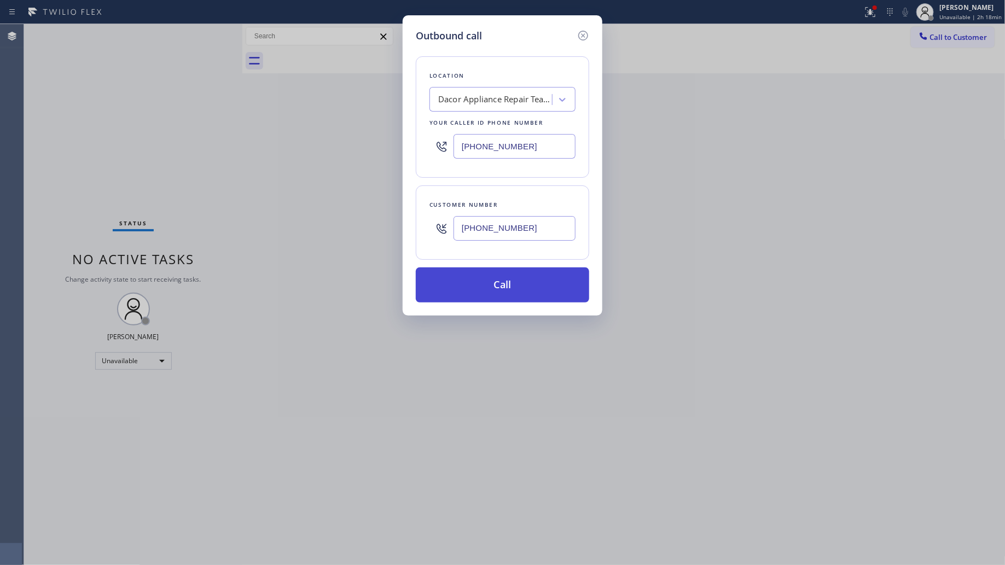
type input "[PHONE_NUMBER]"
click at [509, 277] on button "Call" at bounding box center [502, 284] width 173 height 35
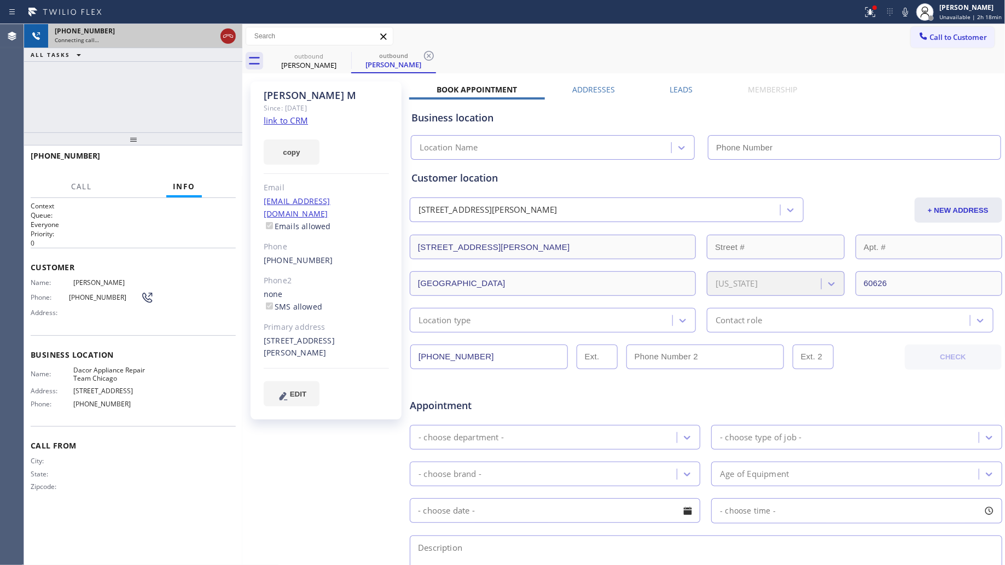
click at [227, 36] on icon at bounding box center [228, 35] width 10 height 3
click at [216, 38] on div "Connecting call…" at bounding box center [135, 40] width 161 height 8
click at [230, 38] on div "Connecting call…" at bounding box center [145, 40] width 181 height 8
type input "[PHONE_NUMBER]"
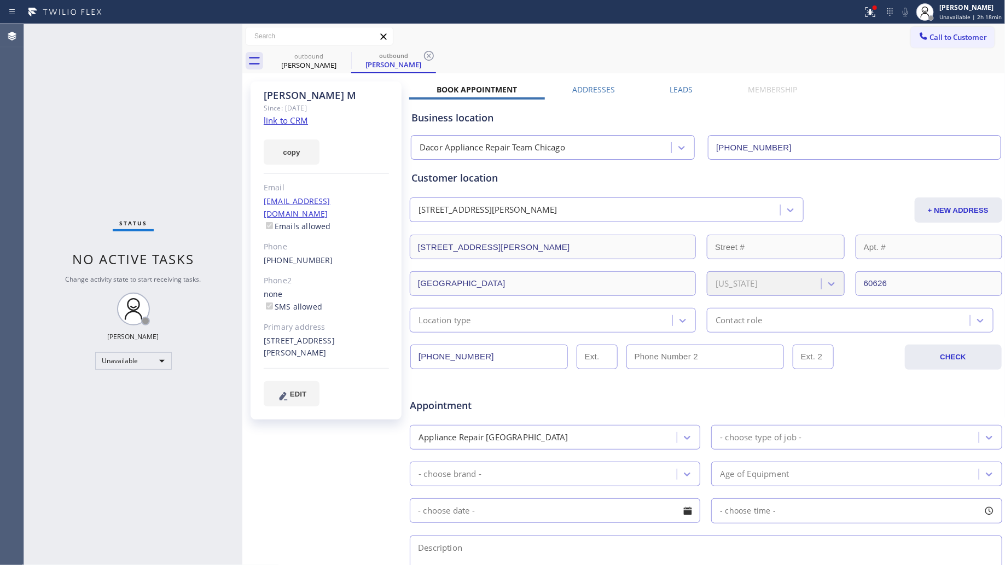
drag, startPoint x: 273, startPoint y: 45, endPoint x: 300, endPoint y: 53, distance: 27.2
click at [275, 45] on div at bounding box center [321, 36] width 150 height 19
click at [319, 58] on div "outbound" at bounding box center [308, 56] width 83 height 8
click at [342, 57] on icon at bounding box center [343, 55] width 13 height 13
click at [352, 55] on div "outbound [PERSON_NAME] M outbound [PERSON_NAME] M" at bounding box center [635, 61] width 739 height 25
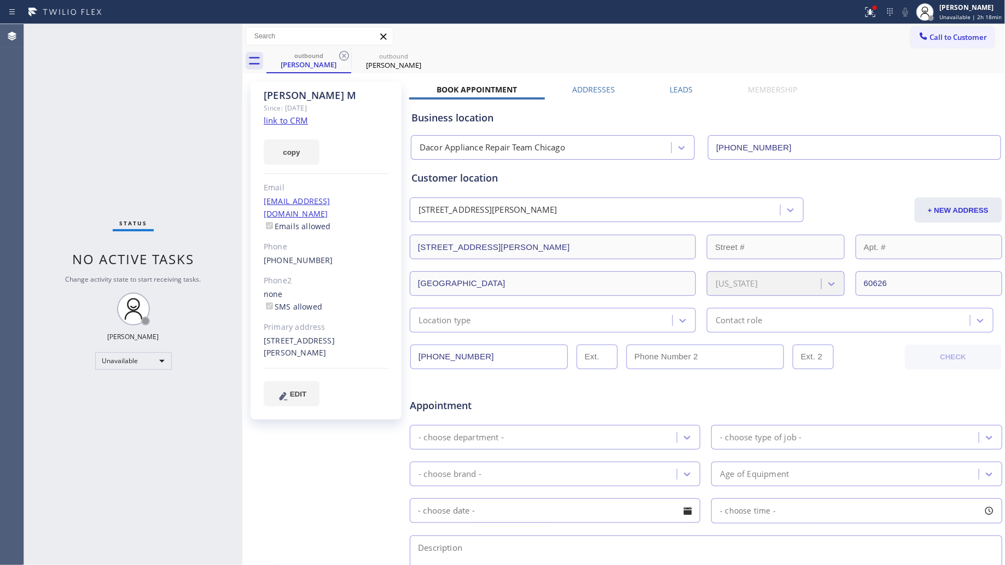
click at [352, 55] on div "outbound [PERSON_NAME] M outbound [PERSON_NAME] M" at bounding box center [635, 61] width 739 height 25
click at [352, 55] on div "outbound [PERSON_NAME]" at bounding box center [635, 61] width 739 height 25
click at [346, 56] on icon at bounding box center [343, 55] width 13 height 13
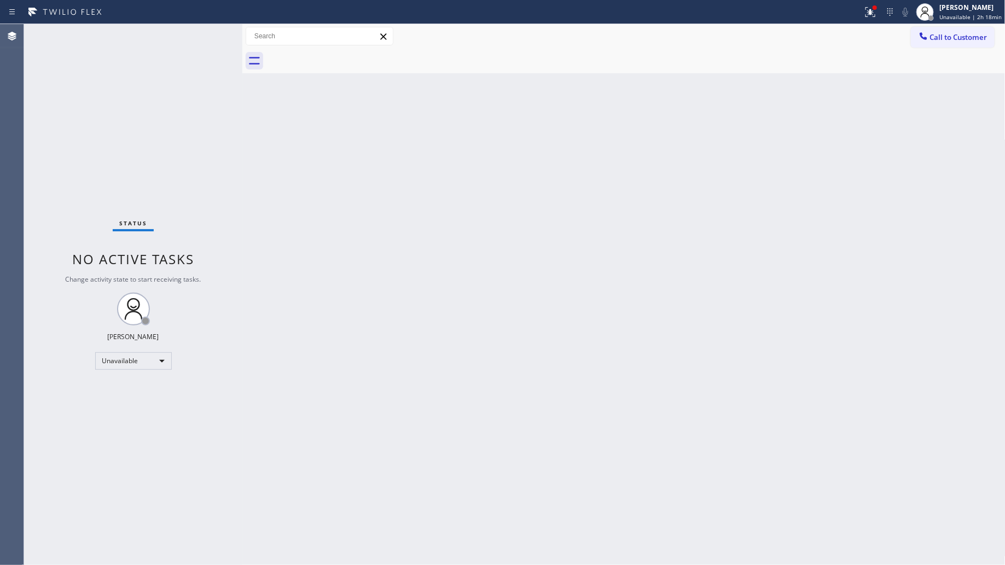
click at [346, 56] on div at bounding box center [635, 61] width 739 height 25
click at [871, 11] on icon at bounding box center [870, 11] width 13 height 13
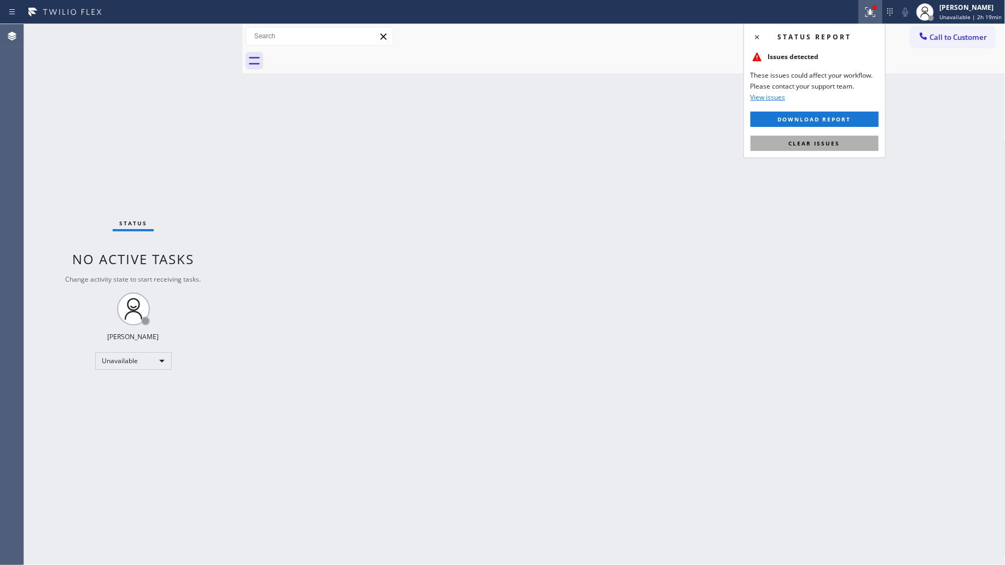
click at [840, 153] on div "Status report Issues detected These issues could affect your workflow. Please c…" at bounding box center [814, 91] width 142 height 135
click at [838, 136] on button "Clear issues" at bounding box center [814, 143] width 128 height 15
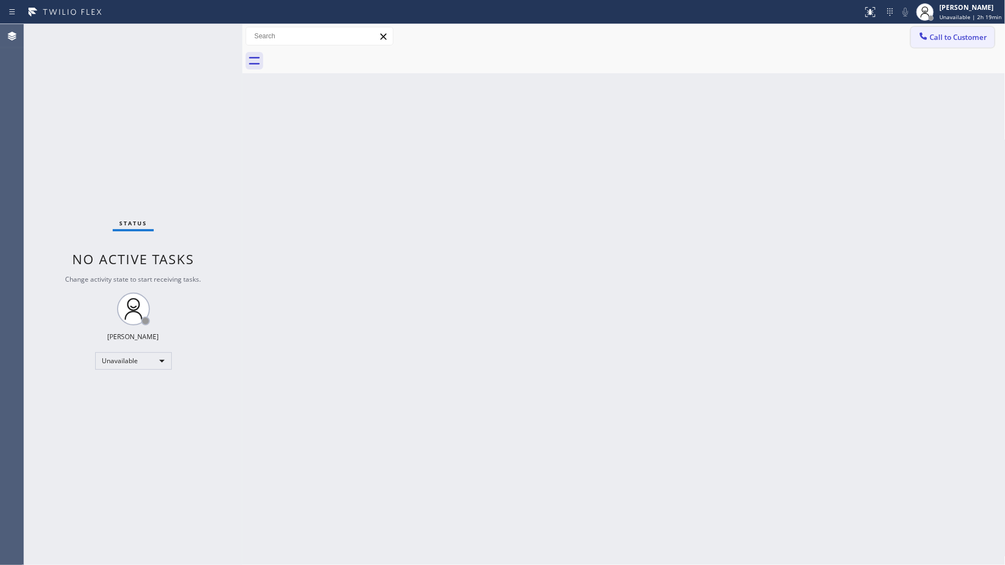
click at [972, 41] on span "Call to Customer" at bounding box center [958, 37] width 57 height 10
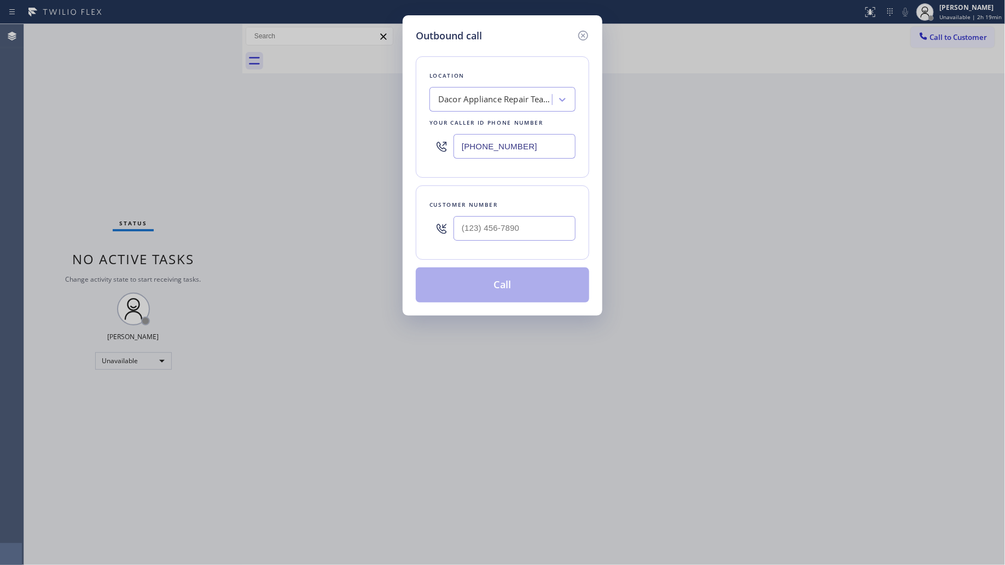
drag, startPoint x: 549, startPoint y: 141, endPoint x: 417, endPoint y: 135, distance: 132.0
click at [417, 136] on div "Location Dacor Appliance Repair Team [GEOGRAPHIC_DATA] Your caller id phone num…" at bounding box center [502, 116] width 173 height 121
paste input "949) 239-0354"
type input "[PHONE_NUMBER]"
paste input "714) 788-3030"
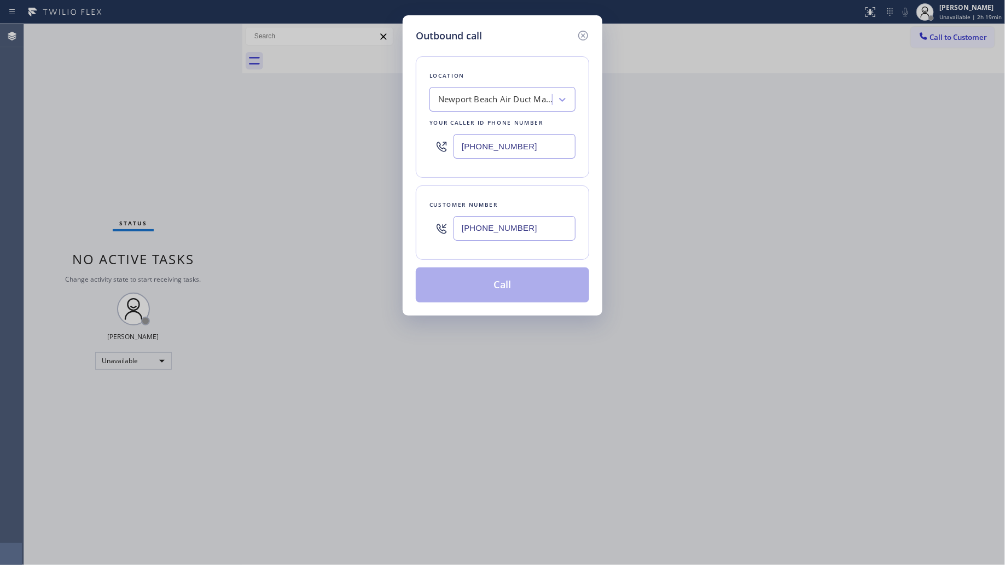
click at [514, 228] on input "[PHONE_NUMBER]" at bounding box center [514, 228] width 122 height 25
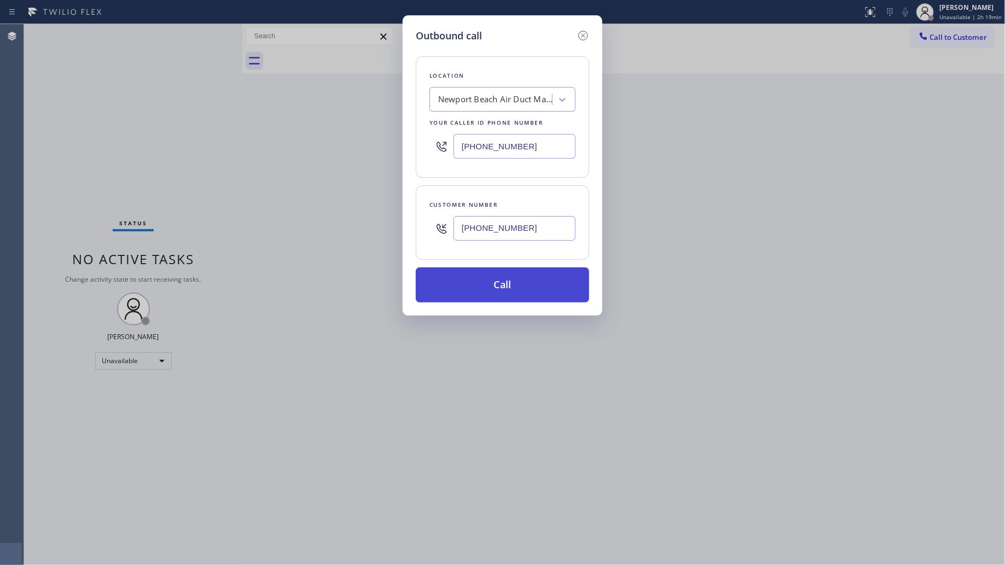
type input "[PHONE_NUMBER]"
drag, startPoint x: 517, startPoint y: 286, endPoint x: 540, endPoint y: 295, distance: 24.8
click at [520, 288] on button "Call" at bounding box center [502, 284] width 173 height 35
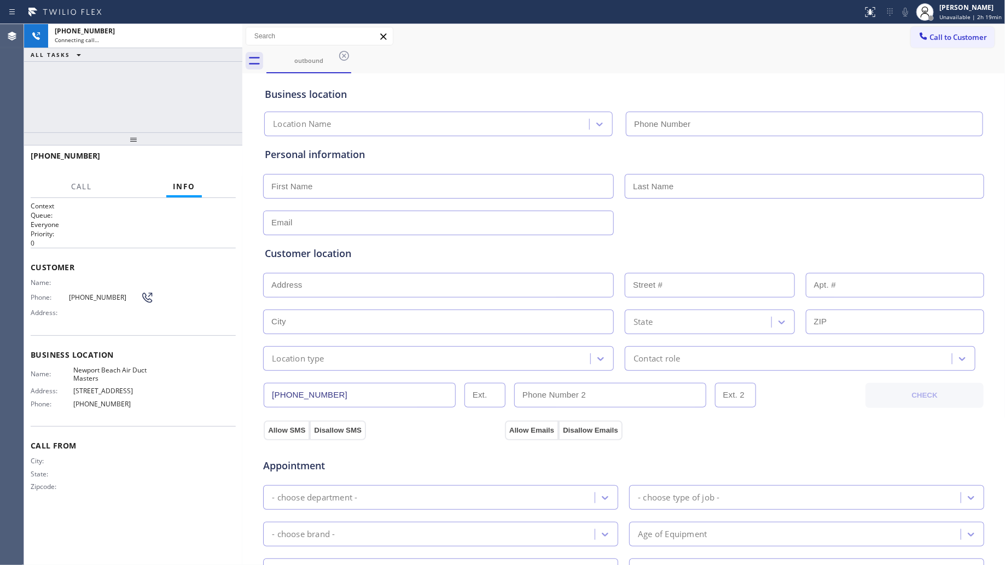
type input "[PHONE_NUMBER]"
drag, startPoint x: 196, startPoint y: 156, endPoint x: 208, endPoint y: 155, distance: 12.1
click at [199, 157] on span "HANG UP" at bounding box center [210, 161] width 33 height 8
click at [214, 154] on button "HANG UP" at bounding box center [210, 160] width 51 height 15
click at [215, 154] on button "HANG UP" at bounding box center [210, 160] width 51 height 15
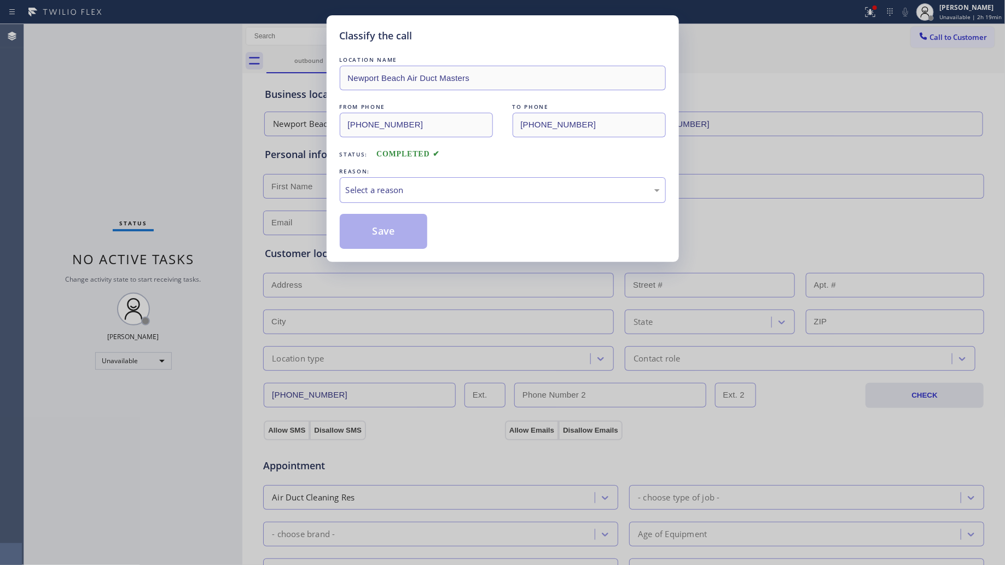
click at [570, 163] on div "LOCATION NAME [GEOGRAPHIC_DATA] Air Duct Masters FROM PHONE [PHONE_NUMBER] TO P…" at bounding box center [503, 151] width 326 height 195
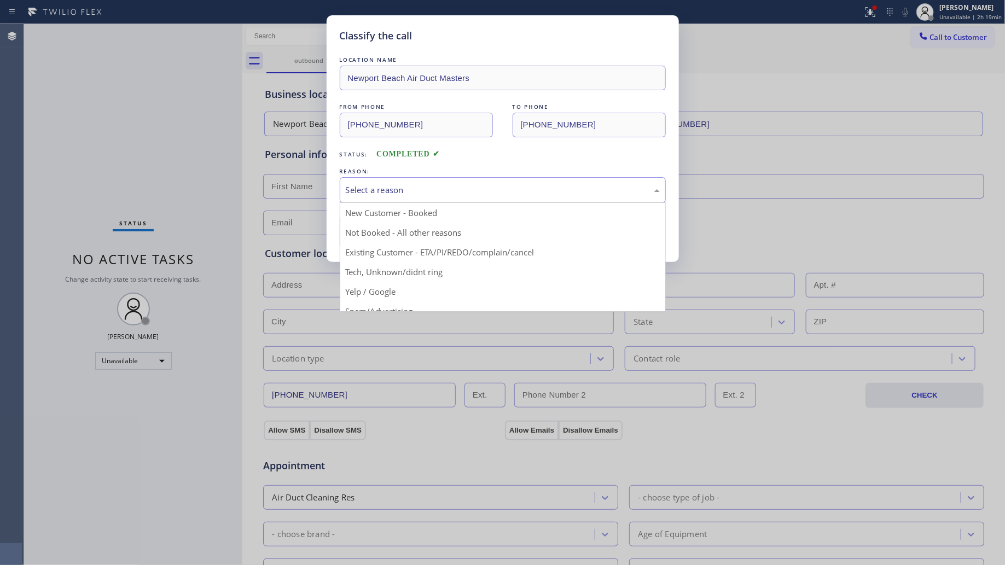
drag, startPoint x: 534, startPoint y: 189, endPoint x: 467, endPoint y: 251, distance: 91.8
click at [534, 189] on div "Select a reason" at bounding box center [503, 190] width 314 height 13
drag, startPoint x: 435, startPoint y: 238, endPoint x: 422, endPoint y: 236, distance: 13.4
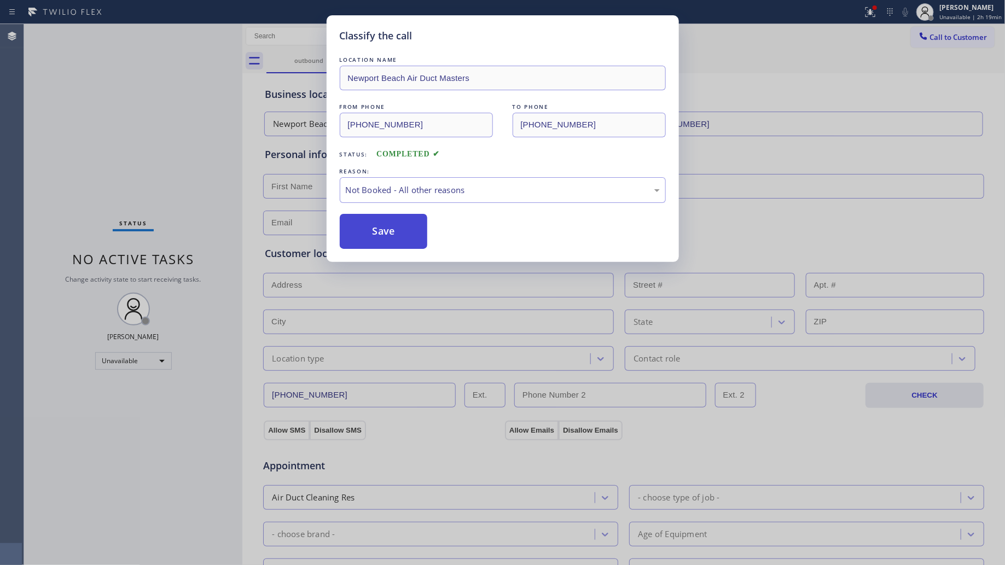
click at [420, 235] on button "Save" at bounding box center [384, 231] width 88 height 35
click at [419, 234] on button "Save" at bounding box center [384, 231] width 88 height 35
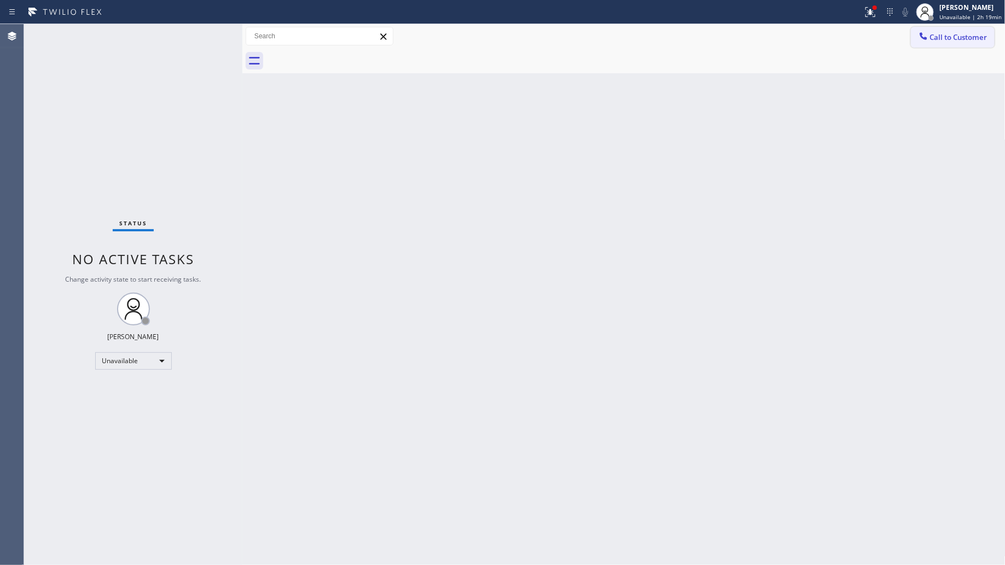
click at [968, 41] on span "Call to Customer" at bounding box center [958, 37] width 57 height 10
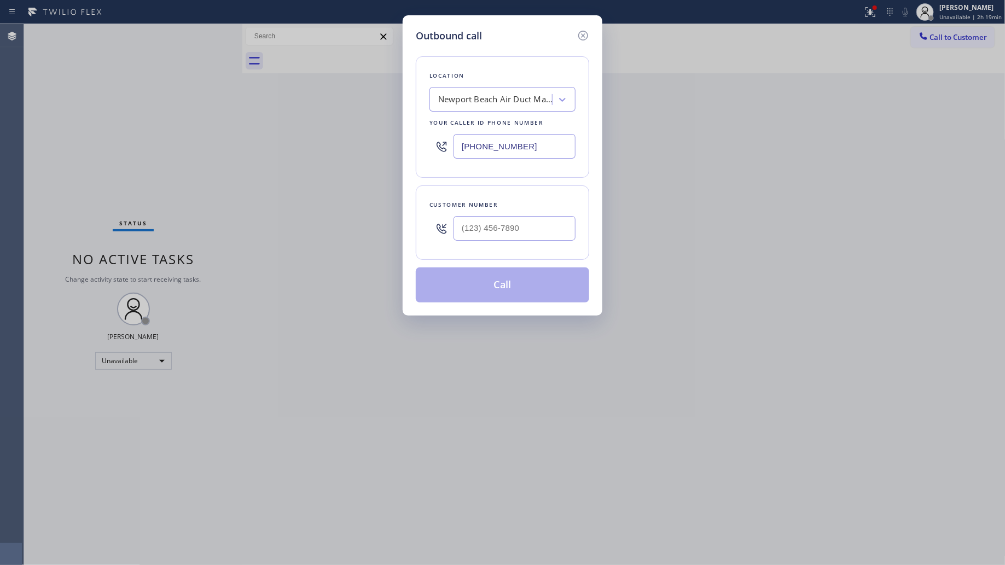
drag, startPoint x: 517, startPoint y: 143, endPoint x: 400, endPoint y: 135, distance: 116.8
click at [401, 137] on div "Outbound call Location [GEOGRAPHIC_DATA] Air Duct Masters Your caller id phone …" at bounding box center [502, 282] width 1005 height 565
paste input "786) 235-9460"
type input "[PHONE_NUMBER]"
click at [521, 231] on input "(___) ___-____" at bounding box center [514, 228] width 122 height 25
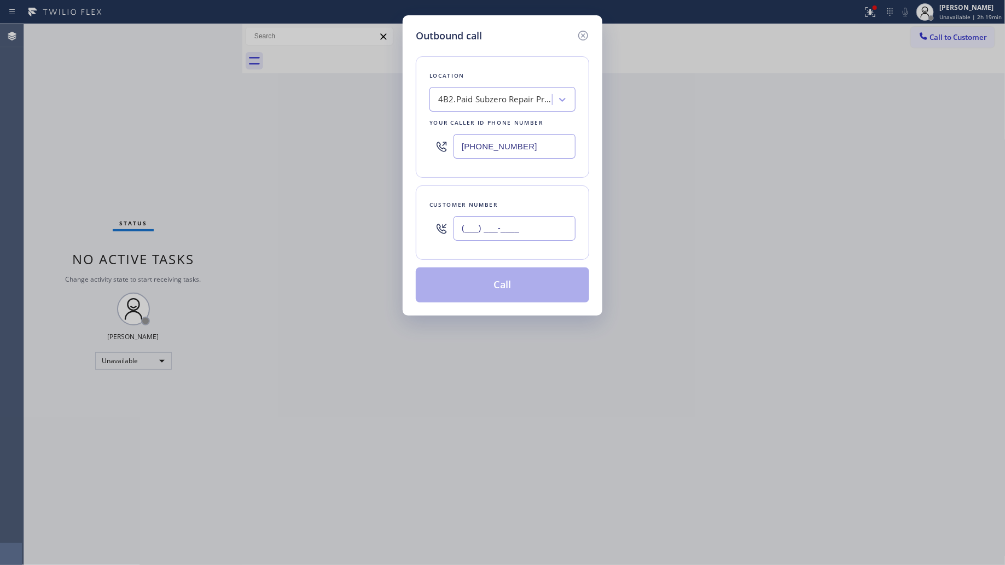
paste input "415) 855-7077"
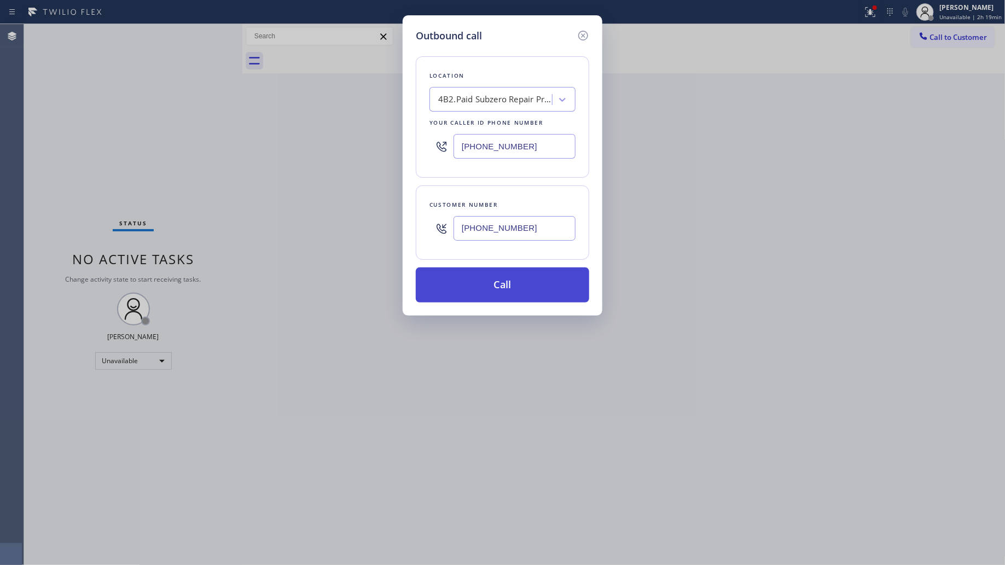
type input "[PHONE_NUMBER]"
click at [542, 285] on button "Call" at bounding box center [502, 284] width 173 height 35
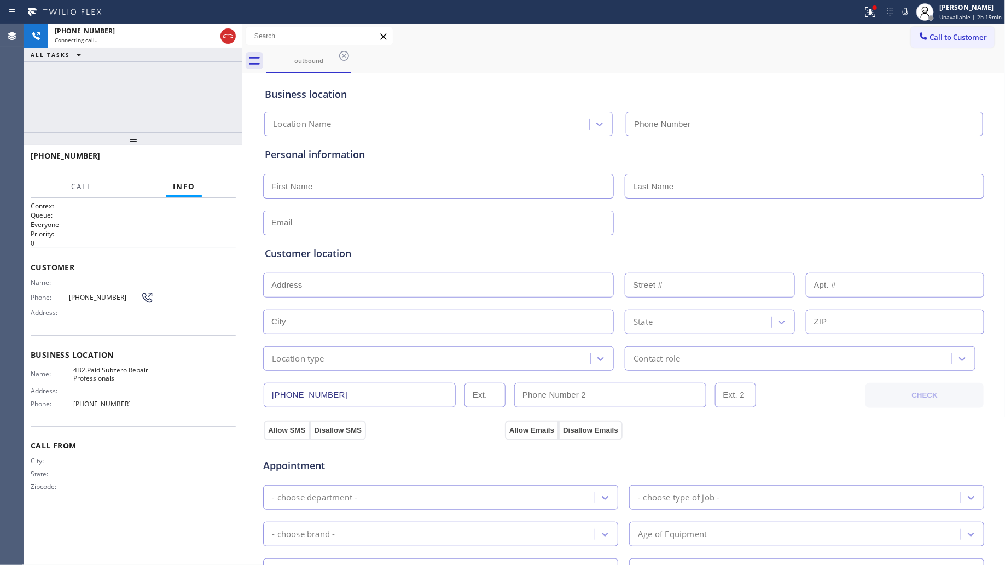
type input "[PHONE_NUMBER]"
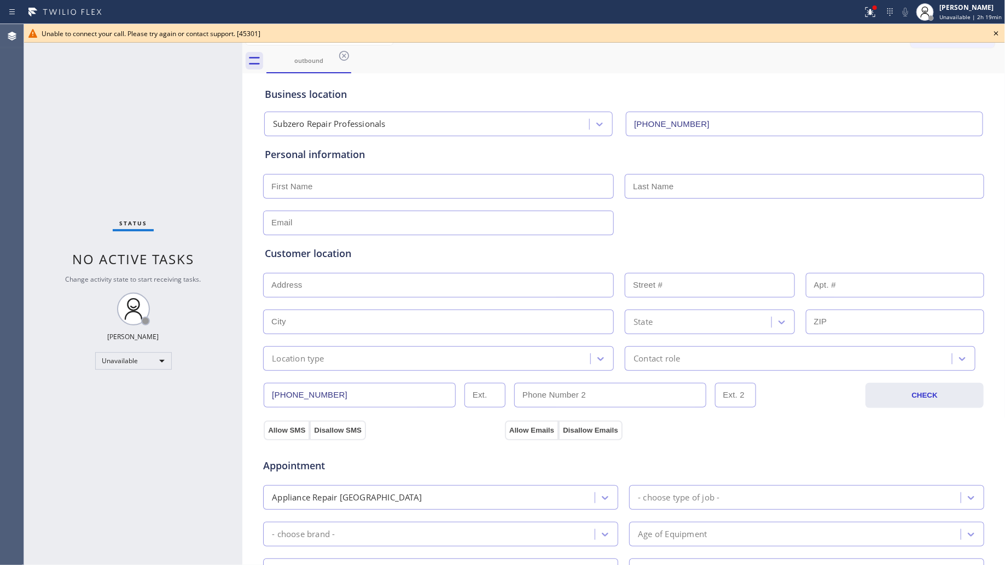
click at [993, 34] on icon at bounding box center [995, 33] width 13 height 13
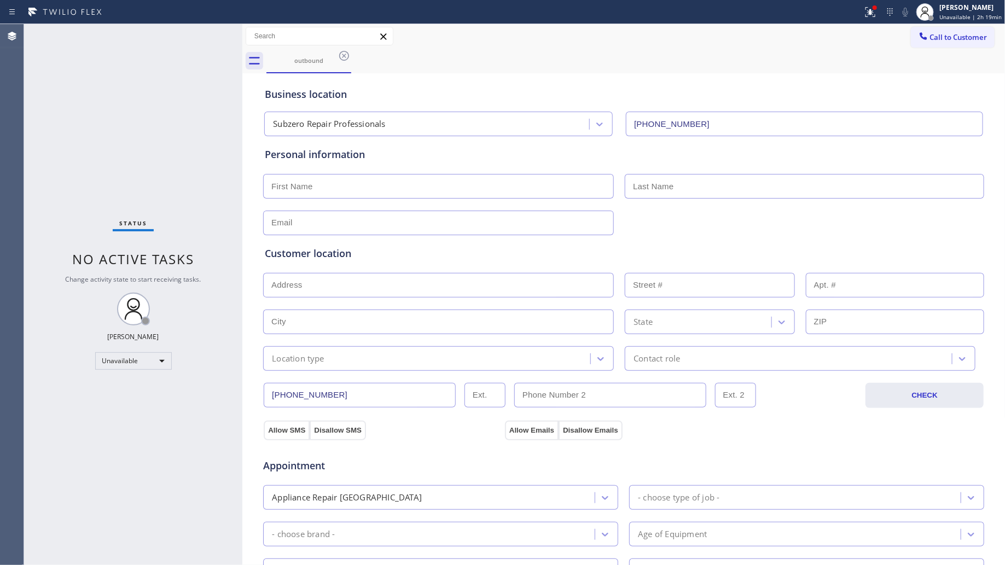
click at [348, 389] on input "[PHONE_NUMBER]" at bounding box center [360, 395] width 192 height 25
click at [919, 39] on icon at bounding box center [922, 35] width 7 height 7
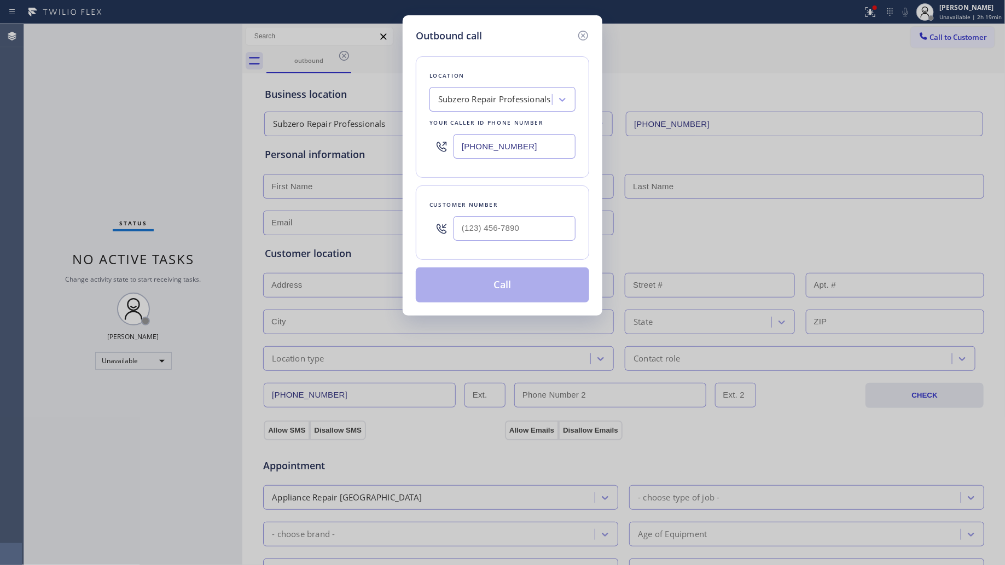
drag, startPoint x: 526, startPoint y: 242, endPoint x: 531, endPoint y: 235, distance: 8.2
click at [531, 235] on div at bounding box center [514, 229] width 122 height 36
click at [537, 225] on input "(___) ___-____" at bounding box center [514, 228] width 122 height 25
paste input "415) 855-7077"
type input "[PHONE_NUMBER]"
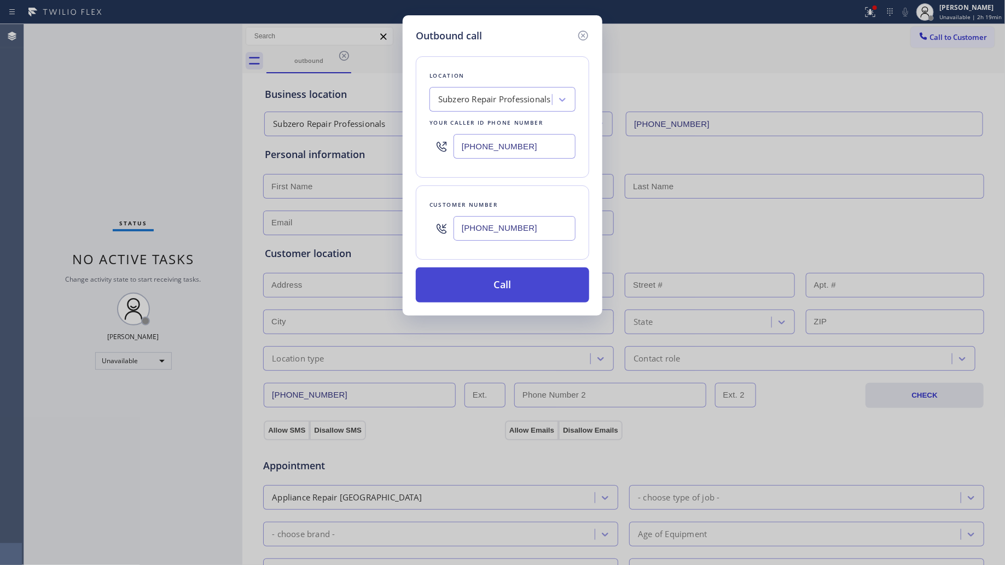
click at [504, 282] on button "Call" at bounding box center [502, 284] width 173 height 35
click at [720, 106] on div "outbound Call to Customer Outbound call Location Subzero Repair Professionals Y…" at bounding box center [623, 436] width 763 height 824
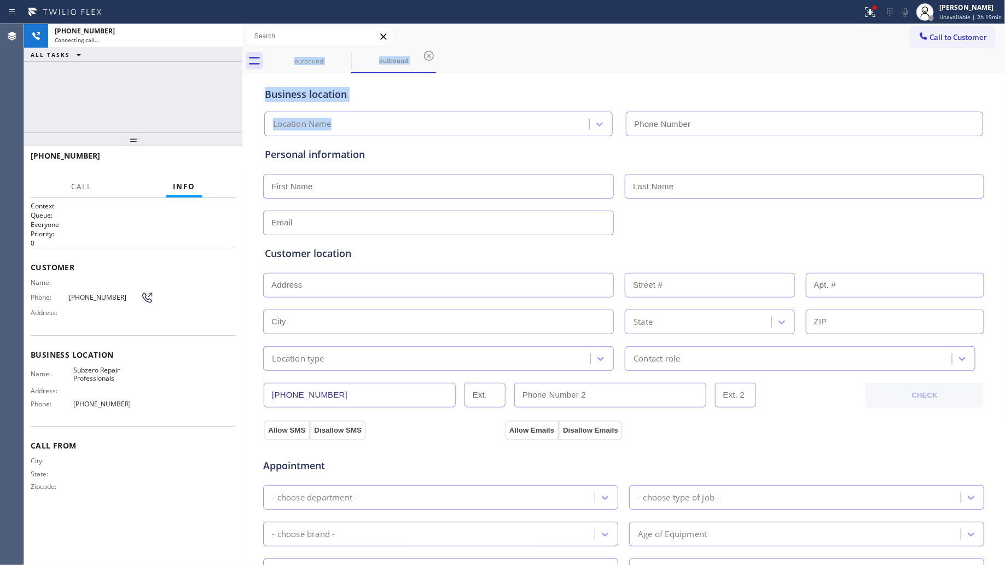
type input "[PHONE_NUMBER]"
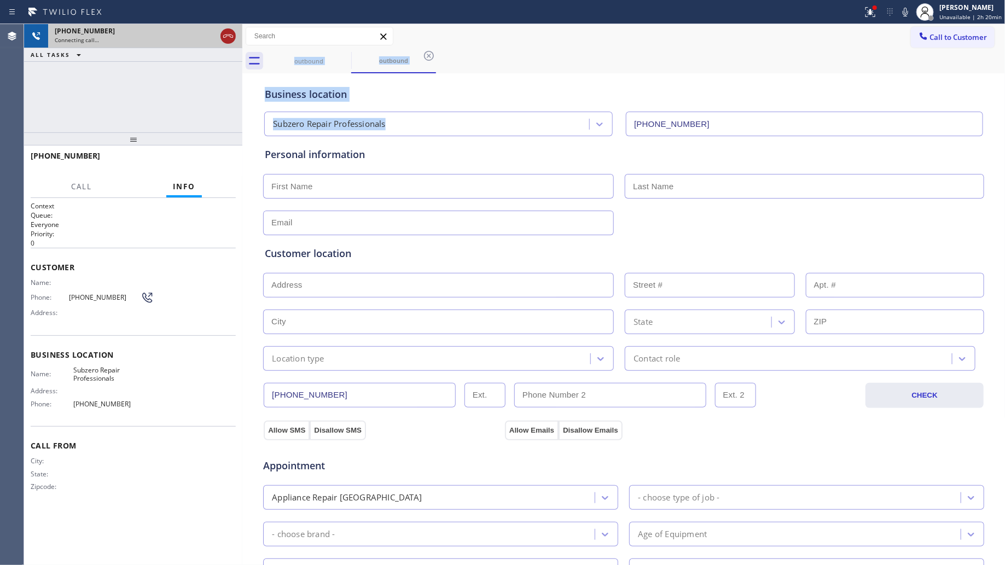
click at [233, 30] on icon at bounding box center [228, 36] width 13 height 13
click at [216, 30] on div "[PHONE_NUMBER]" at bounding box center [135, 30] width 161 height 9
click at [233, 30] on div "[PHONE_NUMBER]" at bounding box center [145, 30] width 181 height 9
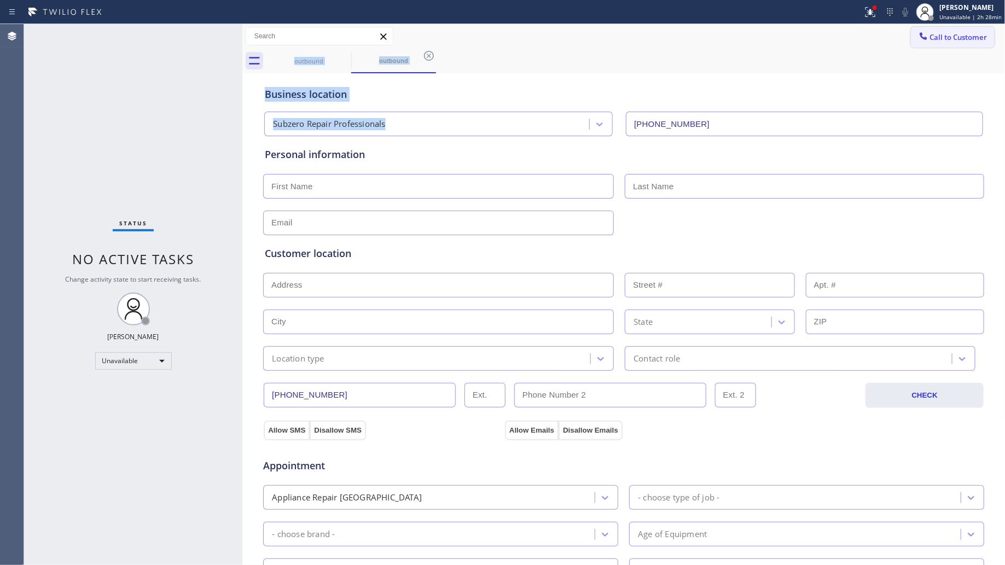
click at [930, 40] on span "Call to Customer" at bounding box center [958, 37] width 57 height 10
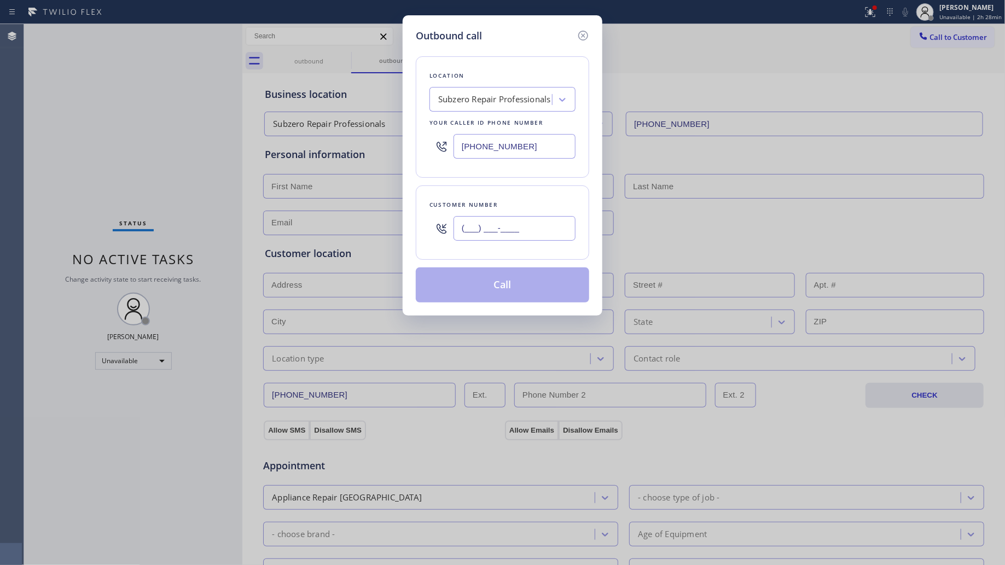
click at [506, 223] on input "(___) ___-____" at bounding box center [514, 228] width 122 height 25
paste input "516) 587-2031"
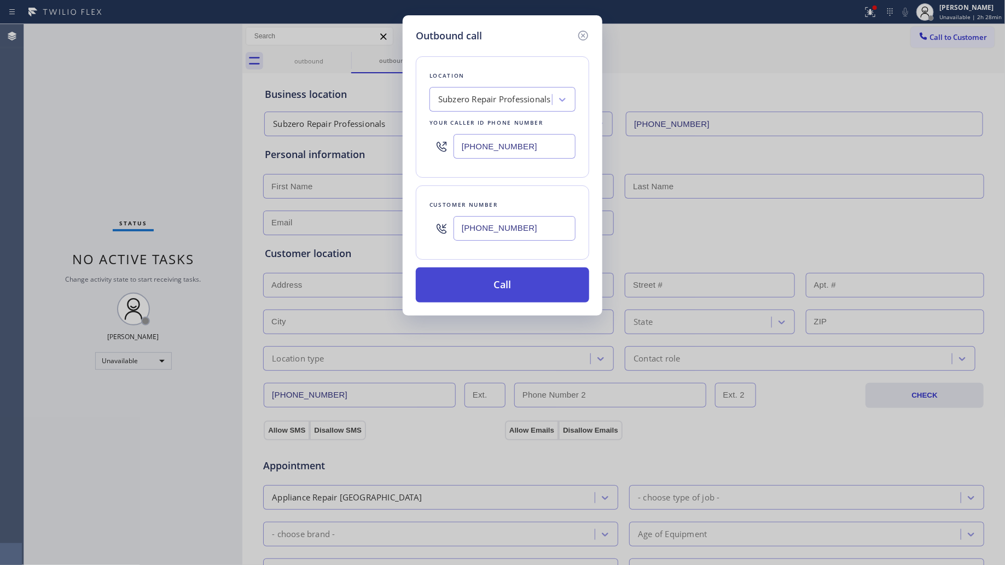
type input "[PHONE_NUMBER]"
click at [502, 286] on button "Call" at bounding box center [502, 284] width 173 height 35
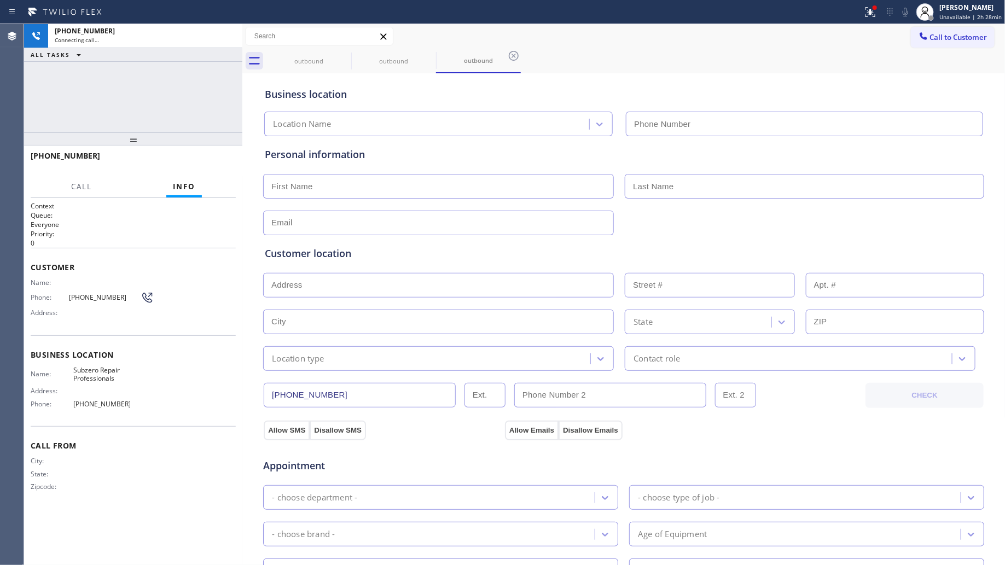
click at [231, 41] on div "Connecting call…" at bounding box center [145, 40] width 181 height 8
type input "[PHONE_NUMBER]"
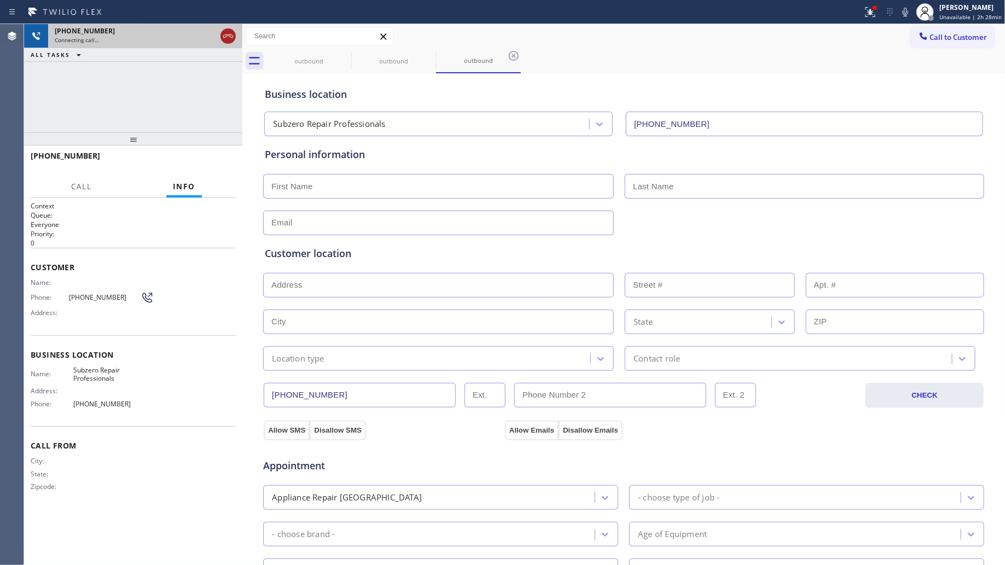
click at [231, 36] on icon at bounding box center [228, 36] width 13 height 13
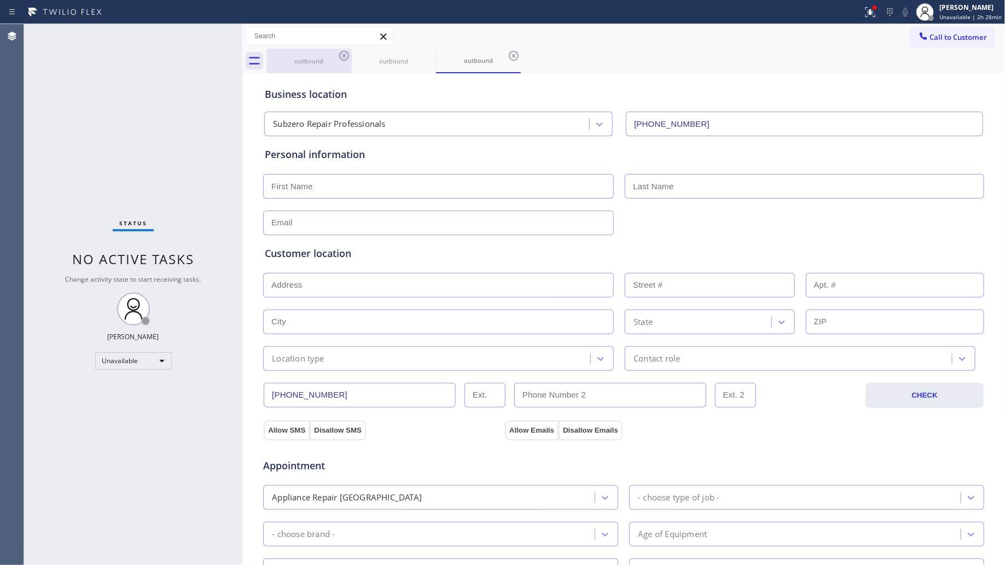
click at [327, 59] on div "outbound" at bounding box center [308, 61] width 83 height 8
drag, startPoint x: 368, startPoint y: 53, endPoint x: 383, endPoint y: 55, distance: 15.4
click at [370, 53] on div "outbound" at bounding box center [393, 61] width 83 height 25
click at [461, 53] on div "outbound" at bounding box center [478, 61] width 83 height 25
click at [330, 59] on div "outbound" at bounding box center [308, 61] width 83 height 8
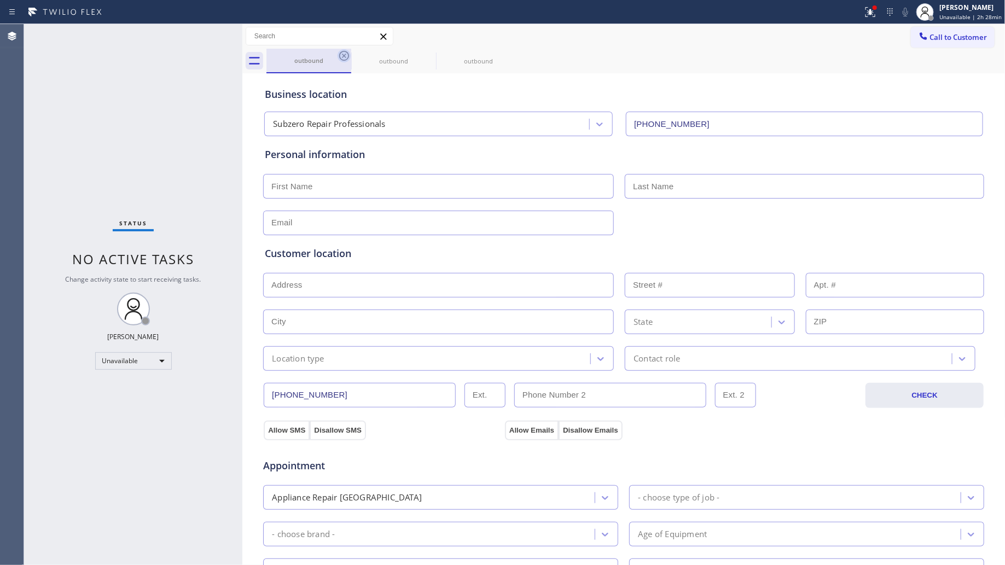
click at [347, 52] on icon at bounding box center [343, 55] width 13 height 13
click at [0, 0] on icon at bounding box center [0, 0] width 0 height 0
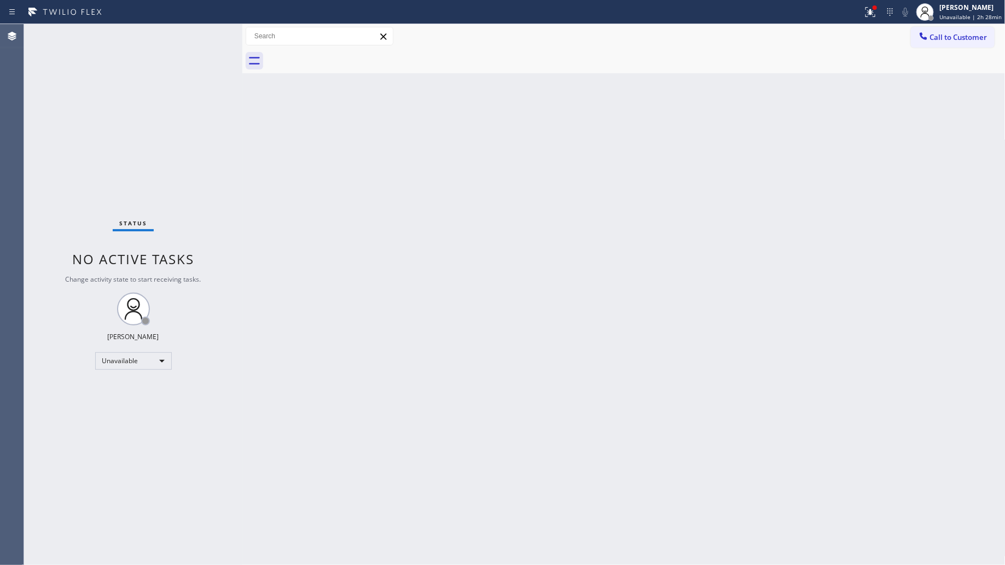
click at [347, 52] on div at bounding box center [635, 61] width 739 height 25
click at [937, 12] on div at bounding box center [925, 12] width 24 height 24
click at [912, 45] on button "Offline" at bounding box center [950, 44] width 109 height 14
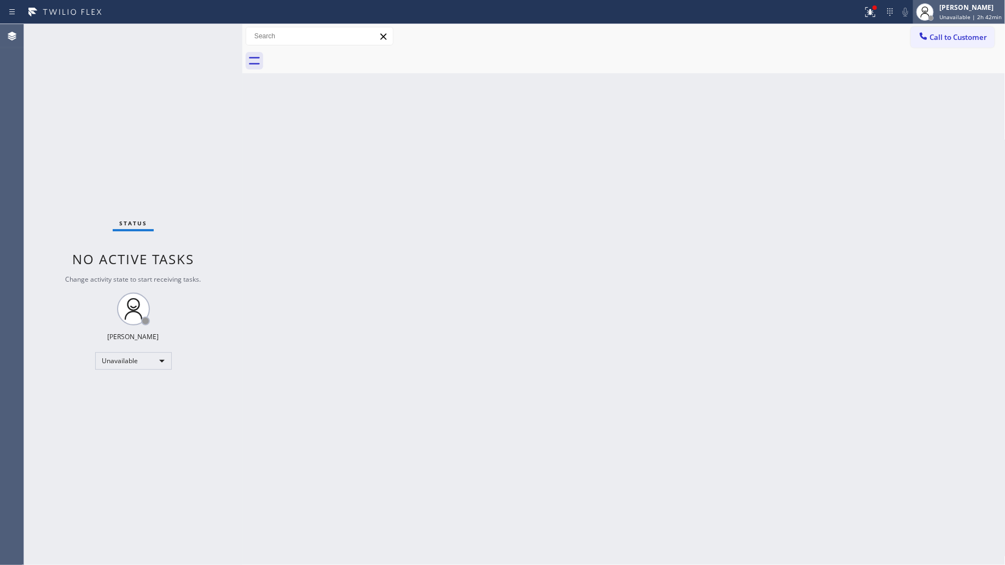
click at [942, 16] on span "Unavailable | 2h 42min" at bounding box center [970, 17] width 62 height 8
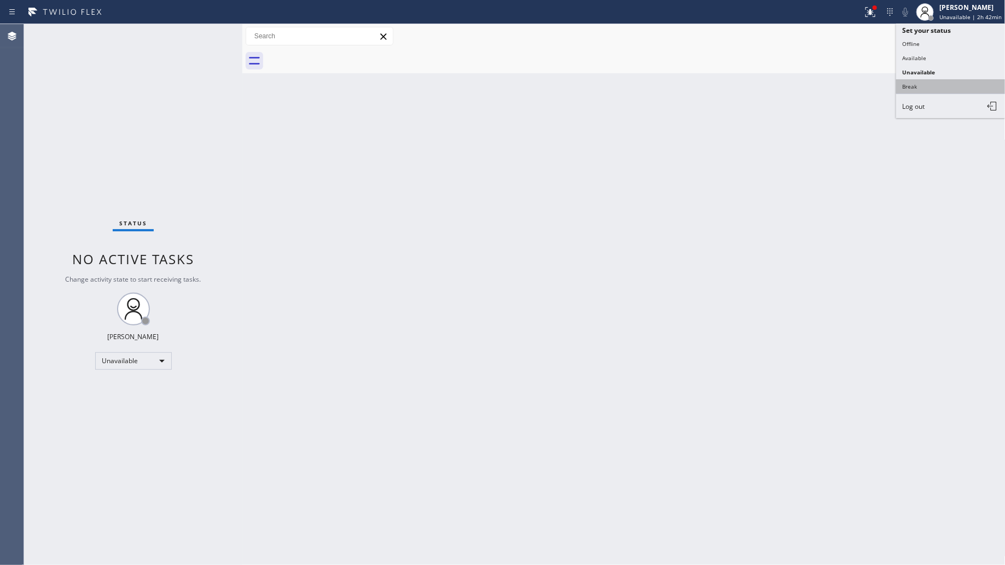
click at [910, 84] on button "Break" at bounding box center [950, 86] width 109 height 14
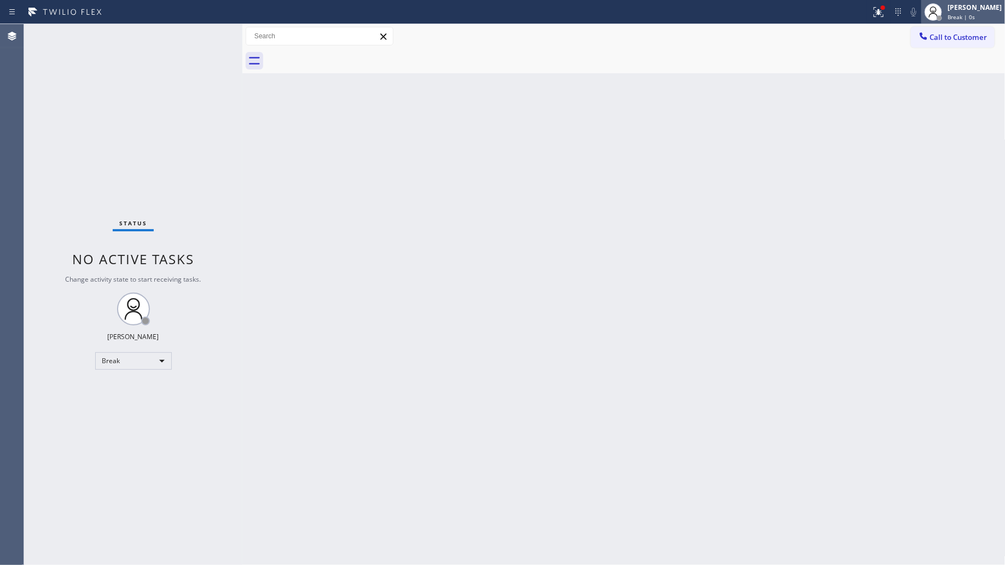
drag, startPoint x: 953, startPoint y: 9, endPoint x: 936, endPoint y: 37, distance: 33.1
click at [953, 10] on div "[PERSON_NAME]" at bounding box center [974, 7] width 54 height 9
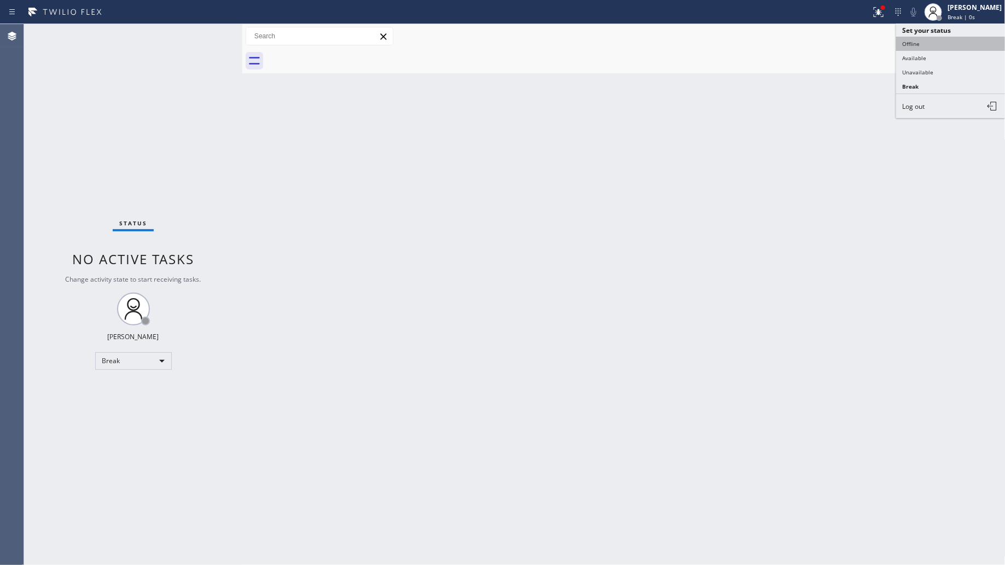
click at [935, 39] on button "Offline" at bounding box center [950, 44] width 109 height 14
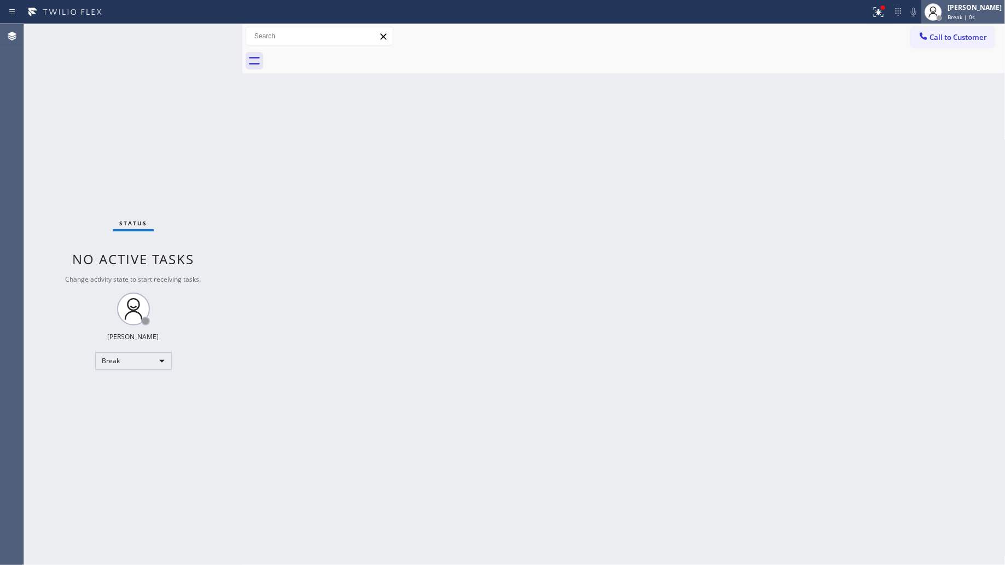
click at [955, 10] on div "[PERSON_NAME]" at bounding box center [974, 7] width 54 height 9
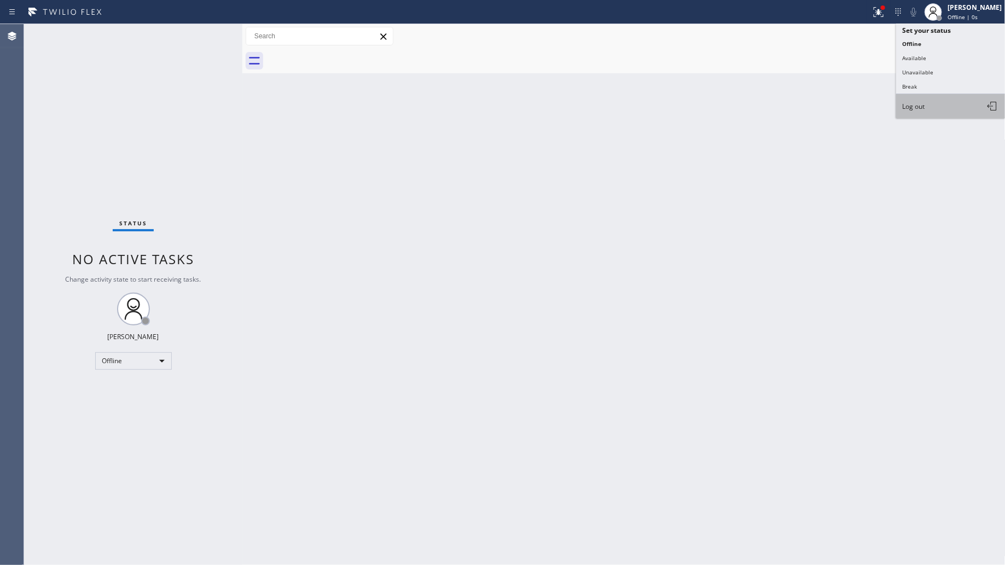
click at [901, 99] on button "Log out" at bounding box center [950, 106] width 109 height 24
